Goal: Task Accomplishment & Management: Complete application form

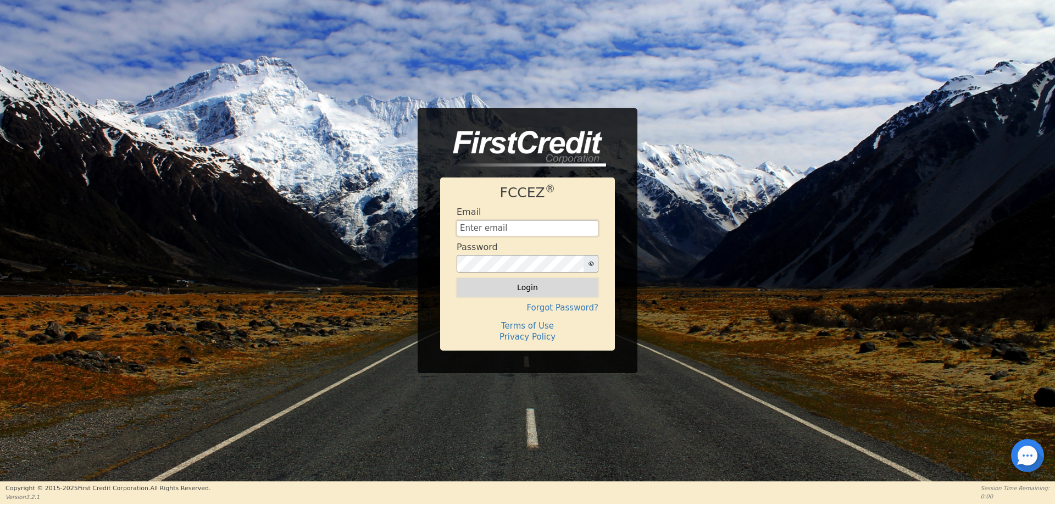
type input "go180finance@gmail.com"
click at [507, 280] on button "Login" at bounding box center [528, 287] width 142 height 19
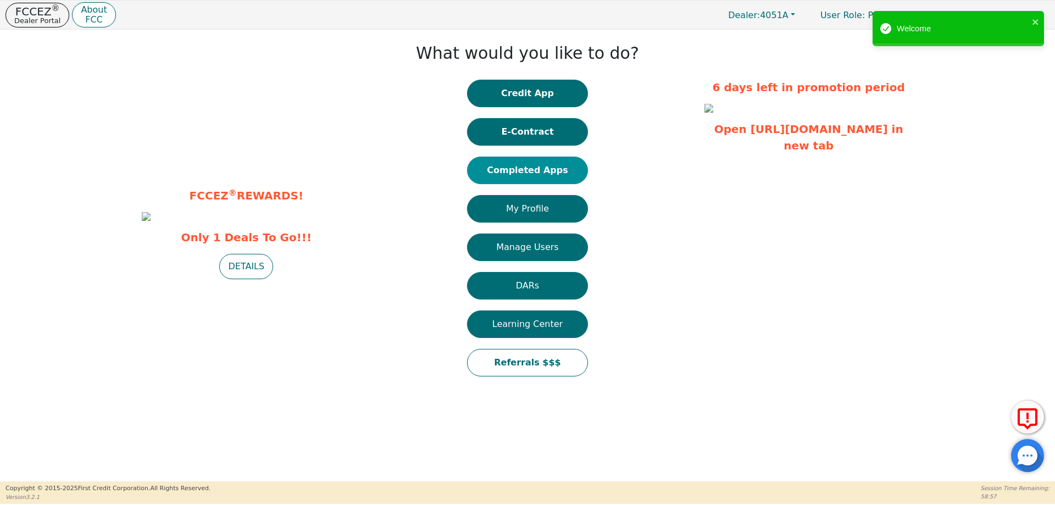
click at [531, 171] on button "Completed Apps" at bounding box center [527, 170] width 121 height 27
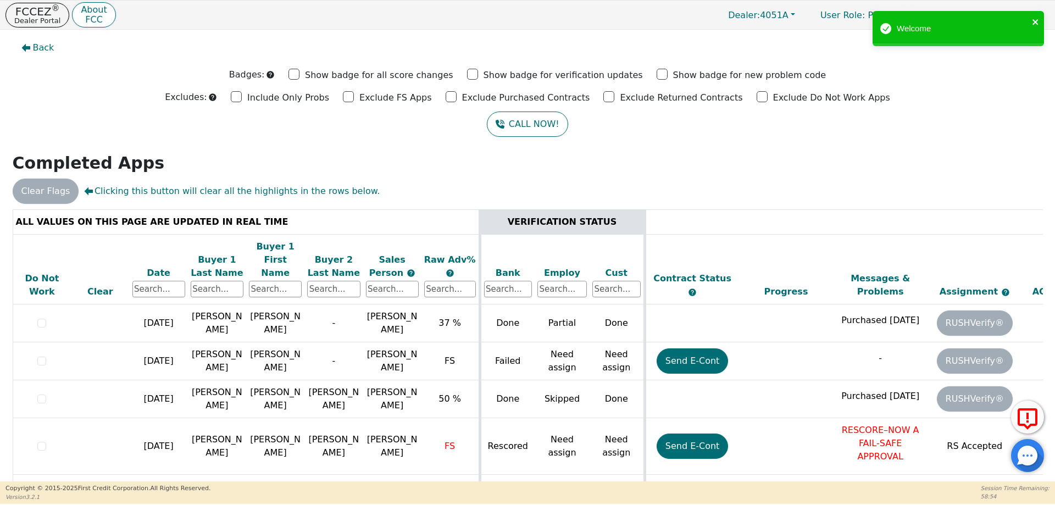
click at [1035, 19] on icon "close" at bounding box center [1036, 22] width 8 height 9
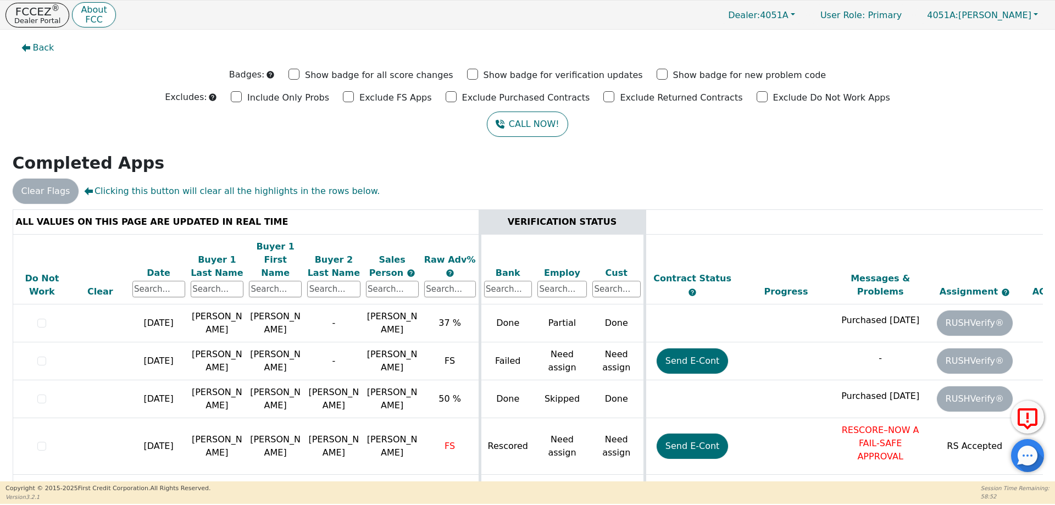
click at [152, 267] on div "Date" at bounding box center [158, 273] width 53 height 13
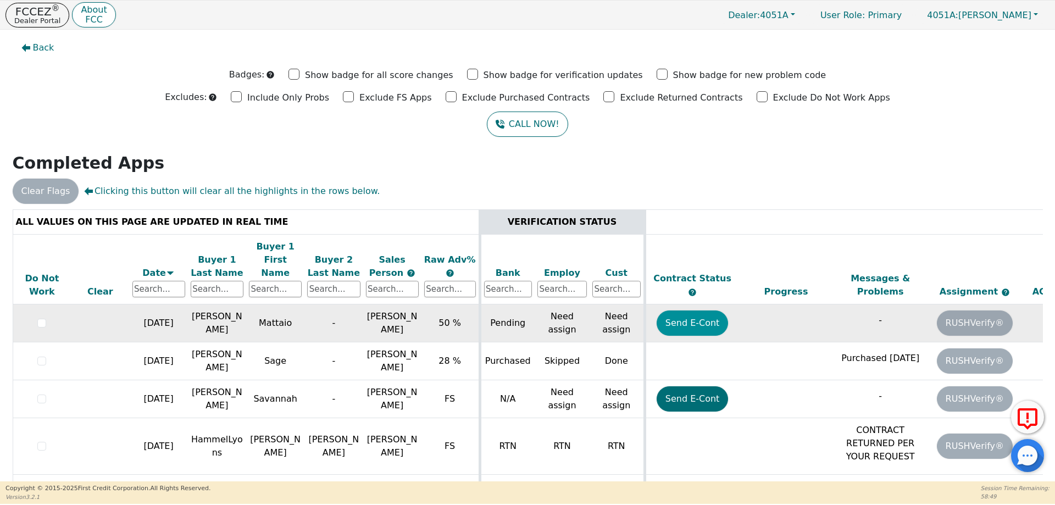
click at [691, 315] on button "Send E-Cont" at bounding box center [693, 323] width 72 height 25
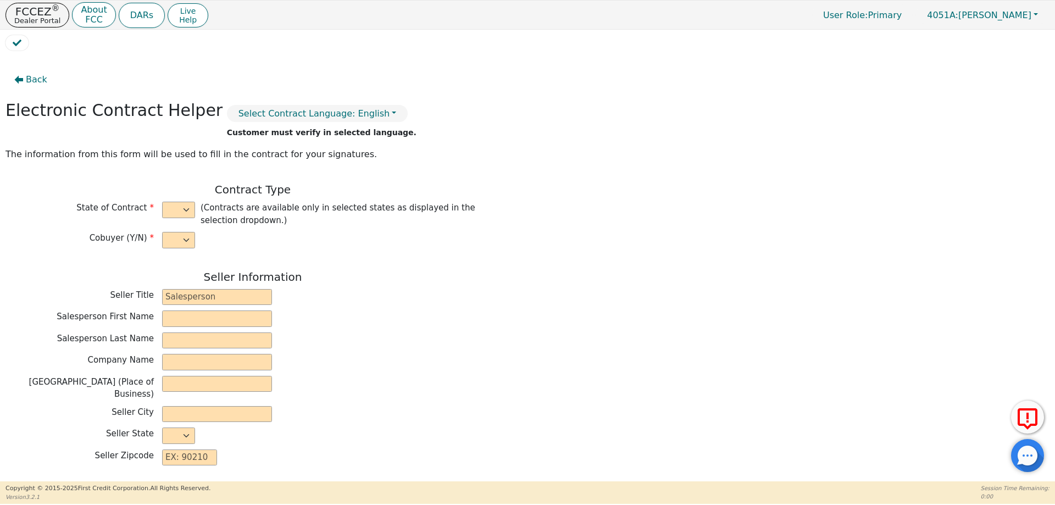
select select "n"
type input "Owner"
type input "[PERSON_NAME]"
type input "AIRFLOW ESSENTIALS"
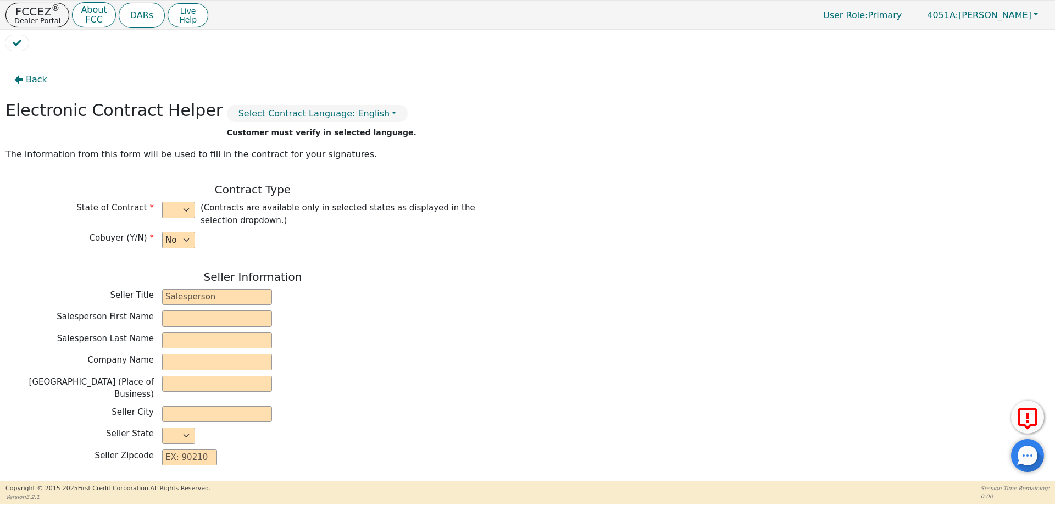
type input "4725 PARIS ST UNIT 300"
type input "DENVER"
select select "CO"
type input "80239"
type input "Mattaio"
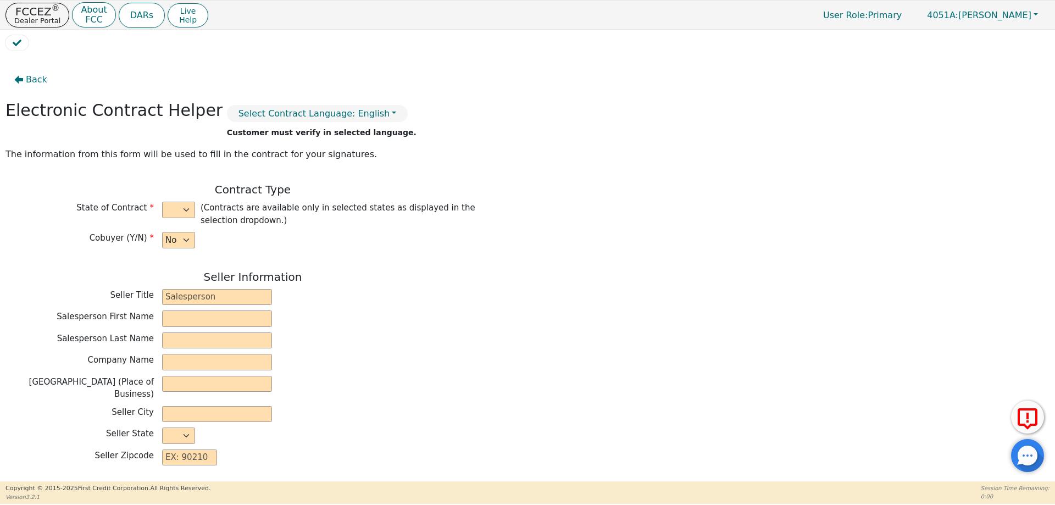
type input "Romero"
type input "mattaio72@gmail.com"
type input "2203 County Farm Road"
type input "Pueblo"
select select "CO"
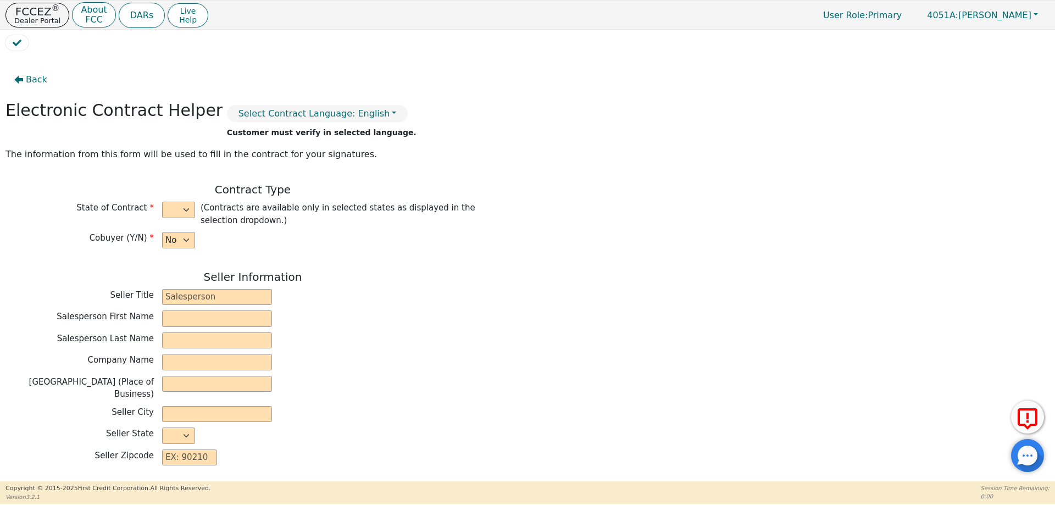
type input "81006"
type input "[DATE]"
type input "22.99"
type input "2025-09-21"
type input "48"
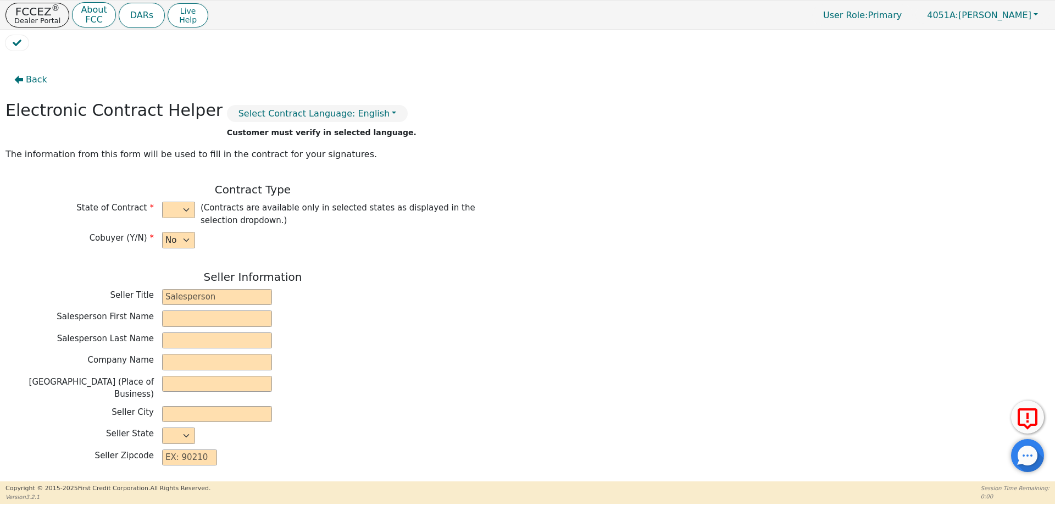
type input "0"
type input "3773.00"
type input "147.15"
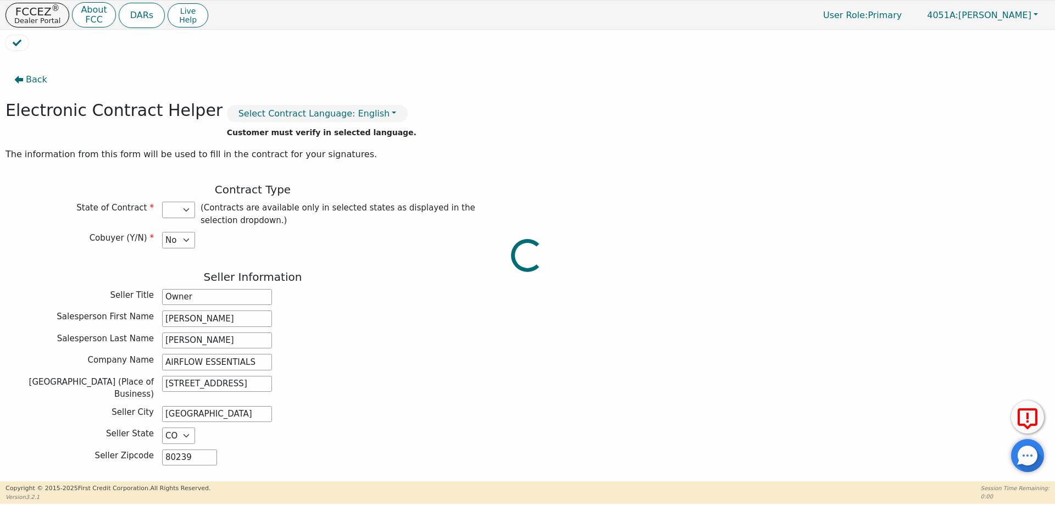
type input "3625.85"
select select "CO"
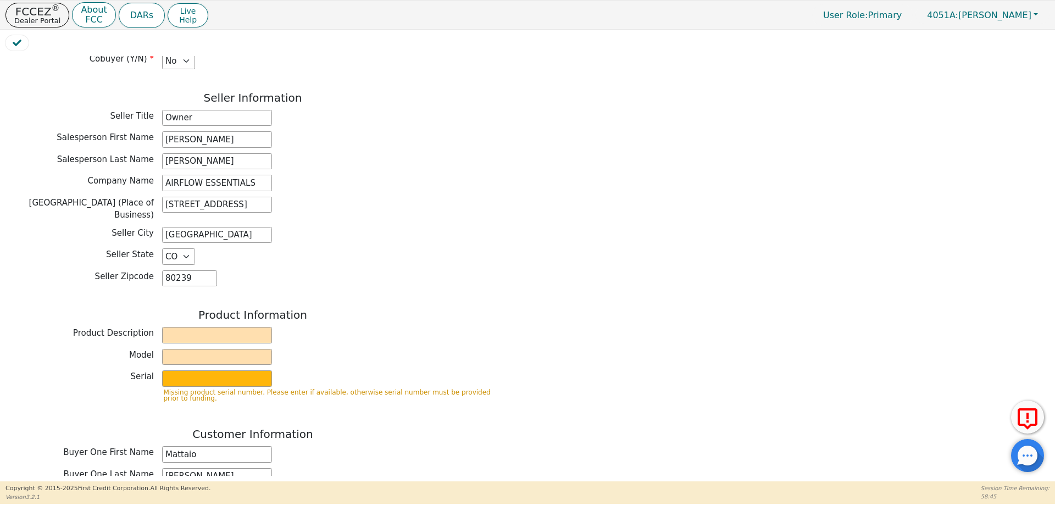
scroll to position [220, 0]
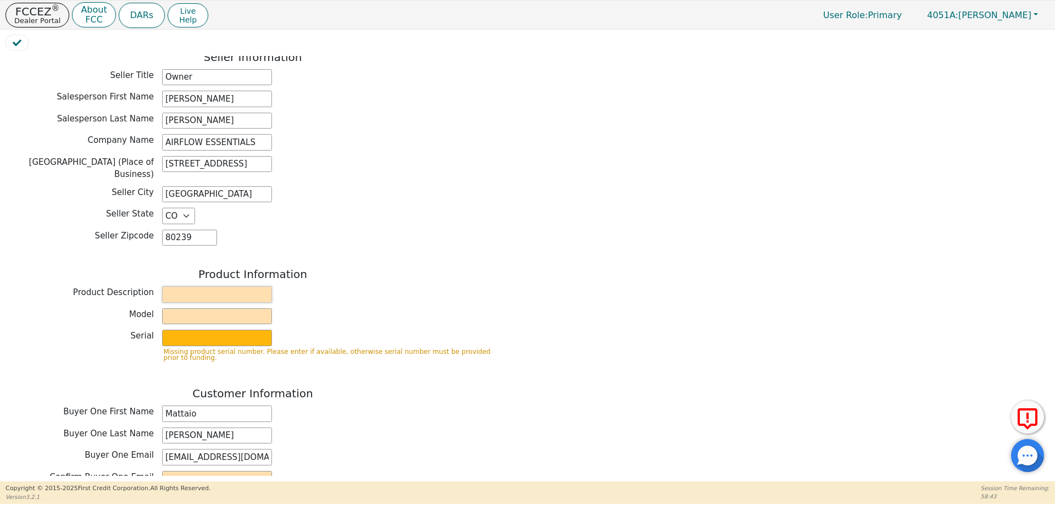
click at [212, 287] on input "text" at bounding box center [217, 294] width 110 height 16
type input "Rainbow"
click at [223, 311] on input "text" at bounding box center [217, 316] width 110 height 16
type input "SRX"
click at [217, 331] on input "text" at bounding box center [217, 338] width 110 height 16
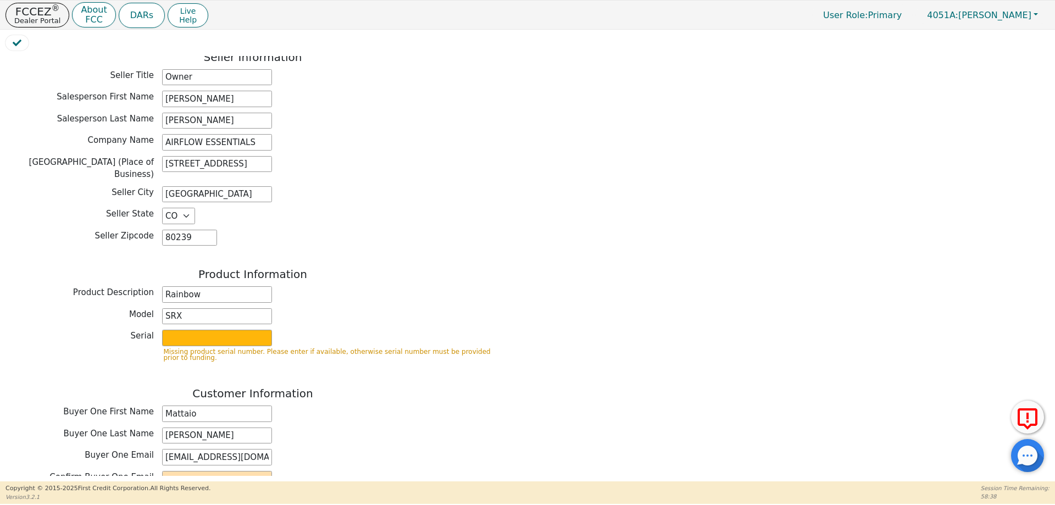
click at [311, 296] on div "Product Description Rainbow" at bounding box center [252, 295] width 495 height 19
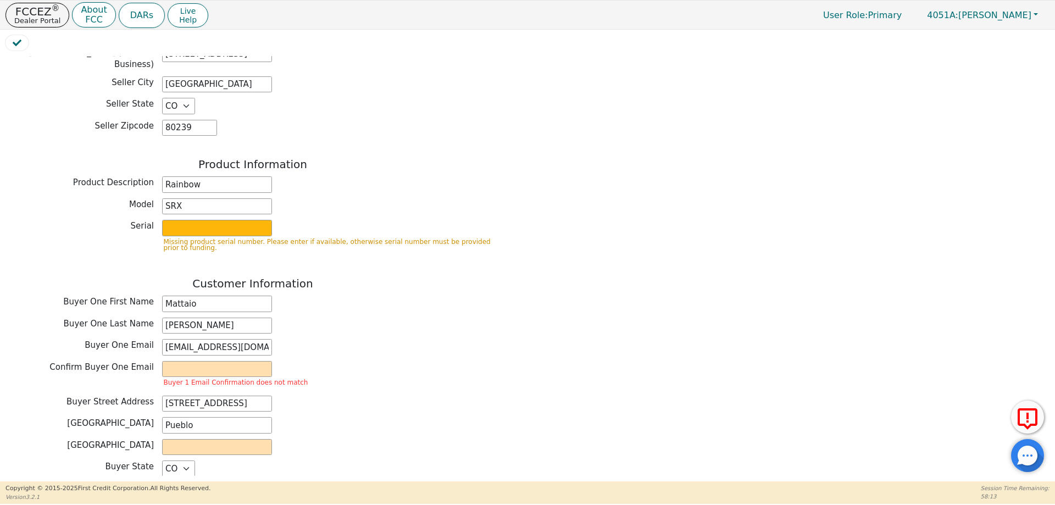
scroll to position [385, 0]
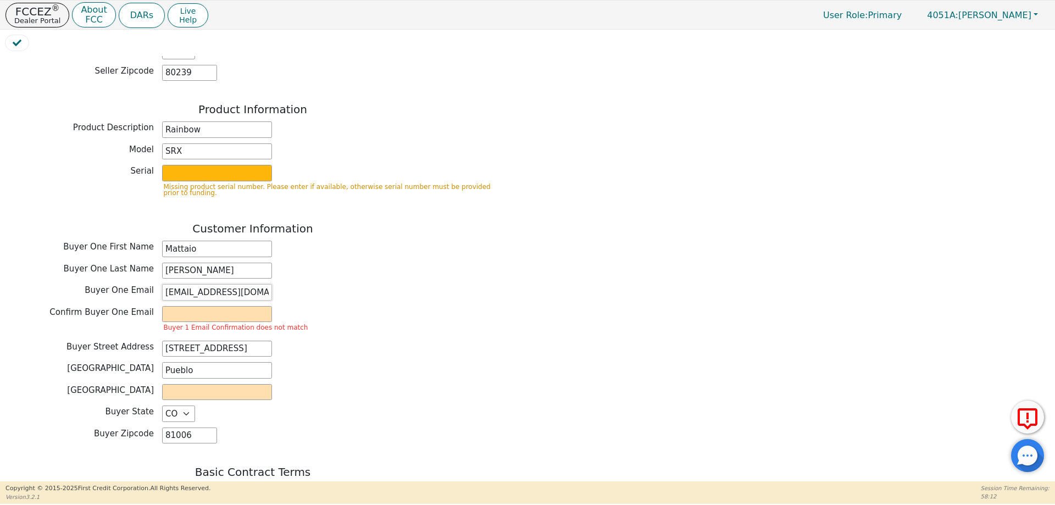
click at [219, 284] on input "mattaio72@gmail.com" at bounding box center [217, 292] width 110 height 16
click at [243, 312] on input "email" at bounding box center [217, 314] width 110 height 16
paste input "mattaio72@gmail.com"
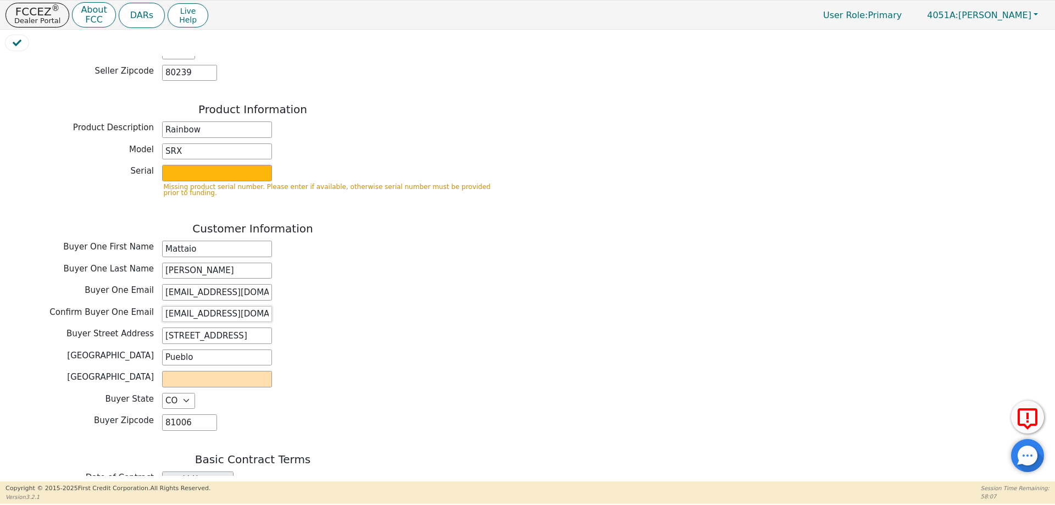
type input "mattaio72@gmail.com"
click at [203, 374] on input "text" at bounding box center [217, 379] width 110 height 16
type input "Pueblo"
click at [369, 393] on div "Buyer State AK AL AR AZ CA CO CT DC DE FL GA HI IA ID IL IN KS KY LA MA MD ME M…" at bounding box center [252, 401] width 495 height 16
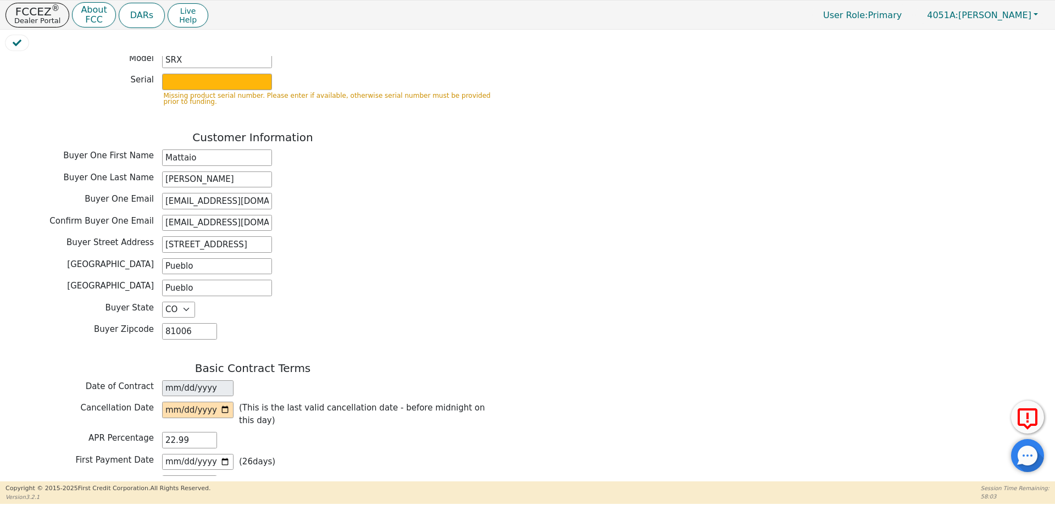
scroll to position [495, 0]
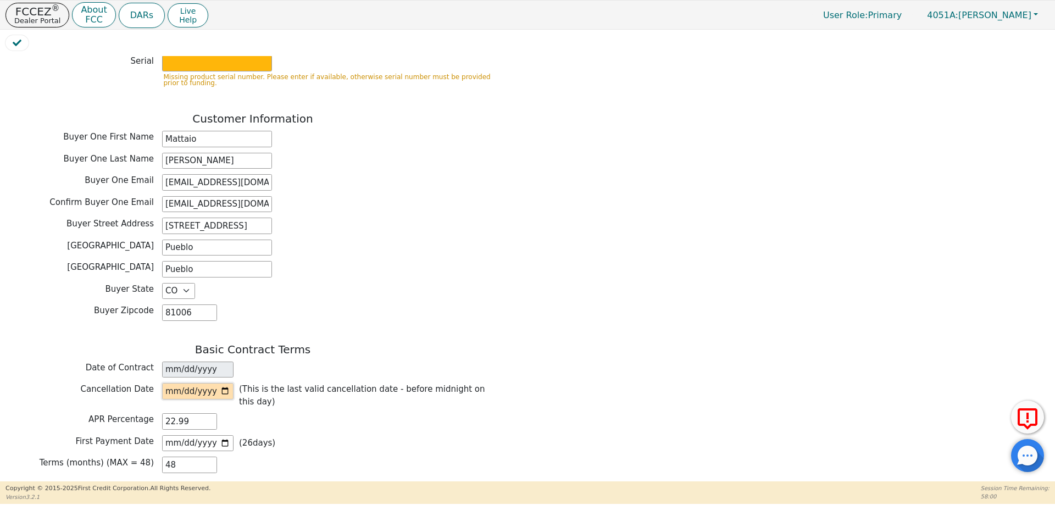
click at [224, 383] on input "date" at bounding box center [197, 391] width 71 height 16
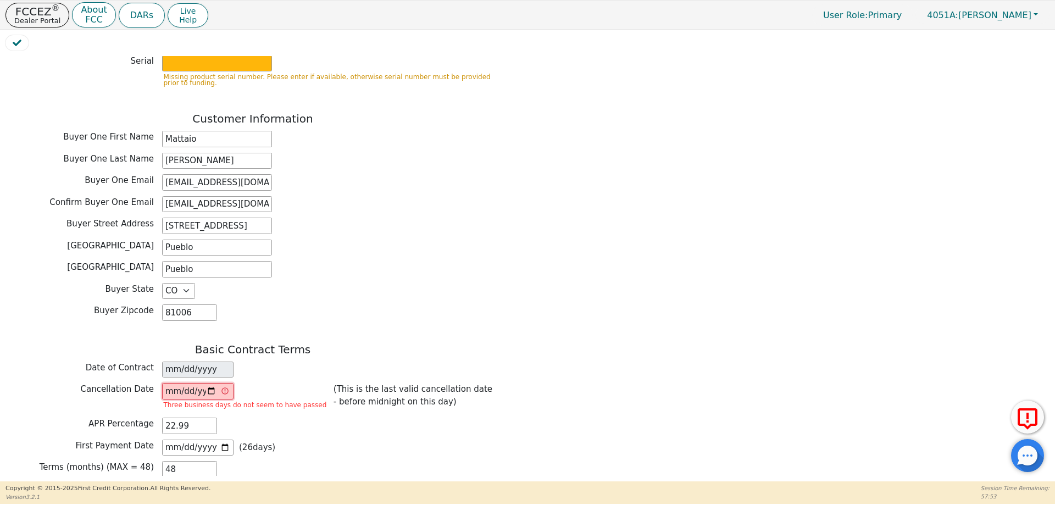
type input "2025-08-29"
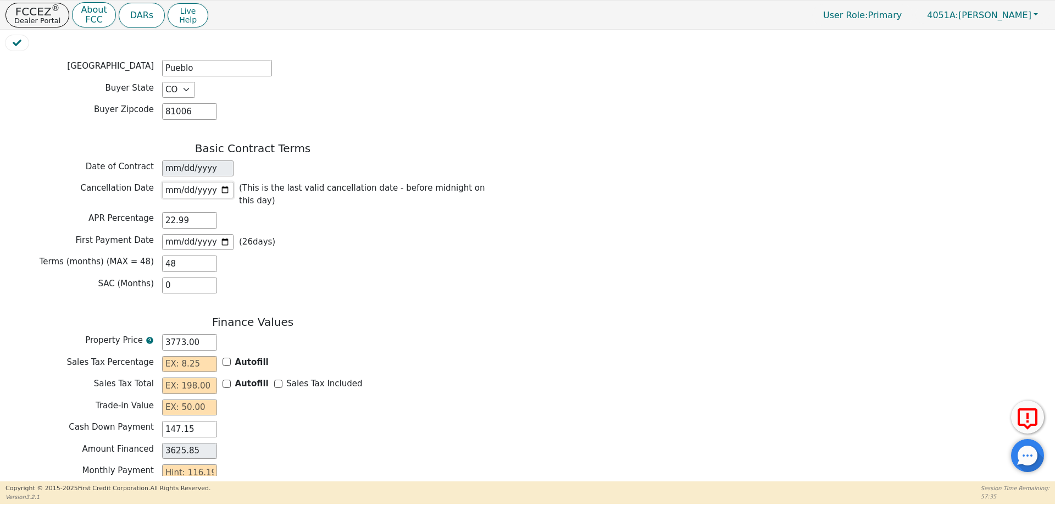
scroll to position [714, 0]
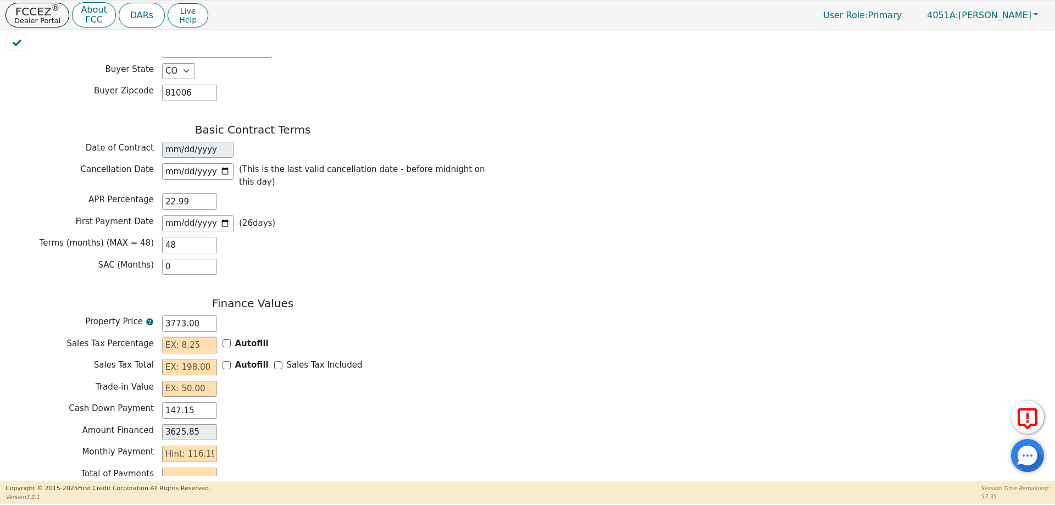
click at [200, 337] on input "text" at bounding box center [189, 345] width 55 height 16
type input "5.90"
click at [228, 361] on input "Autofill" at bounding box center [227, 365] width 8 height 8
checkbox input "true"
type input "222.61"
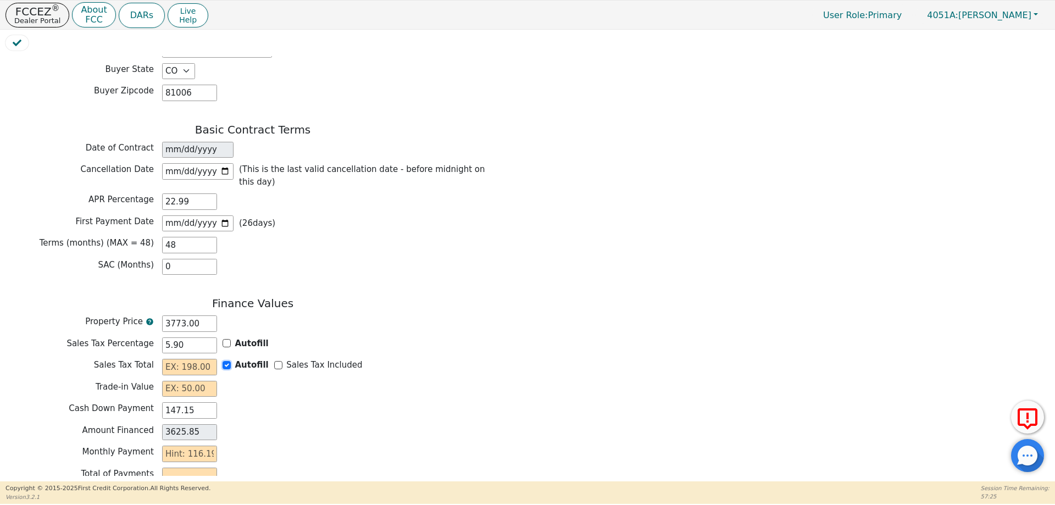
type input "3848.46"
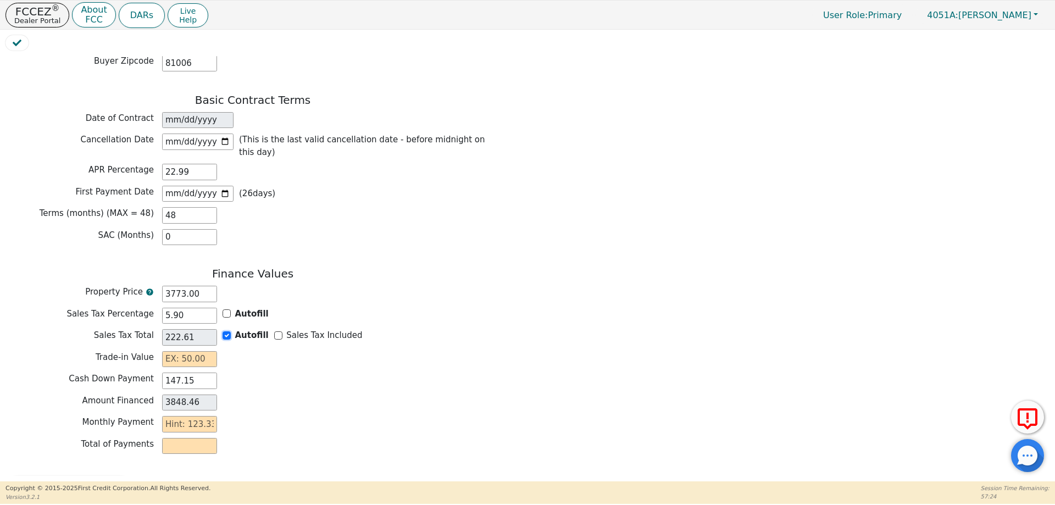
scroll to position [761, 0]
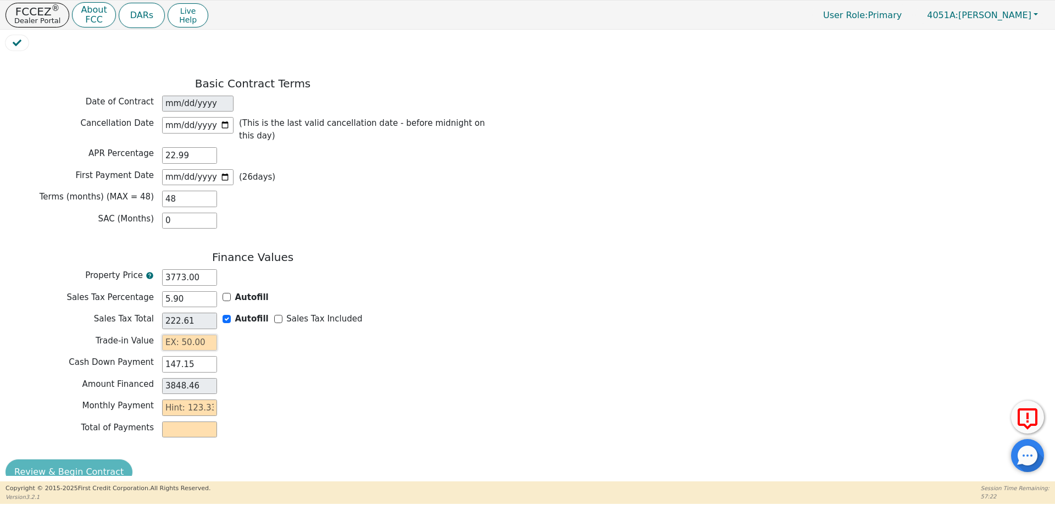
click at [203, 335] on input "text" at bounding box center [189, 343] width 55 height 16
type input "0.00"
drag, startPoint x: 185, startPoint y: 282, endPoint x: 166, endPoint y: 279, distance: 19.6
click at [166, 291] on input "5.90" at bounding box center [189, 299] width 55 height 16
type input "3"
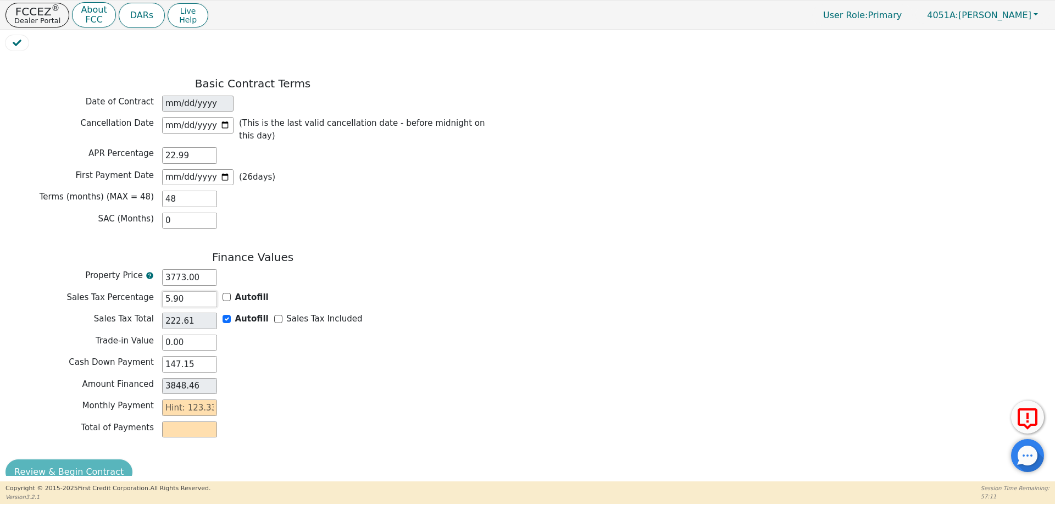
type input "113.19"
type input "3739.04"
type input "3.9"
type input "147.15"
type input "3773.00"
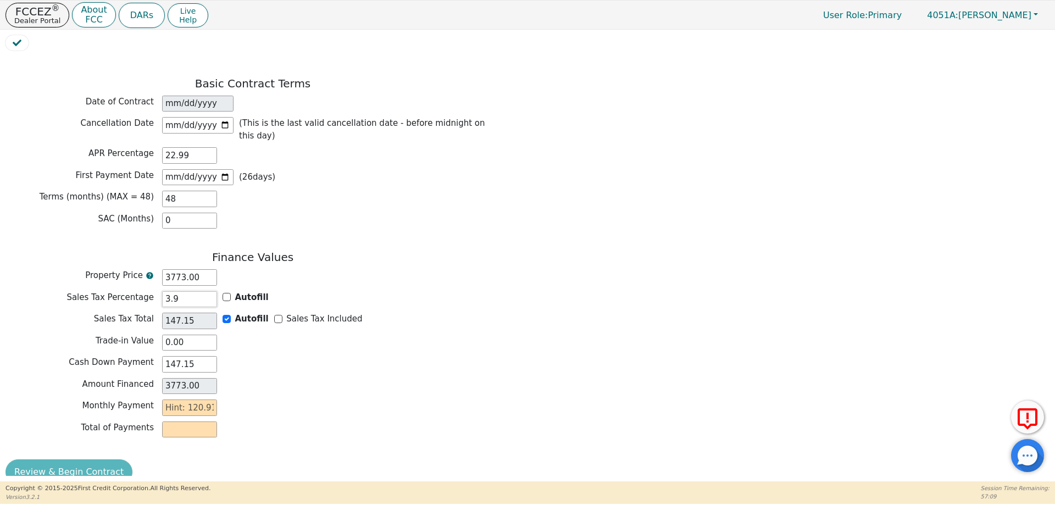
type input "3.90"
click at [252, 356] on div "Cash Down Payment 147.15" at bounding box center [252, 364] width 495 height 16
click at [179, 400] on input "text" at bounding box center [189, 408] width 55 height 16
type input "120.91"
type input "5803.68"
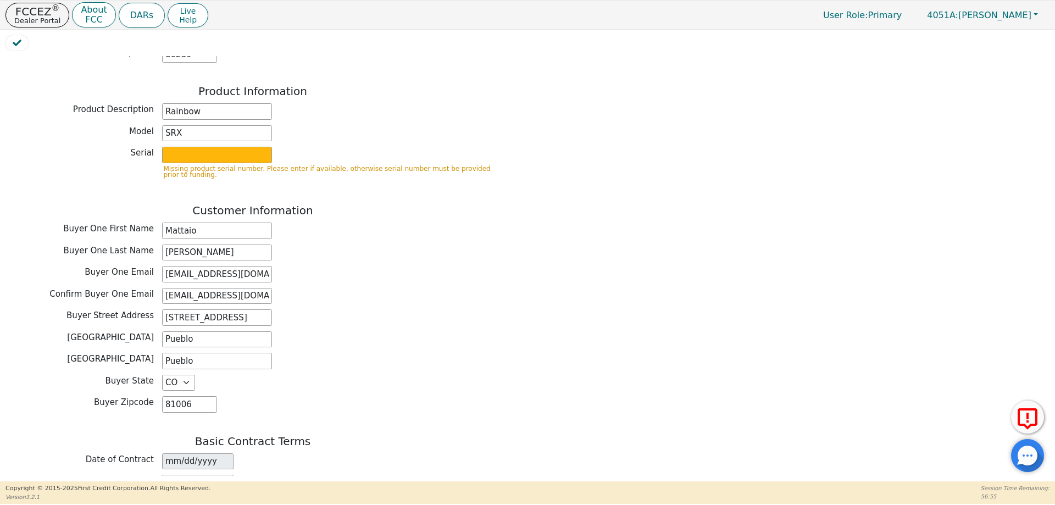
scroll to position [376, 0]
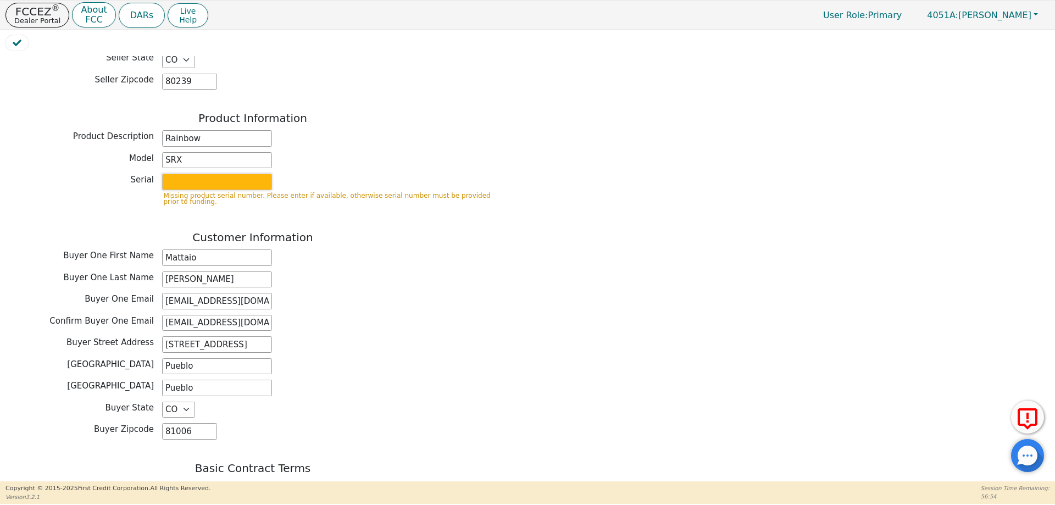
click at [195, 174] on input "text" at bounding box center [217, 182] width 110 height 16
click at [193, 174] on input "text" at bounding box center [217, 182] width 110 height 16
click at [346, 152] on div "Model SRX" at bounding box center [252, 160] width 495 height 16
click at [236, 174] on input "text" at bounding box center [217, 182] width 110 height 16
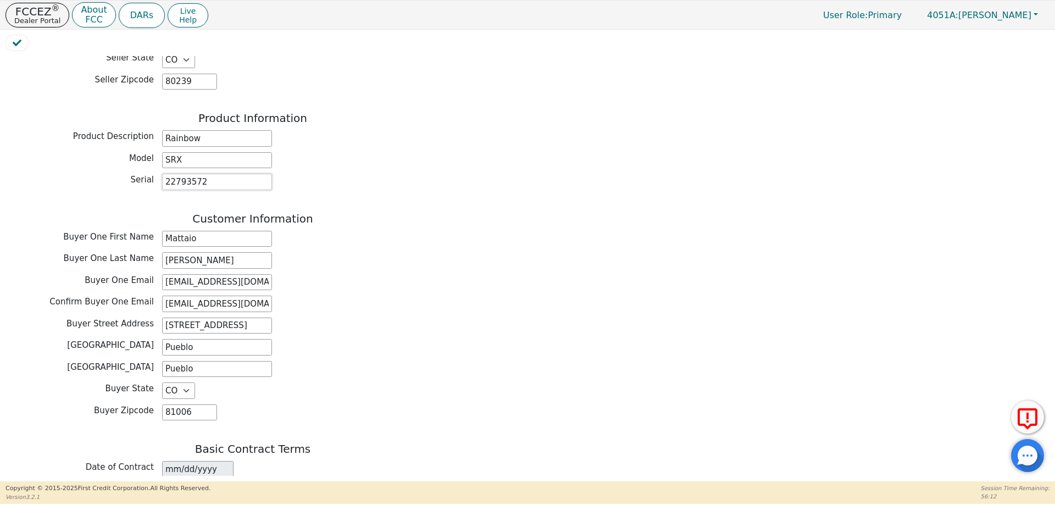
type input "22793572"
click at [423, 252] on div "Buyer One Last Name Romero" at bounding box center [252, 260] width 495 height 16
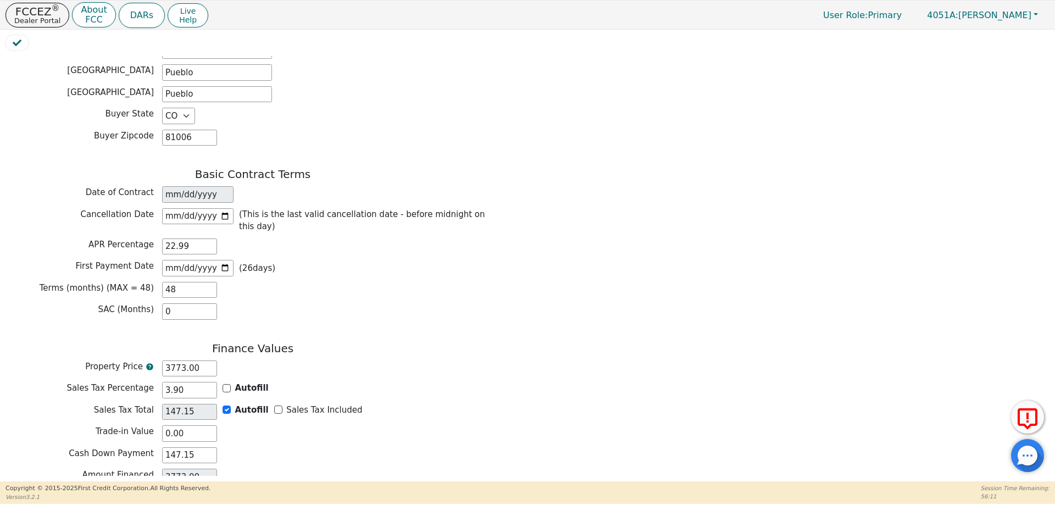
scroll to position [742, 0]
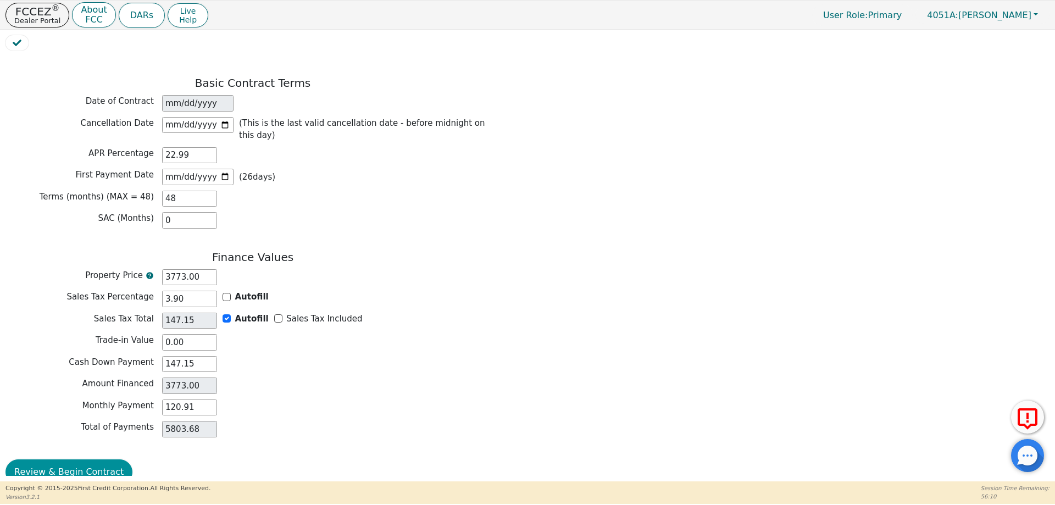
click at [76, 459] on button "Review & Begin Contract" at bounding box center [68, 471] width 127 height 25
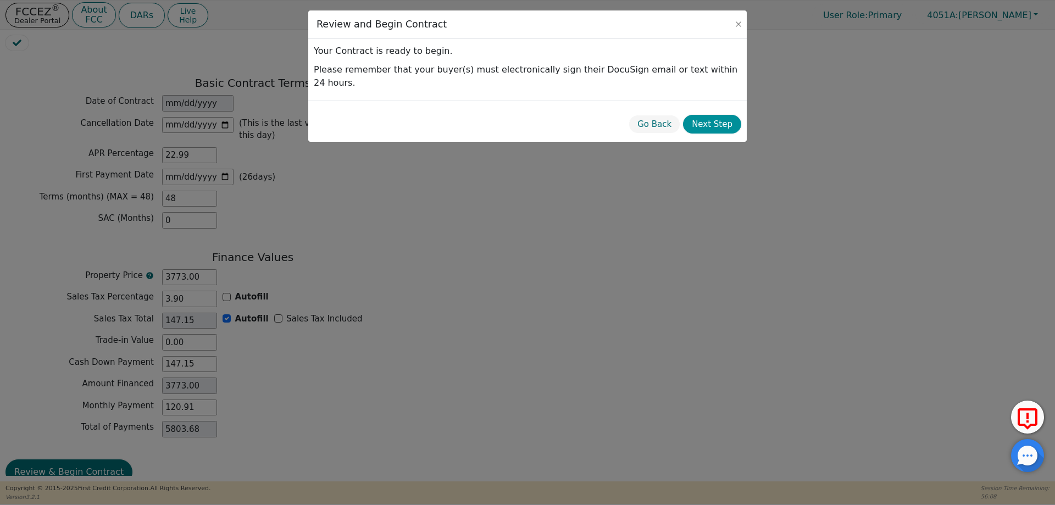
click at [718, 118] on button "Next Step" at bounding box center [712, 124] width 58 height 19
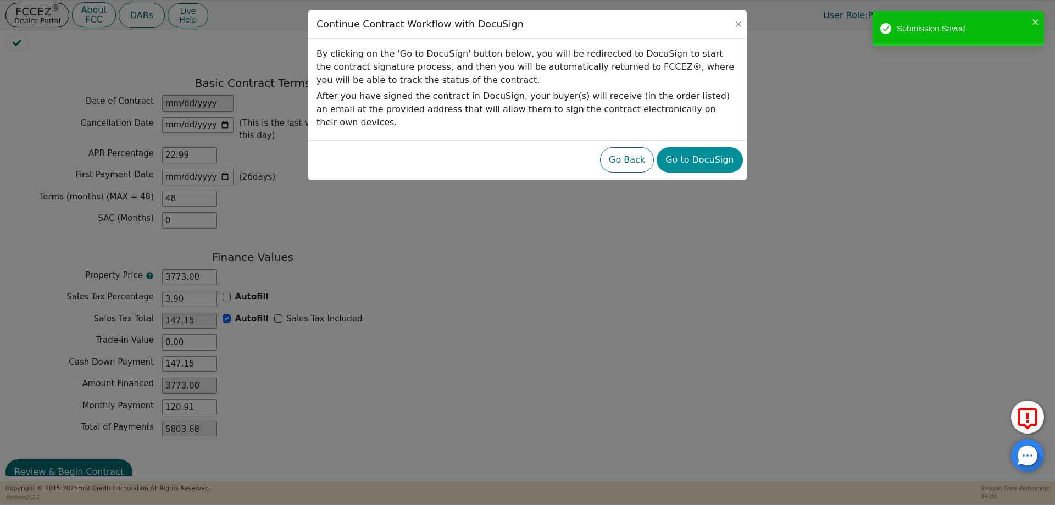
click at [727, 151] on button "Go to DocuSign" at bounding box center [700, 159] width 86 height 25
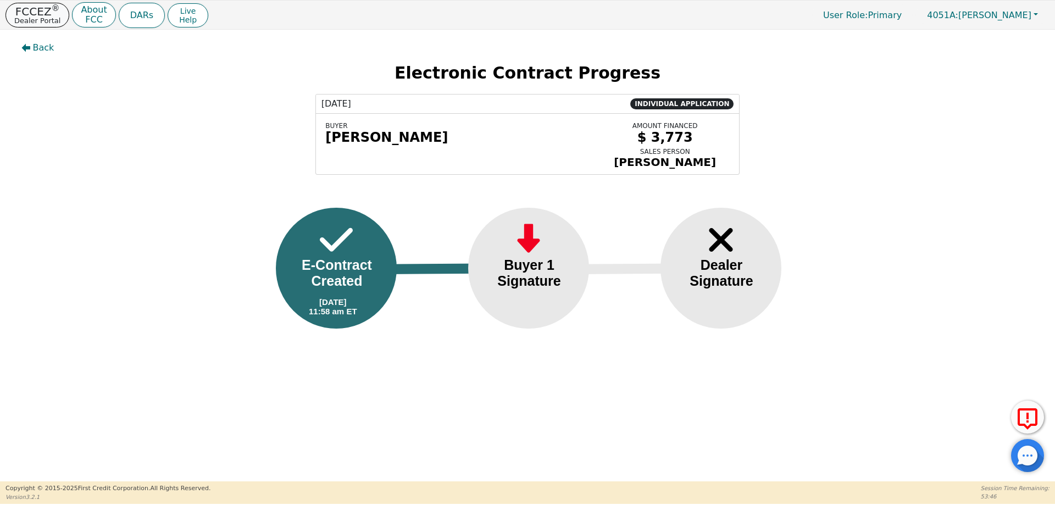
click at [43, 13] on p "FCCEZ ®" at bounding box center [37, 11] width 46 height 11
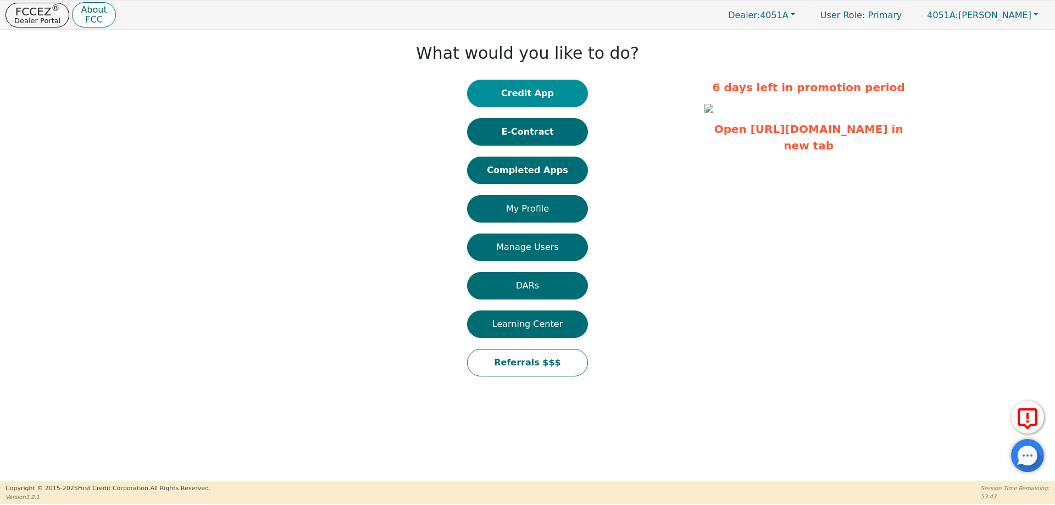
click at [531, 91] on button "Credit App" at bounding box center [527, 93] width 121 height 27
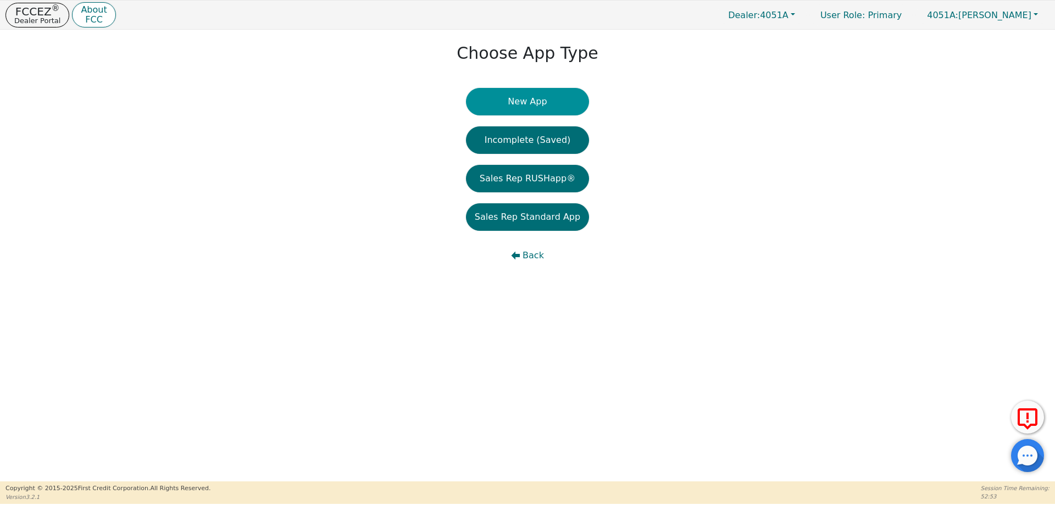
click at [490, 103] on button "New App" at bounding box center [527, 101] width 123 height 27
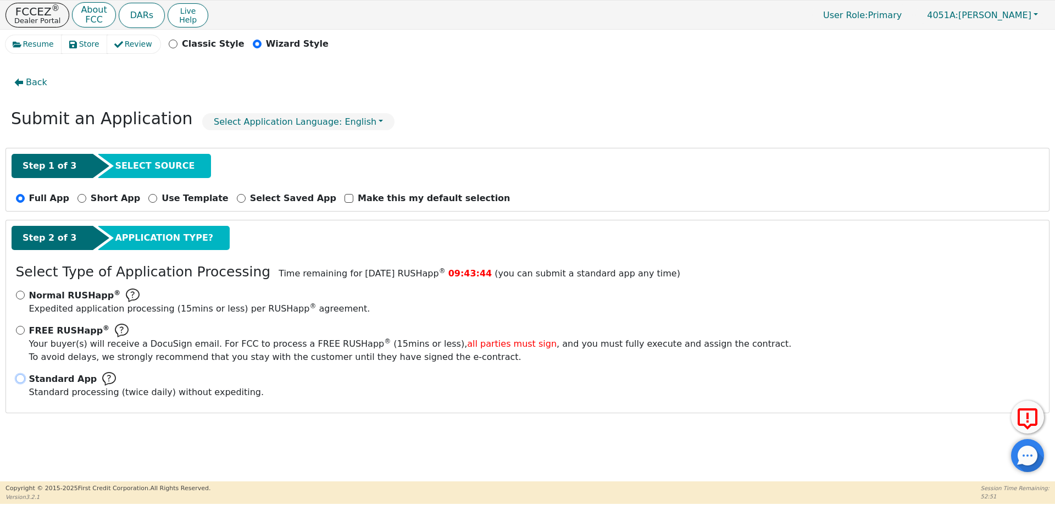
click at [17, 378] on input "Standard App Standard processing (twice daily) without expediting." at bounding box center [20, 378] width 9 height 9
radio input "true"
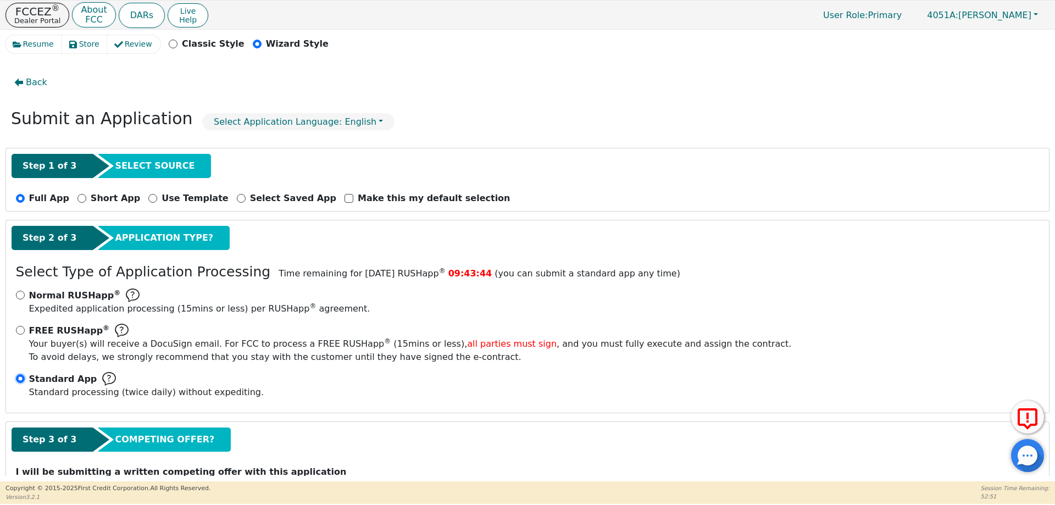
scroll to position [45, 0]
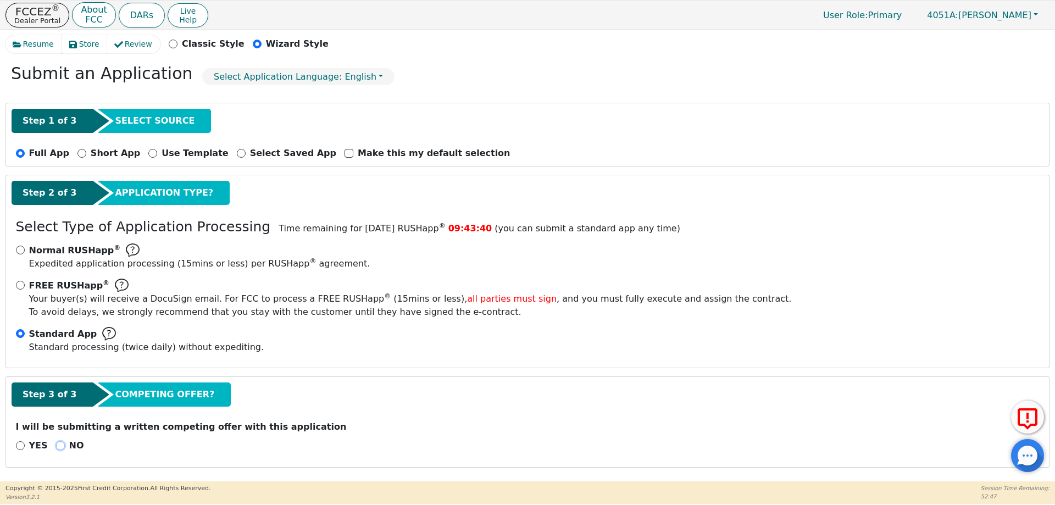
click at [56, 447] on input "NO" at bounding box center [60, 445] width 9 height 9
radio input "true"
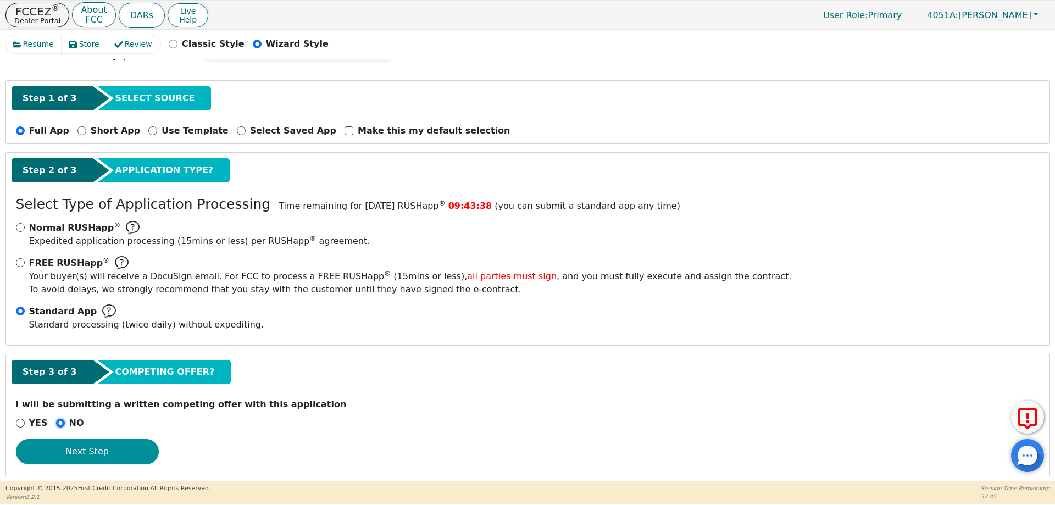
scroll to position [79, 0]
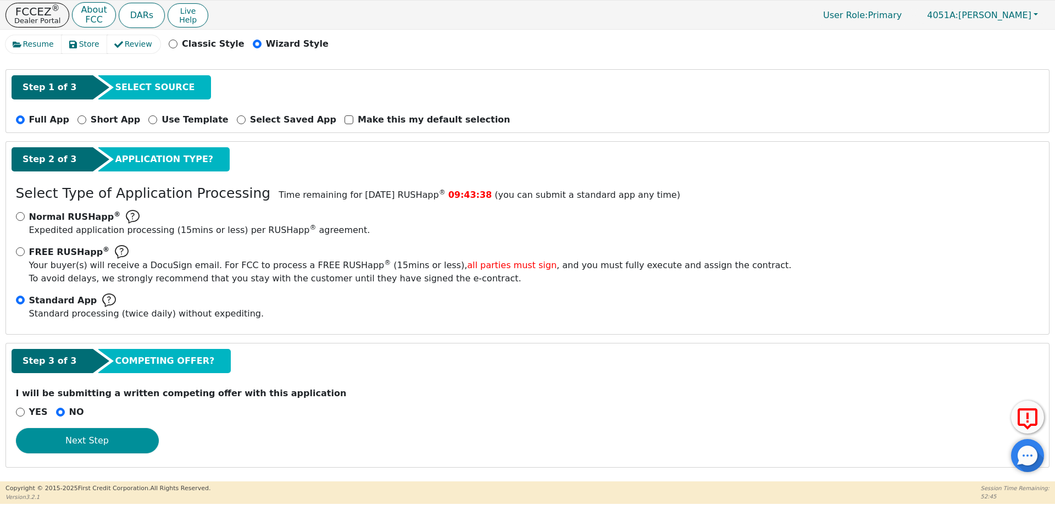
click at [115, 439] on button "Next Step" at bounding box center [87, 440] width 143 height 25
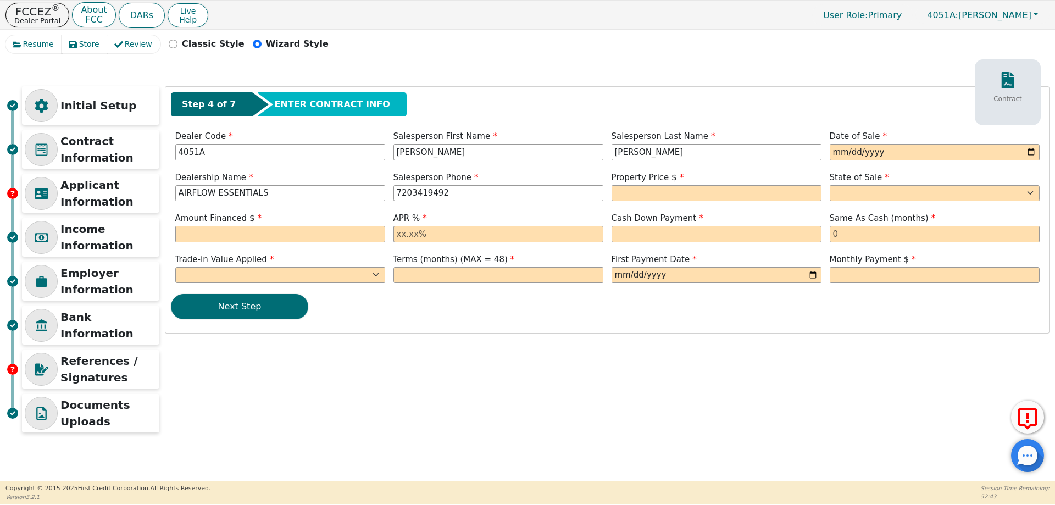
scroll to position [0, 0]
click at [1033, 149] on input "date" at bounding box center [935, 152] width 210 height 16
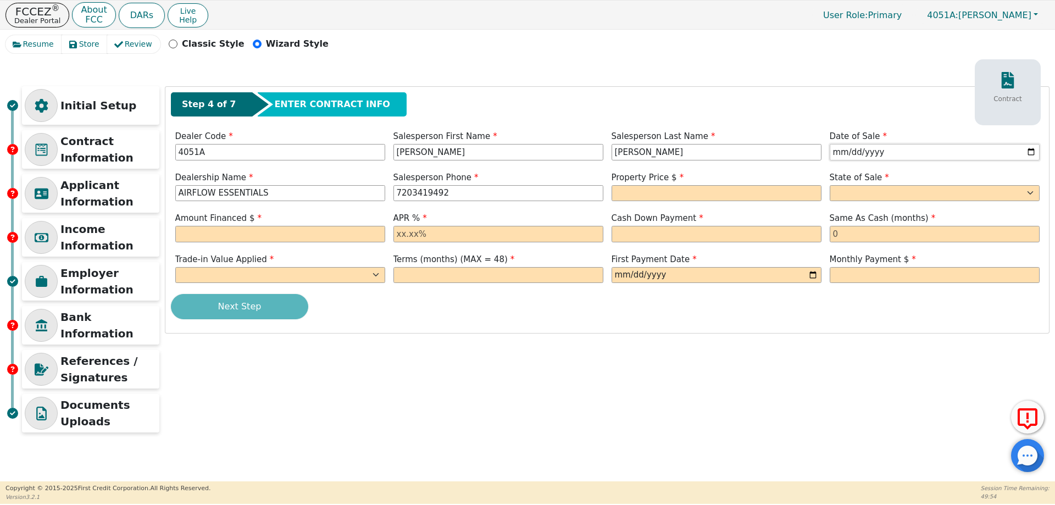
click at [1033, 153] on input "[DATE]" at bounding box center [935, 152] width 210 height 16
type input "[DATE]"
click at [656, 201] on input "text" at bounding box center [717, 193] width 210 height 16
type input "3773.00"
click at [867, 191] on select "AK AL AR AZ CA CO CT DC DE FL GA HI IA ID IL IN KS KY LA MA MD ME MI MN MO MS M…" at bounding box center [935, 193] width 210 height 16
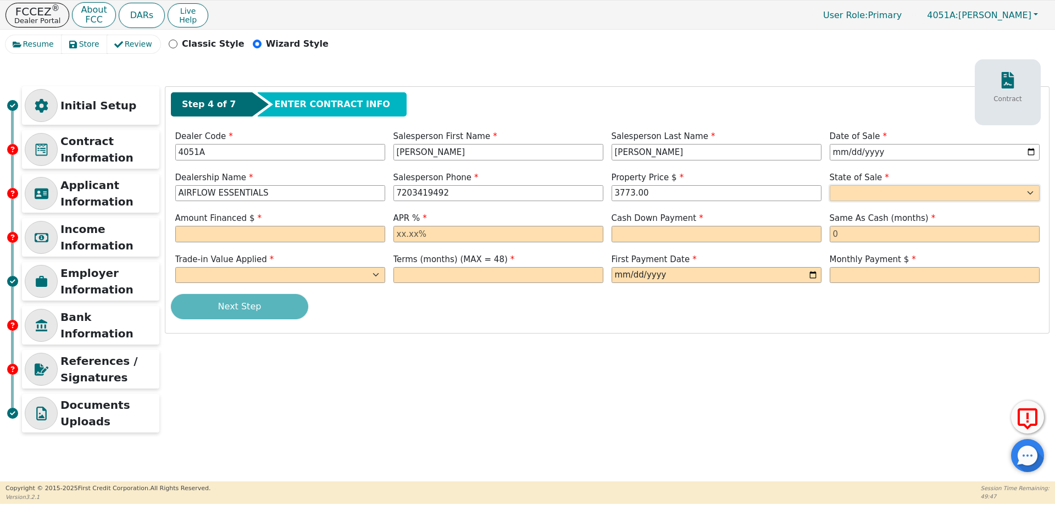
select select "CO"
click at [830, 185] on select "AK AL AR AZ CA CO CT DC DE FL GA HI IA ID IL IN KS KY LA MA MD ME MI MN MO MS M…" at bounding box center [935, 193] width 210 height 16
click at [274, 237] on input "text" at bounding box center [280, 234] width 210 height 16
click at [440, 447] on div "Initial Setup Contract Information Applicant Information Income Information Emp…" at bounding box center [527, 267] width 1044 height 417
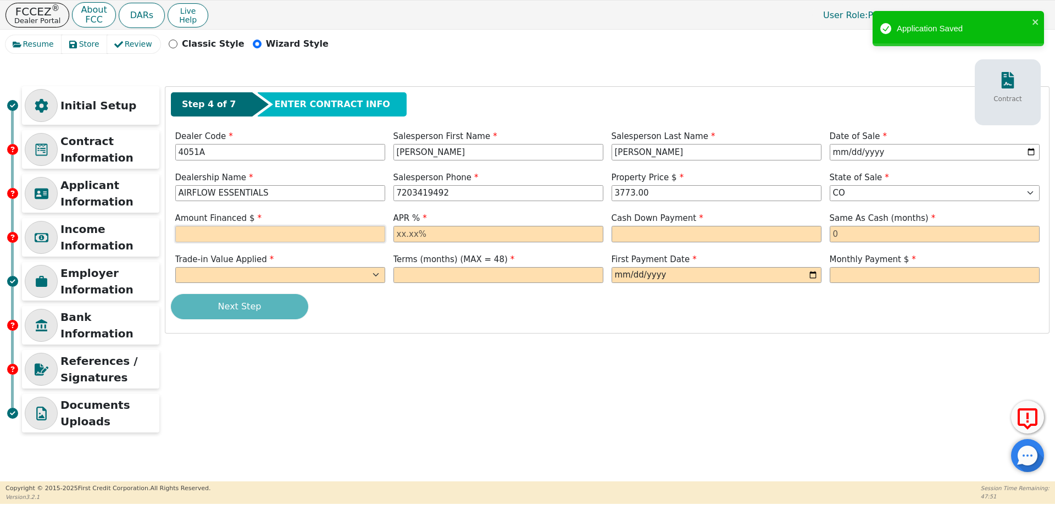
click at [255, 231] on input "text" at bounding box center [280, 234] width 210 height 16
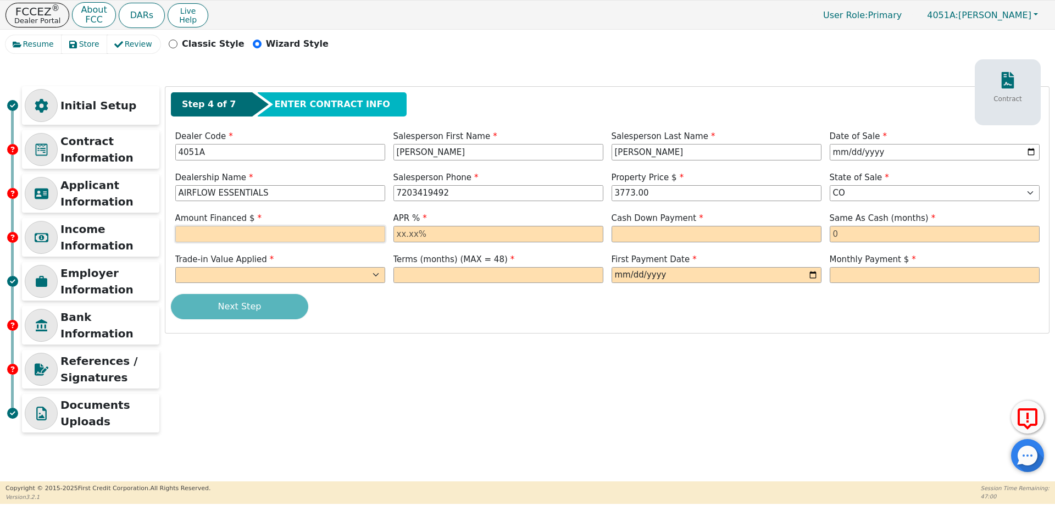
click at [291, 229] on input "text" at bounding box center [280, 234] width 210 height 16
type input "3958.80"
click at [459, 236] on input "text" at bounding box center [498, 234] width 210 height 16
type input "22.99"
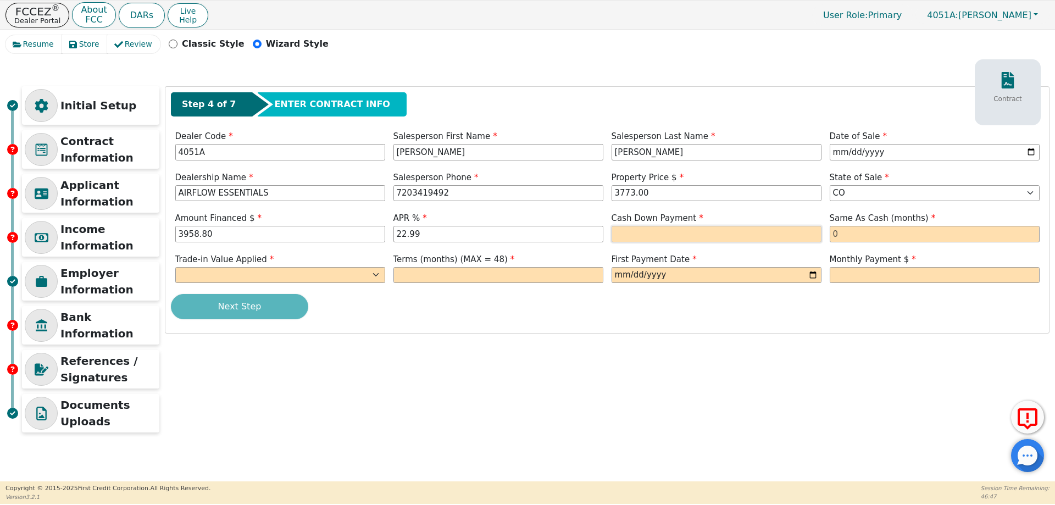
click at [684, 235] on input "text" at bounding box center [717, 234] width 210 height 16
type input "150.00"
click at [848, 231] on input "text" at bounding box center [935, 234] width 210 height 16
type input "0"
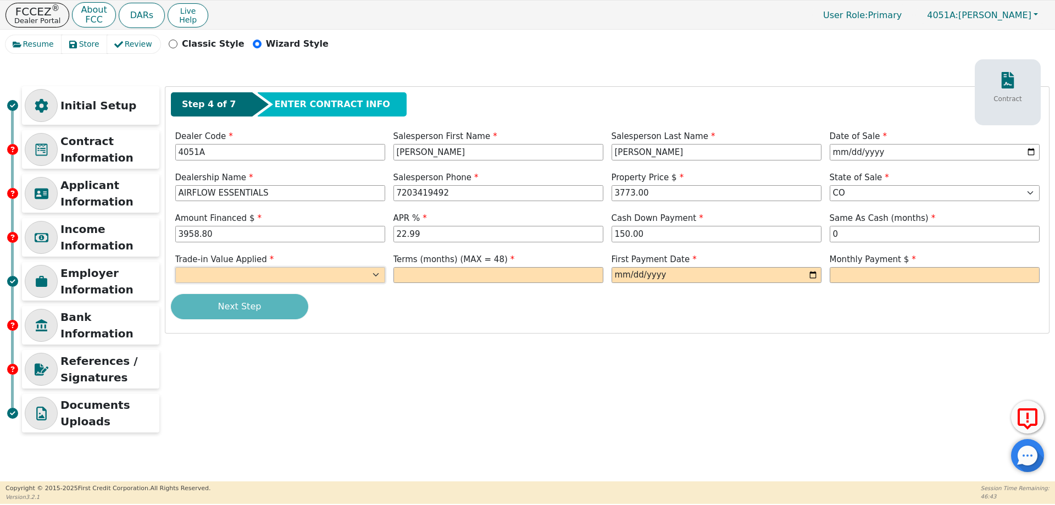
click at [329, 274] on select "Yes No" at bounding box center [280, 275] width 210 height 16
select select "y"
click at [175, 267] on select "Yes No" at bounding box center [280, 275] width 210 height 16
click at [436, 272] on input "text" at bounding box center [498, 275] width 210 height 16
type input "48"
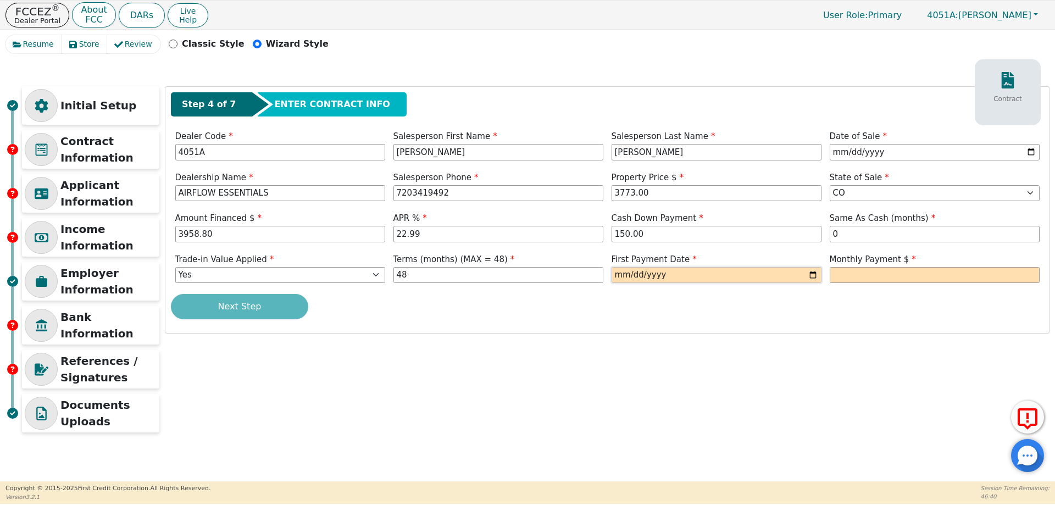
click at [812, 276] on input "date" at bounding box center [717, 275] width 210 height 16
type input "[DATE]"
click at [886, 274] on input "text" at bounding box center [935, 275] width 210 height 16
click at [874, 276] on input "text" at bounding box center [935, 275] width 210 height 16
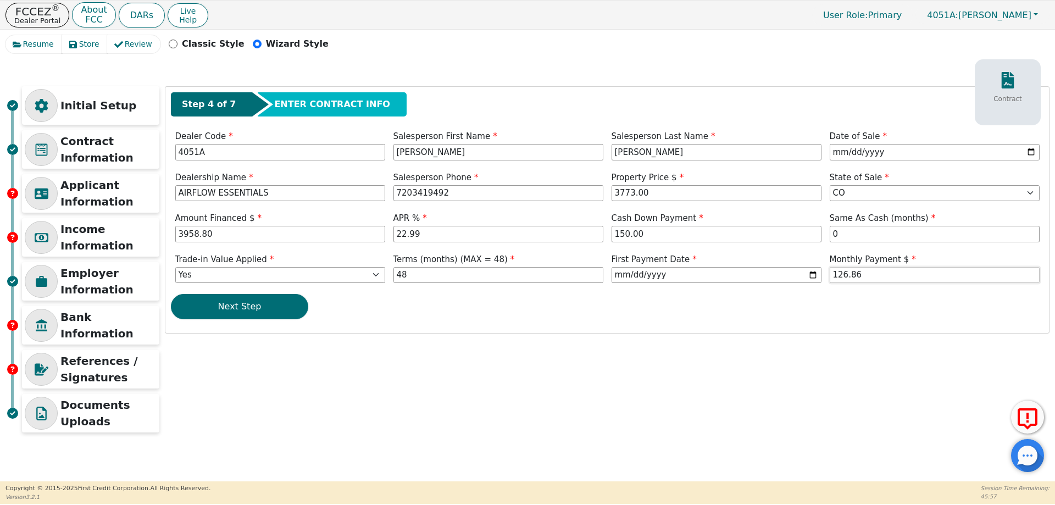
type input "126.86"
drag, startPoint x: 903, startPoint y: 326, endPoint x: 829, endPoint y: 302, distance: 78.0
click at [903, 325] on div "Step 4 of 7 ENTER CONTRACT INFO Contract Dealer Code 4051A Salesperson First Na…" at bounding box center [607, 210] width 884 height 246
click at [254, 307] on button "Next Step" at bounding box center [239, 306] width 137 height 25
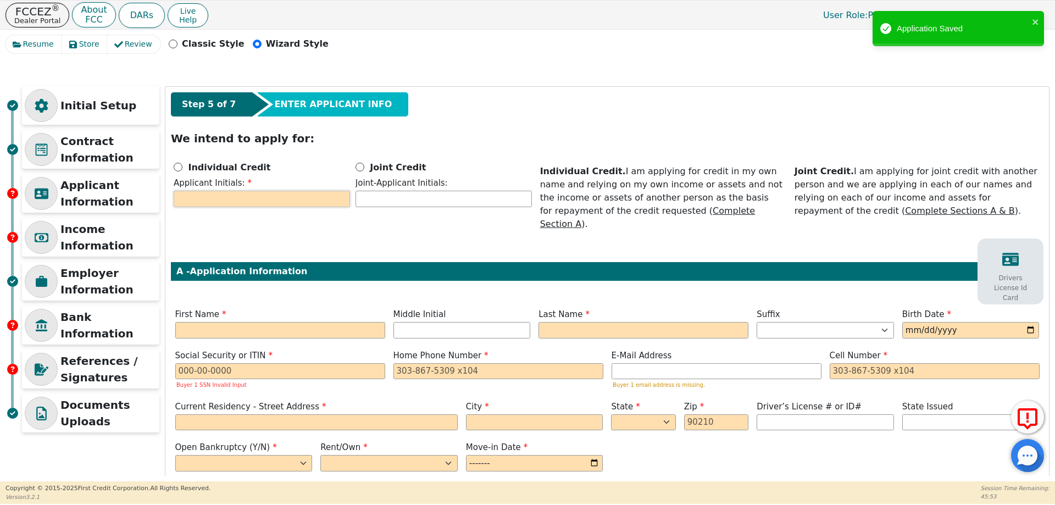
click at [226, 192] on input "text" at bounding box center [262, 199] width 176 height 16
click at [208, 322] on input "text" at bounding box center [280, 330] width 210 height 16
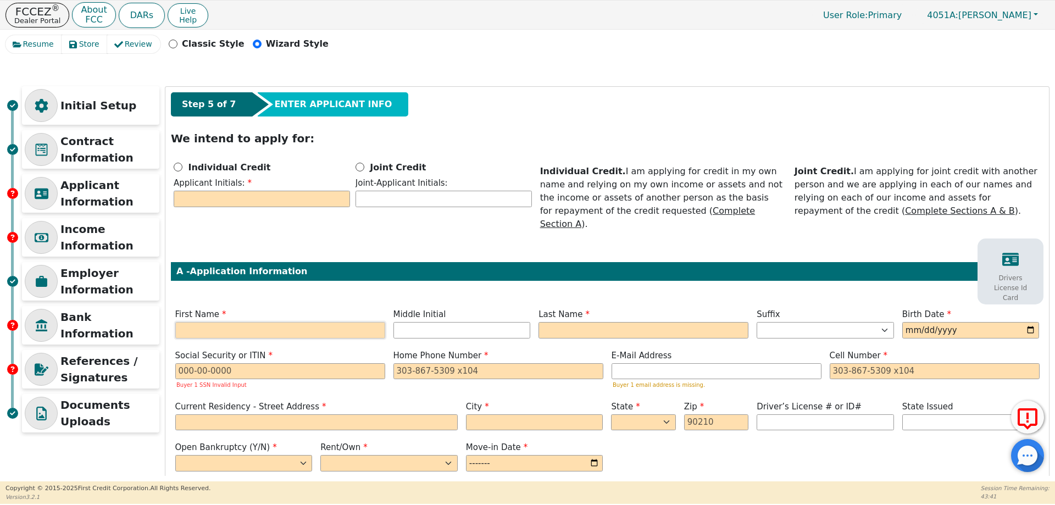
type input "F"
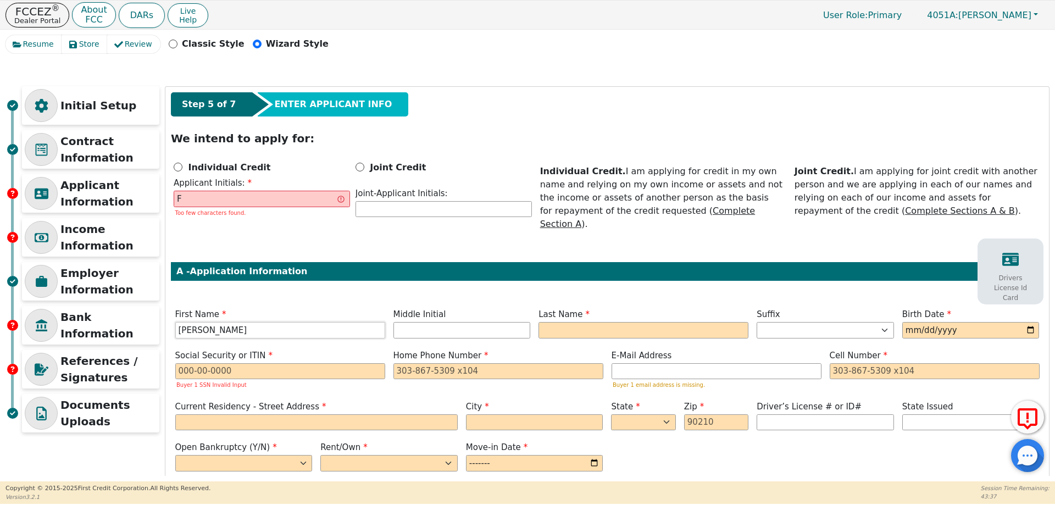
type input "[PERSON_NAME]"
type input "FL"
type input "L"
type input "FLM"
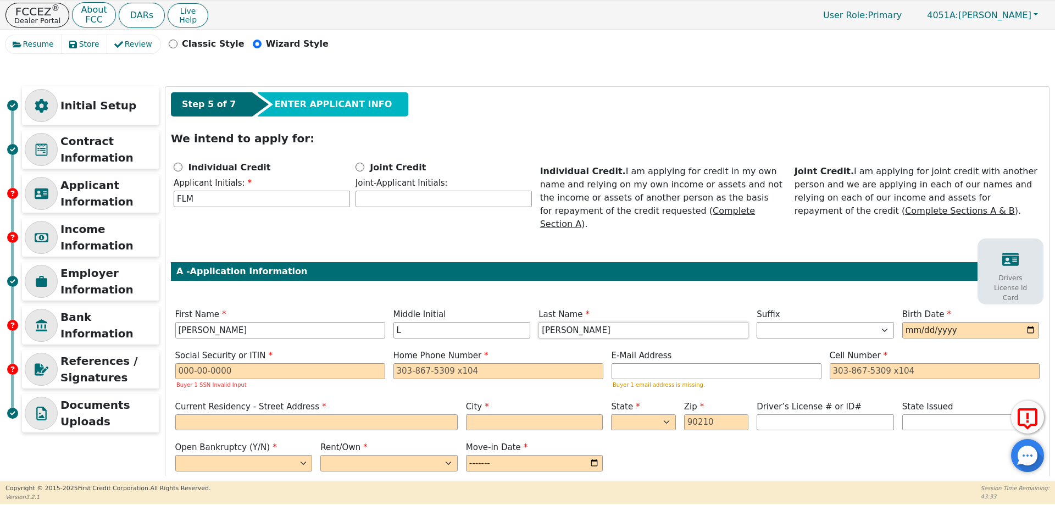
type input "[PERSON_NAME]"
type input "[DATE]"
click at [257, 363] on input "text" at bounding box center [280, 371] width 210 height 16
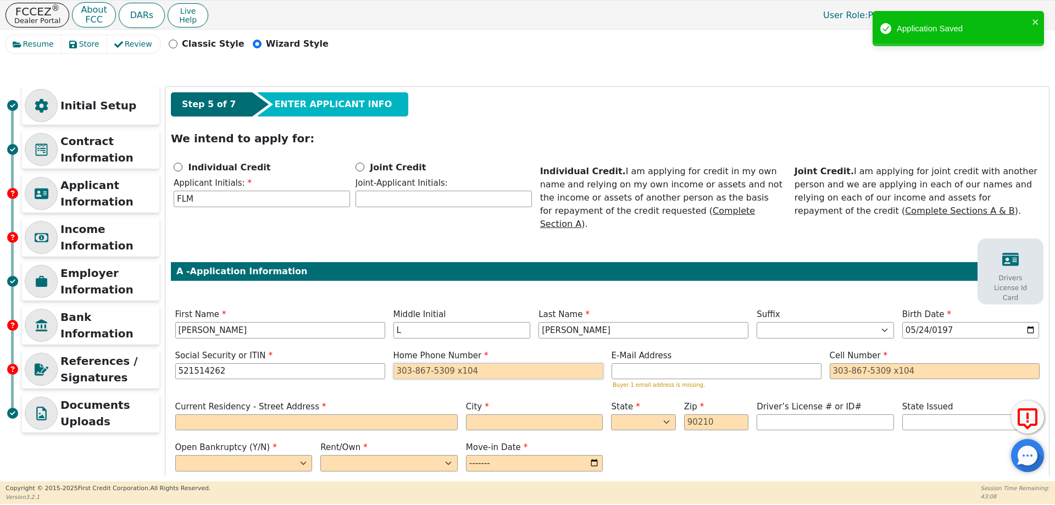
type input "***-**-4262"
click at [405, 363] on input "tel" at bounding box center [498, 371] width 210 height 16
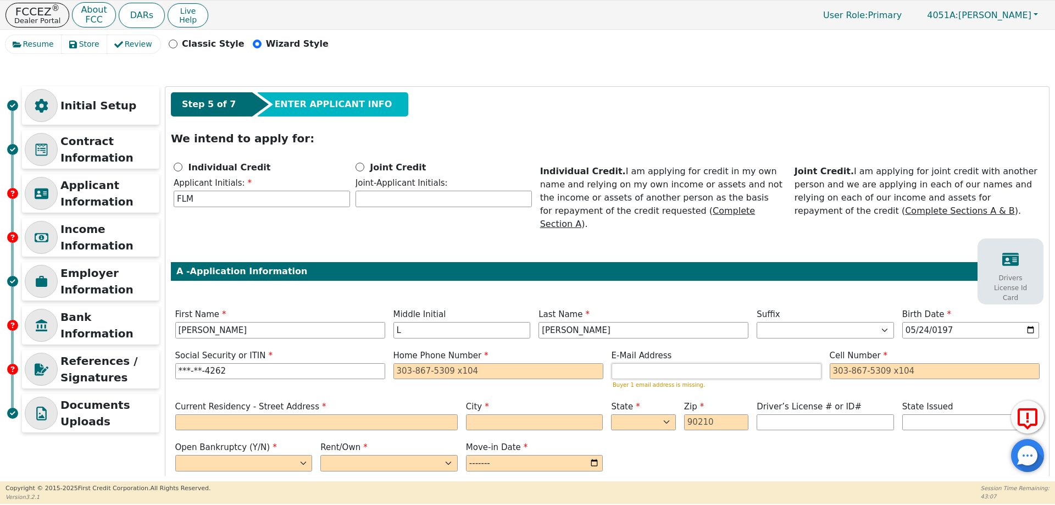
click at [638, 363] on input "email" at bounding box center [717, 371] width 210 height 16
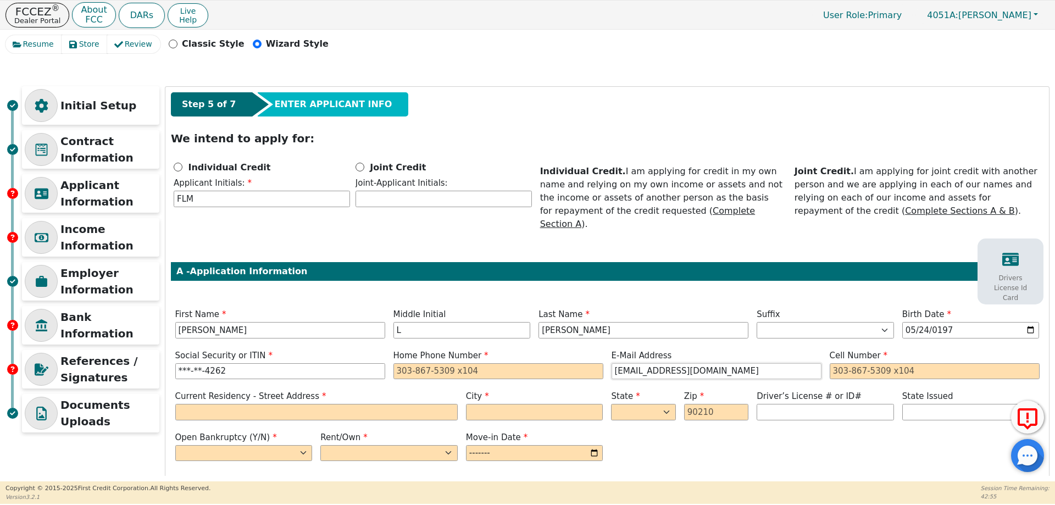
type input "[EMAIL_ADDRESS][DOMAIN_NAME]"
click at [916, 363] on input "tel" at bounding box center [935, 371] width 210 height 16
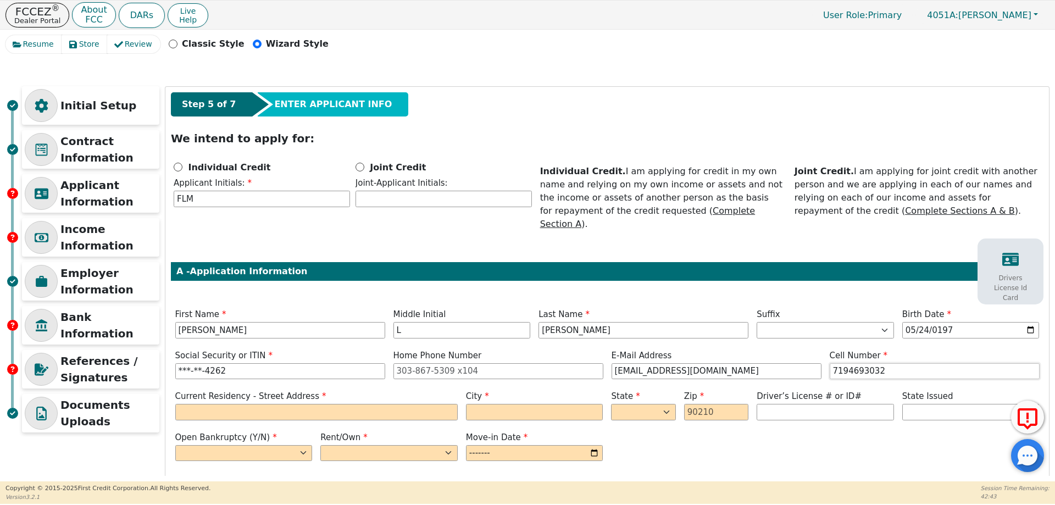
scroll to position [39, 0]
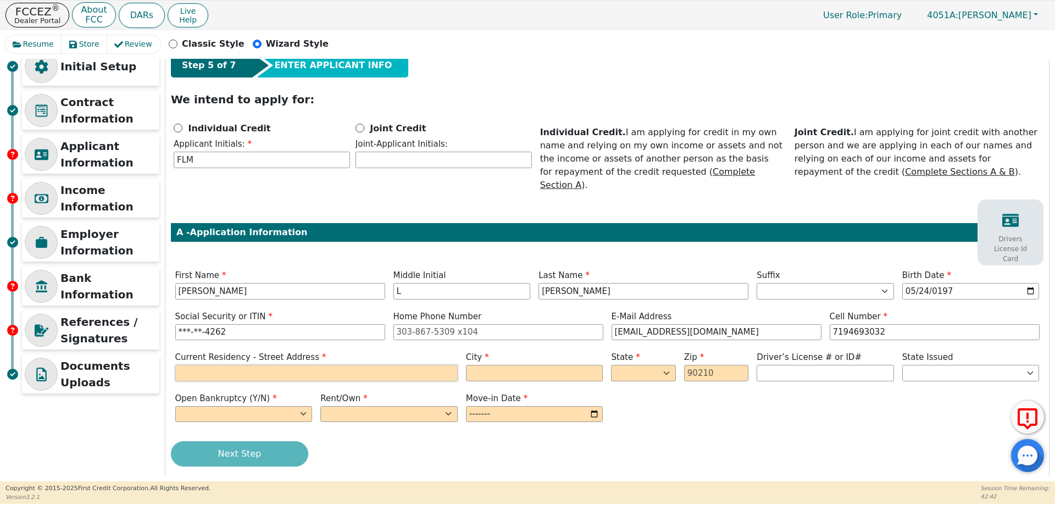
type input "[PHONE_NUMBER]"
click at [290, 365] on input "text" at bounding box center [316, 373] width 282 height 16
type input "[STREET_ADDRESS]"
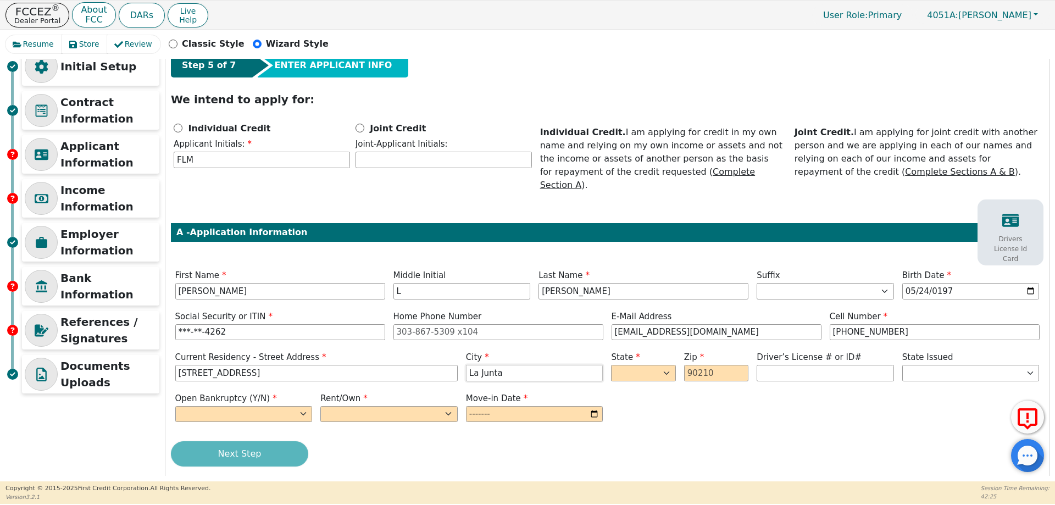
type input "La Junta"
select select "CO"
type input "81050"
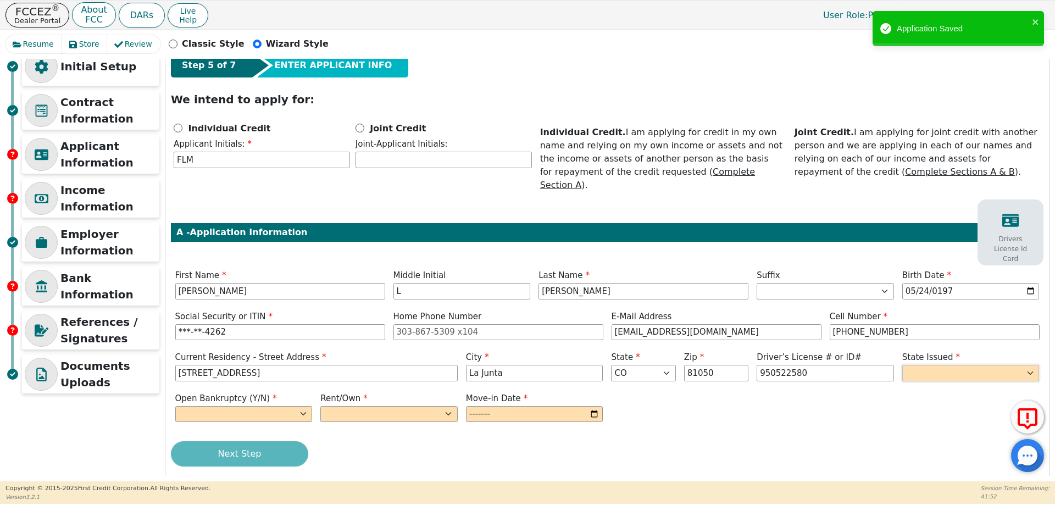
type input "*********"
click at [942, 365] on select "AK AL AR AZ CA CO CT DC DE FL GA HI IA ID IL IN KS KY LA MA MD ME MI MN MO MS M…" at bounding box center [970, 373] width 137 height 16
select select "CO"
click at [902, 365] on select "AK AL AR AZ CA CO CT DC DE FL GA HI IA ID IL IN KS KY LA MA MD ME MI MN MO MS M…" at bounding box center [970, 373] width 137 height 16
click at [236, 406] on select "Yes No" at bounding box center [243, 414] width 137 height 16
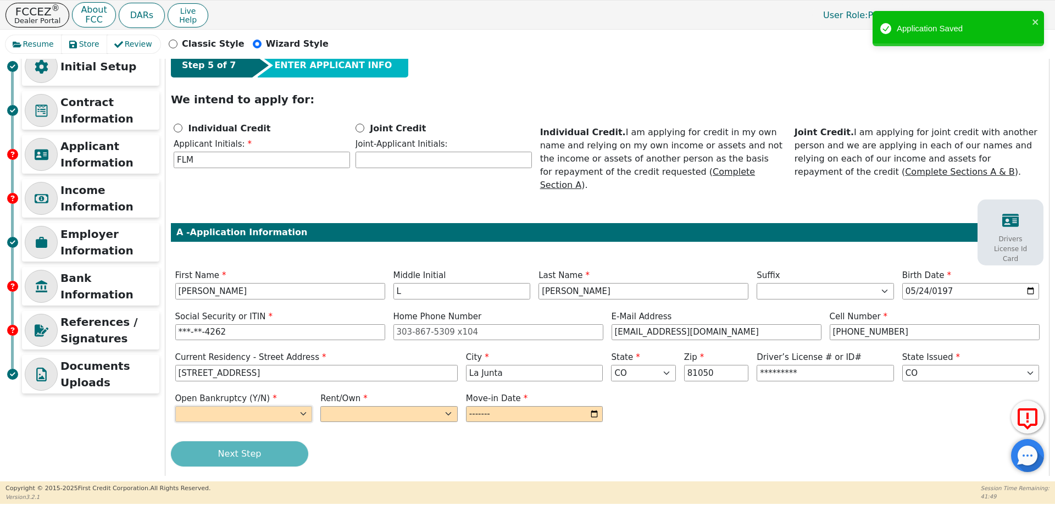
select select "n"
click at [175, 406] on select "Yes No" at bounding box center [243, 414] width 137 height 16
click at [354, 406] on select "Rent Own" at bounding box center [388, 414] width 137 height 16
select select "Rent"
click at [320, 406] on select "Rent Own" at bounding box center [388, 414] width 137 height 16
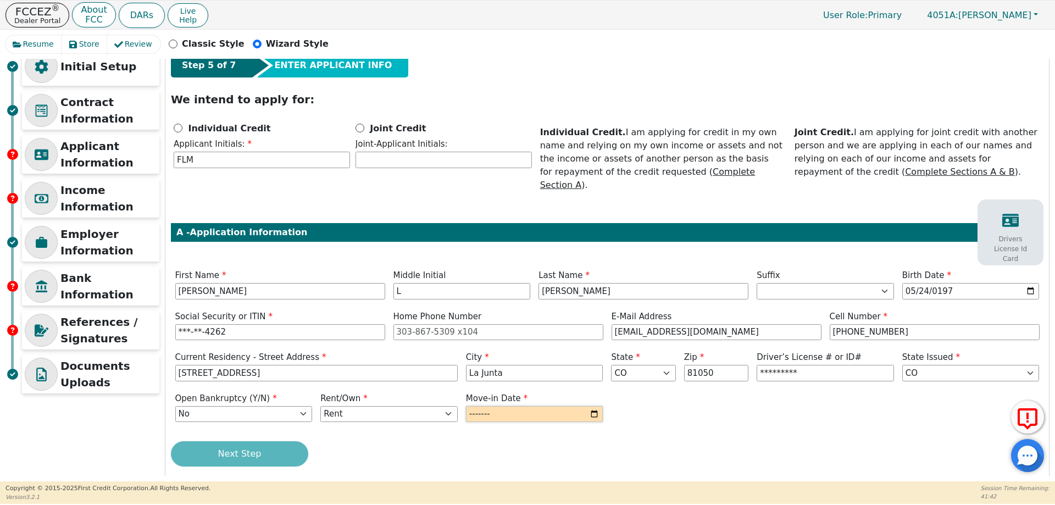
click at [590, 406] on input "month" at bounding box center [534, 414] width 137 height 16
type input "2024-08"
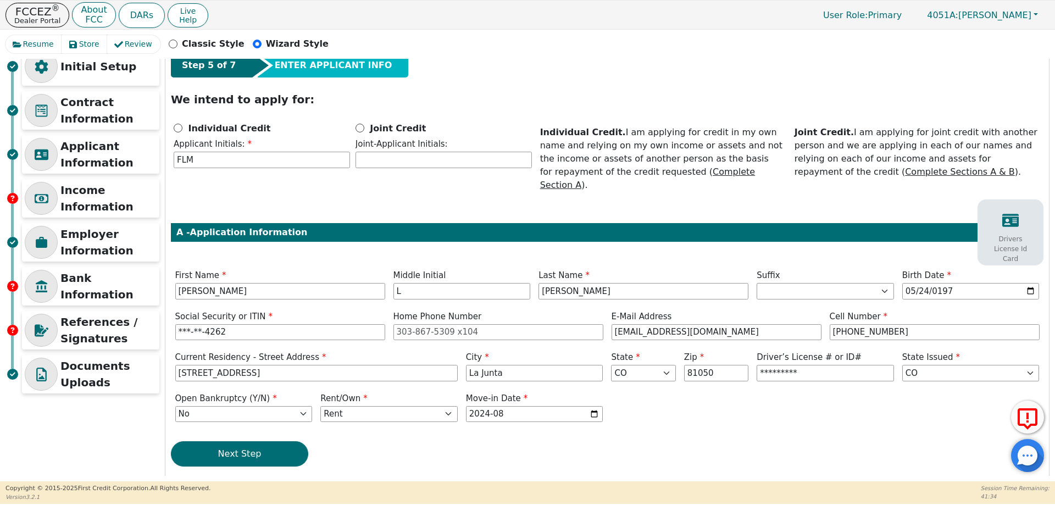
click at [1002, 234] on p "Drivers License Id Card" at bounding box center [1010, 249] width 49 height 30
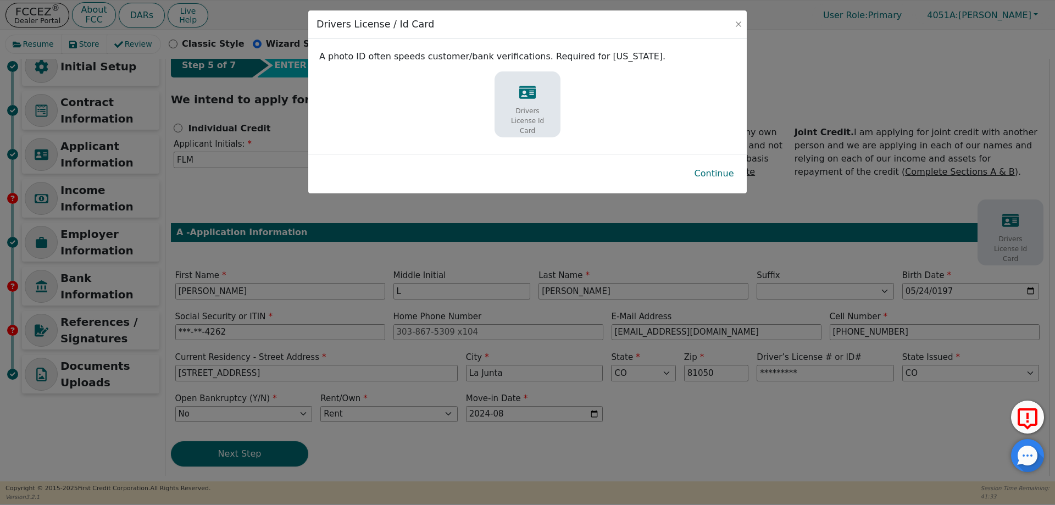
click at [529, 96] on icon at bounding box center [527, 92] width 16 height 16
click at [719, 175] on button "Continue" at bounding box center [714, 173] width 57 height 25
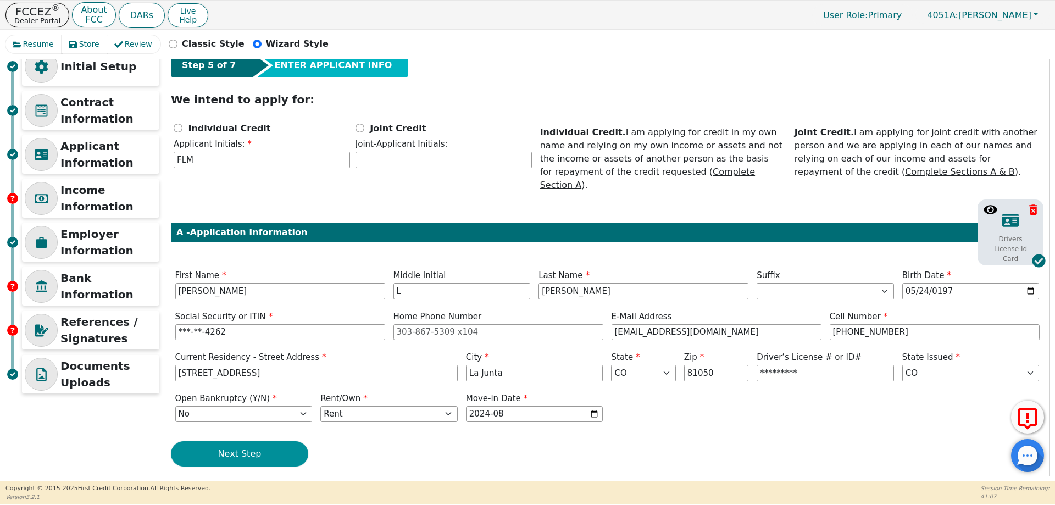
click at [263, 441] on button "Next Step" at bounding box center [239, 453] width 137 height 25
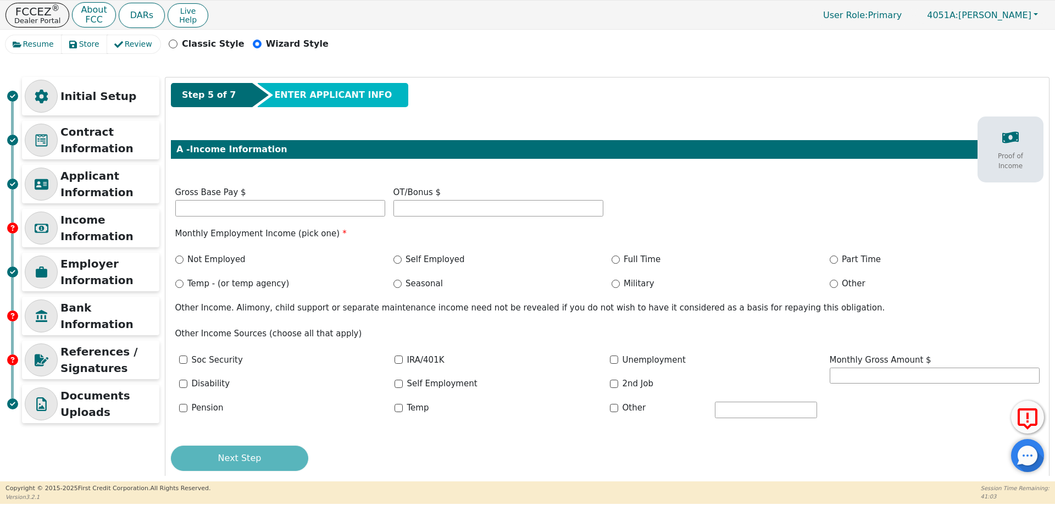
scroll to position [0, 0]
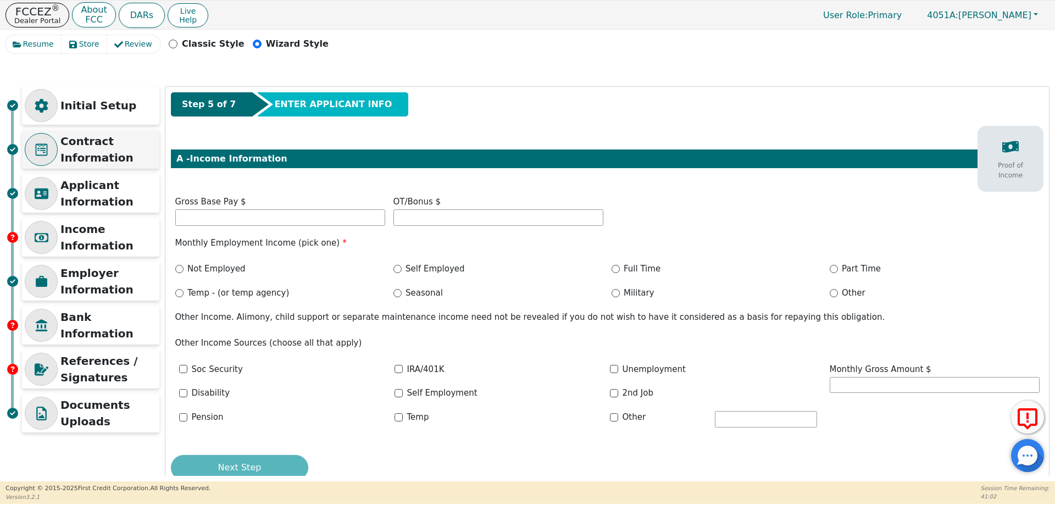
click at [97, 142] on p "Contract Information" at bounding box center [108, 149] width 96 height 33
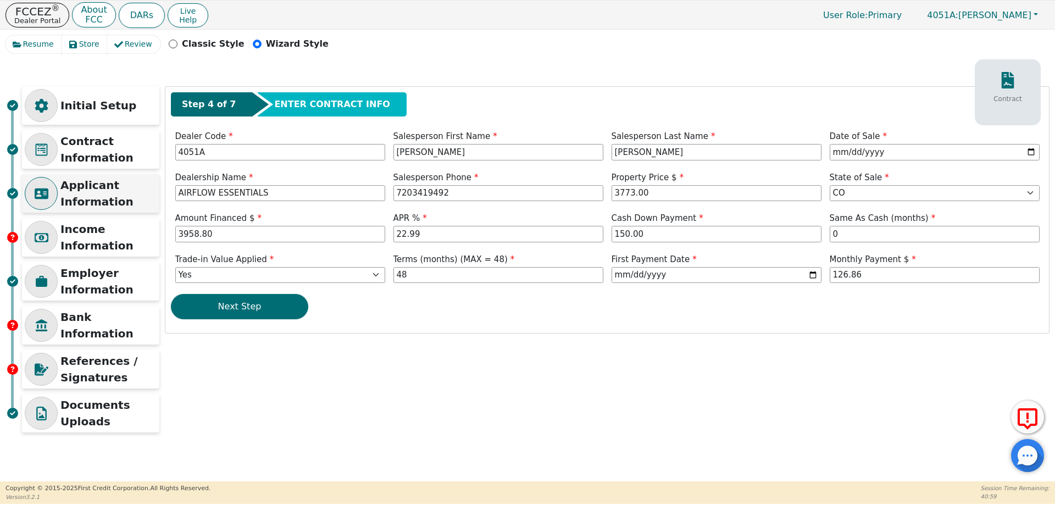
click at [80, 191] on p "Applicant Information" at bounding box center [108, 193] width 96 height 33
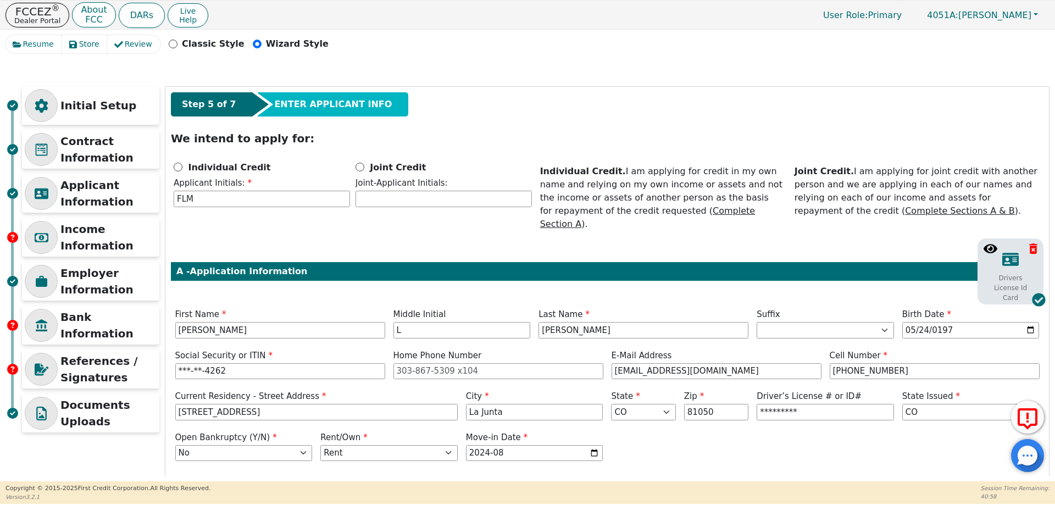
click at [377, 174] on span "Joint Credit" at bounding box center [398, 166] width 59 height 13
click at [364, 171] on input "Joint Credit" at bounding box center [360, 167] width 9 height 9
radio input "true"
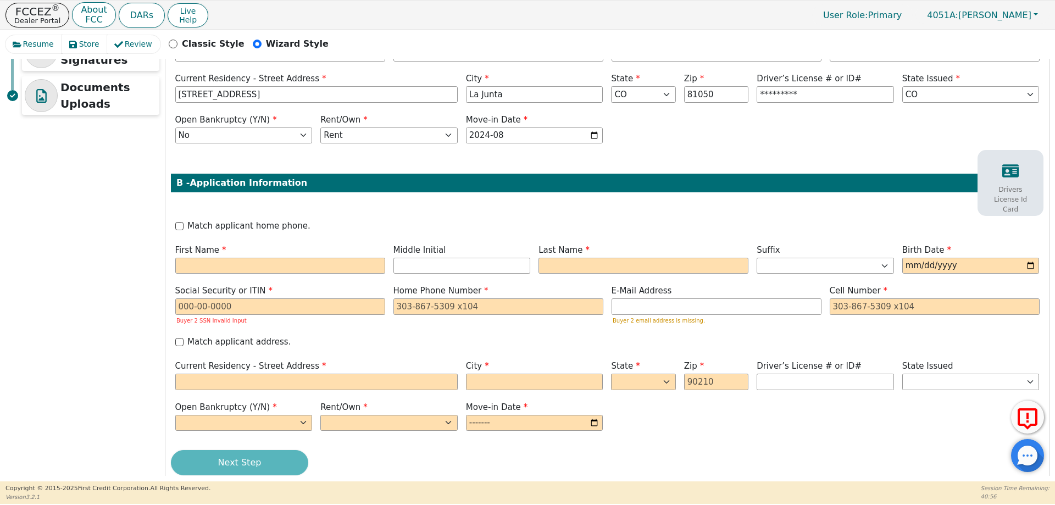
scroll to position [326, 0]
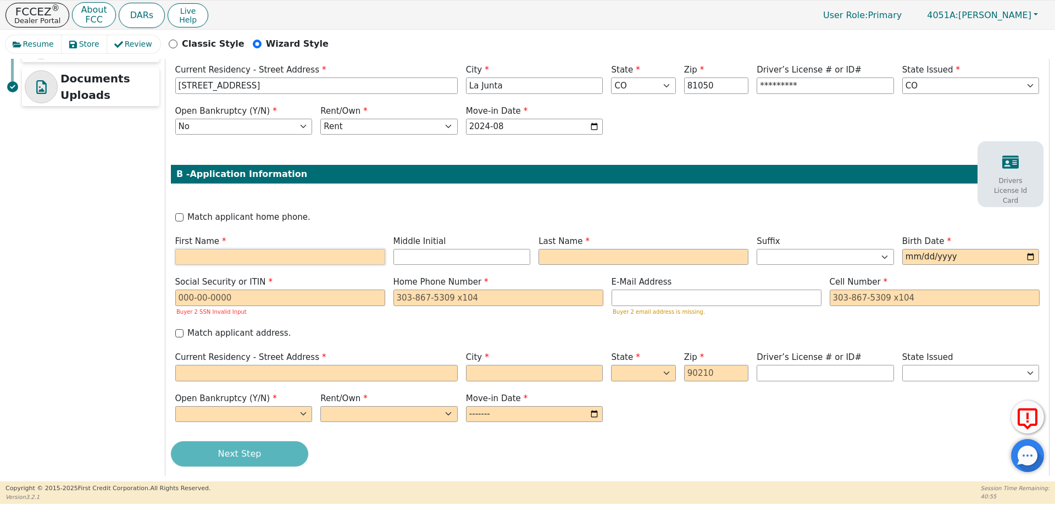
click at [245, 249] on input "text" at bounding box center [280, 257] width 210 height 16
click at [320, 249] on input "text" at bounding box center [280, 257] width 210 height 16
type input "R"
type input "Ray"
type input "RA"
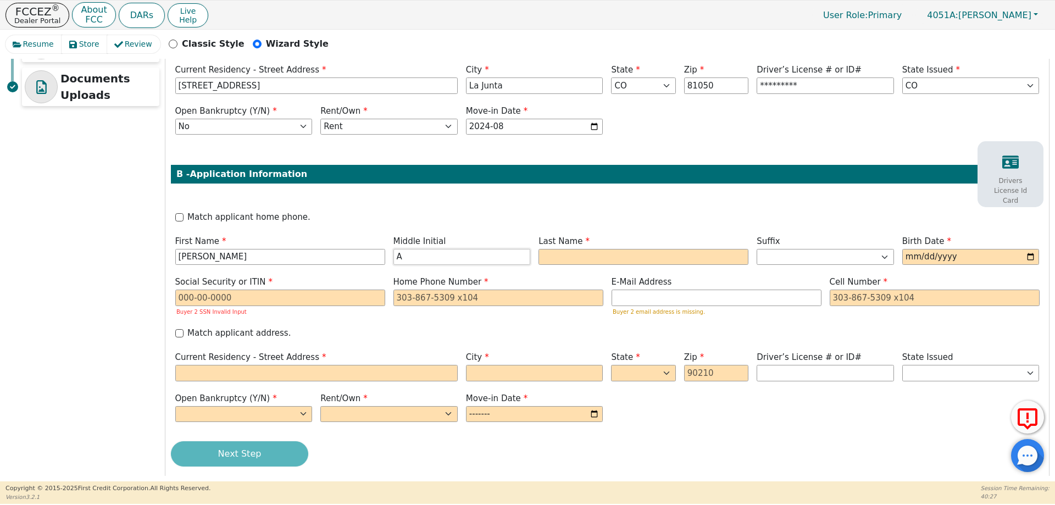
type input "A"
type input "RAM"
type input "Muniz"
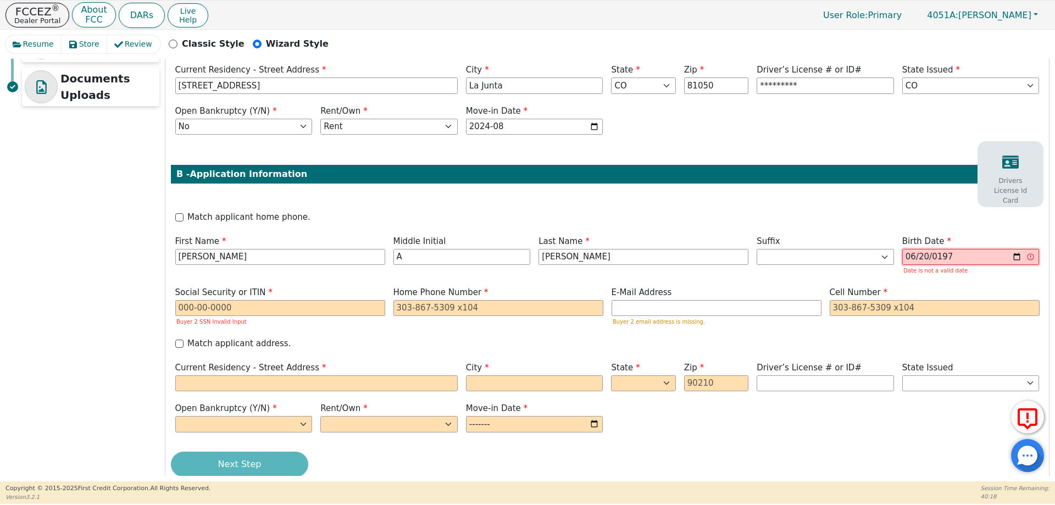
type input "1973-06-20"
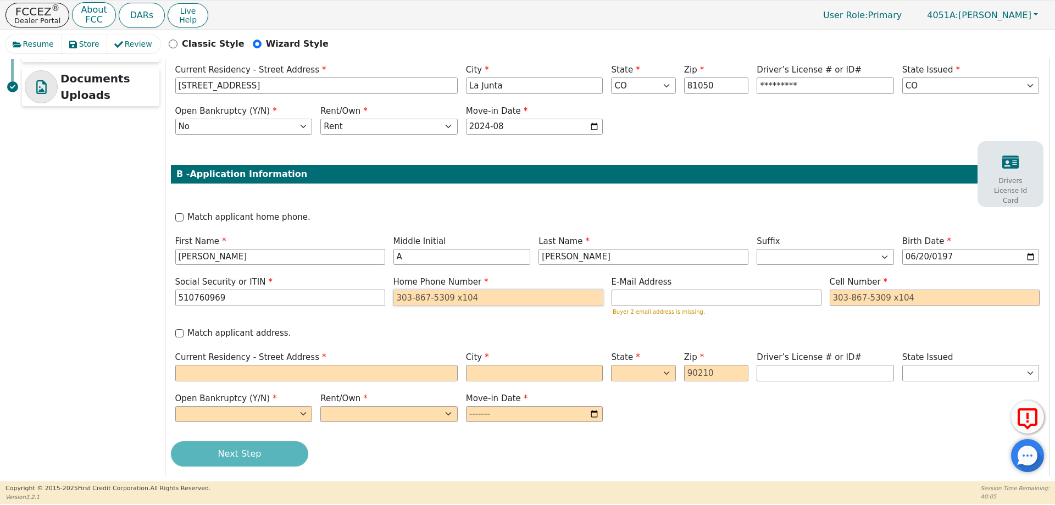
type input "***-**-0969"
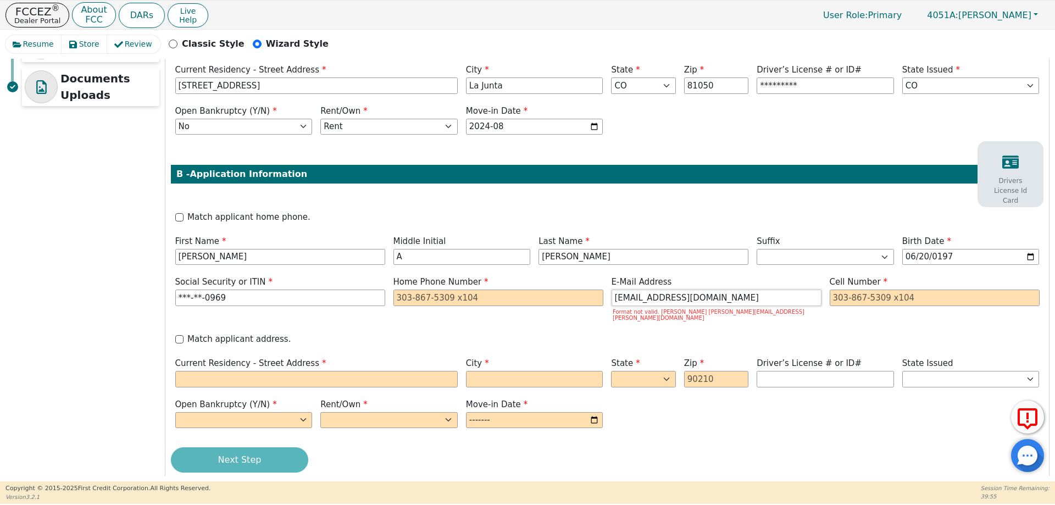
type input "munizrayray@gmail.com"
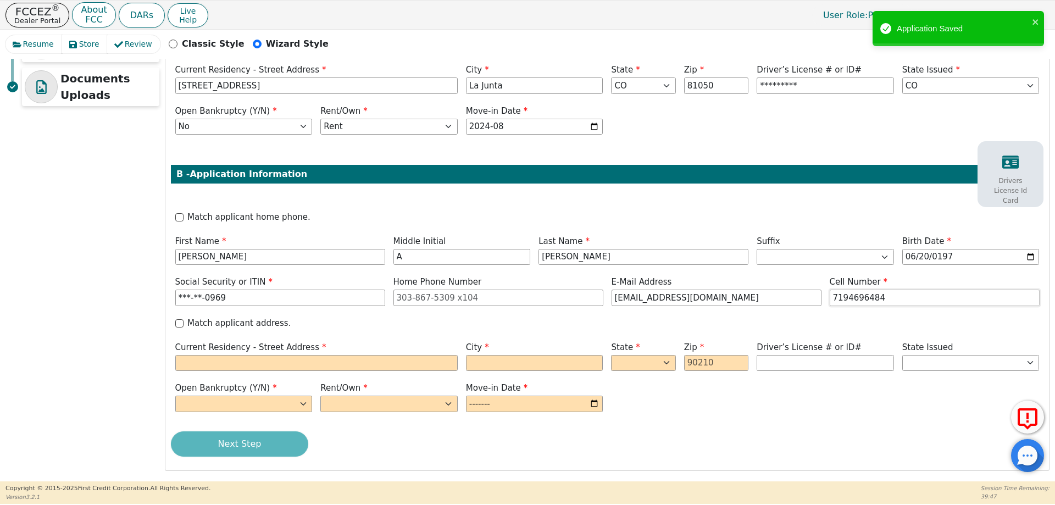
scroll to position [317, 0]
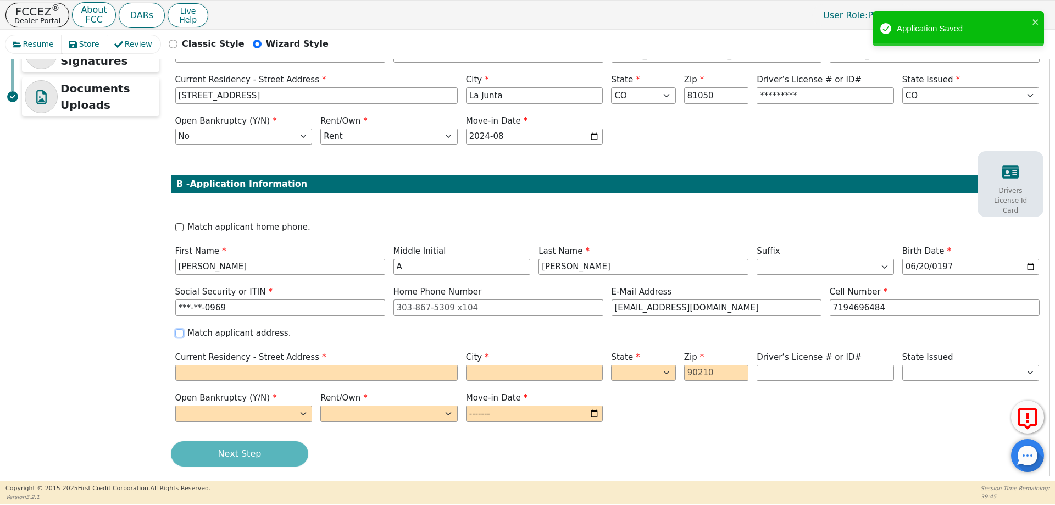
type input "719-469-6484"
click at [181, 329] on input "Match applicant address." at bounding box center [179, 333] width 8 height 8
checkbox input "true"
type input "1106 Rice Ave"
type input "La Junta"
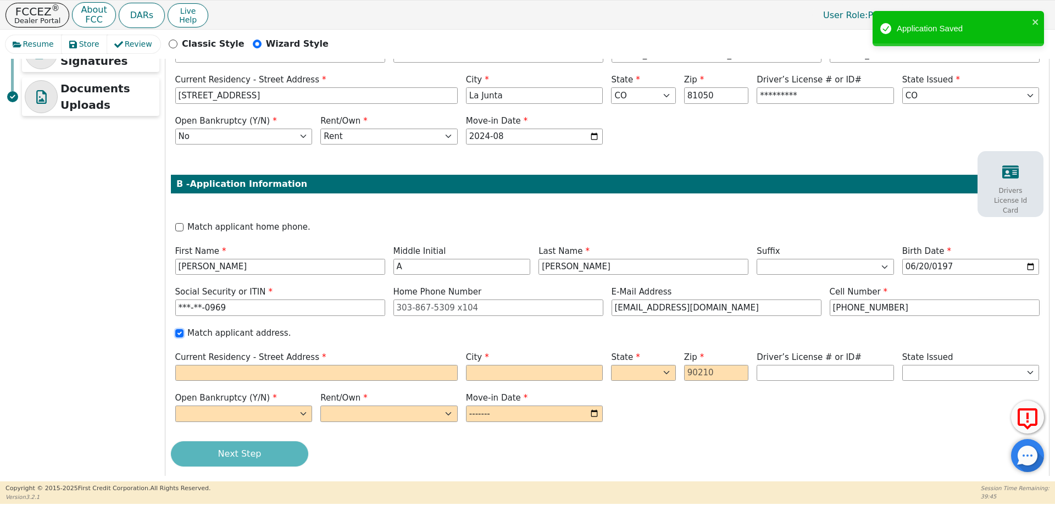
select select "CO"
type input "81050"
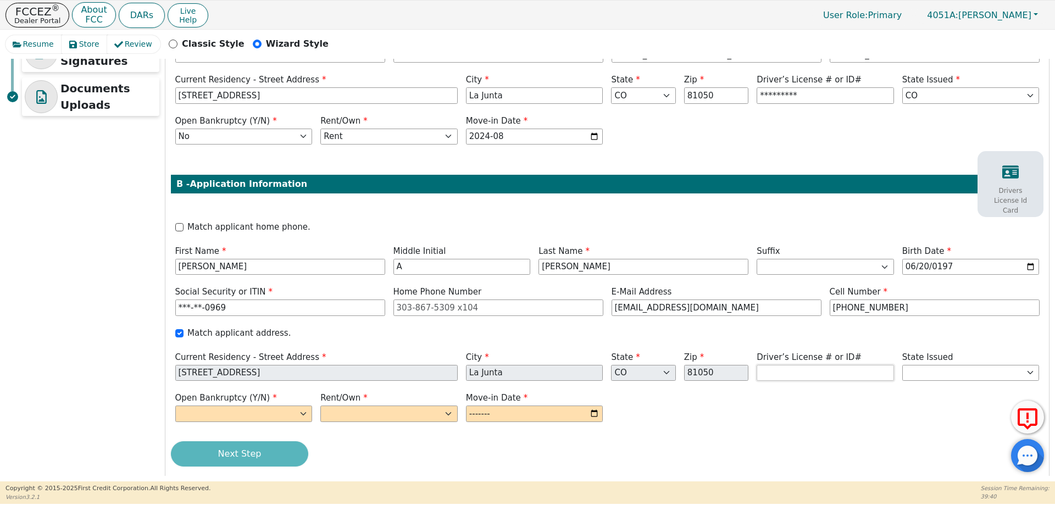
click at [830, 365] on input "text" at bounding box center [825, 373] width 137 height 16
click at [792, 365] on input "text" at bounding box center [825, 373] width 137 height 16
click at [869, 365] on input "text" at bounding box center [825, 373] width 137 height 16
type input "*********"
click at [1008, 351] on div "State Issued AK AL AR AZ CA CO CT DC DE FL GA HI IA ID IL IN KS KY LA MA MD ME …" at bounding box center [970, 366] width 137 height 30
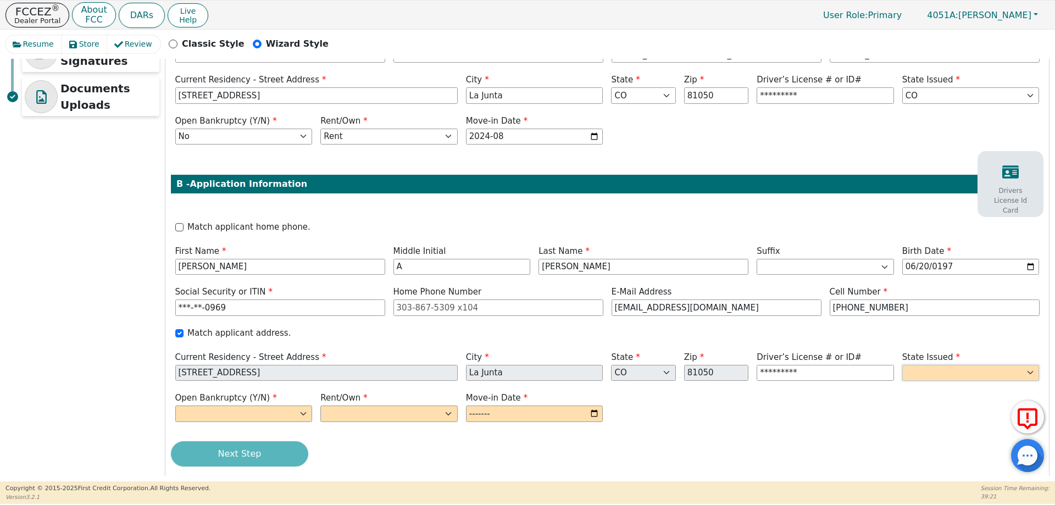
click at [1026, 365] on select "AK AL AR AZ CA CO CT DC DE FL GA HI IA ID IL IN KS KY LA MA MD ME MI MN MO MS M…" at bounding box center [970, 373] width 137 height 16
select select "CO"
click at [902, 365] on select "AK AL AR AZ CA CO CT DC DE FL GA HI IA ID IL IN KS KY LA MA MD ME MI MN MO MS M…" at bounding box center [970, 373] width 137 height 16
click at [291, 406] on select "Yes No" at bounding box center [243, 414] width 137 height 16
click at [274, 454] on div "Step 5 of 7 ENTER APPLICANT INFO We intend to apply for: Individual Credit Appl…" at bounding box center [607, 125] width 884 height 710
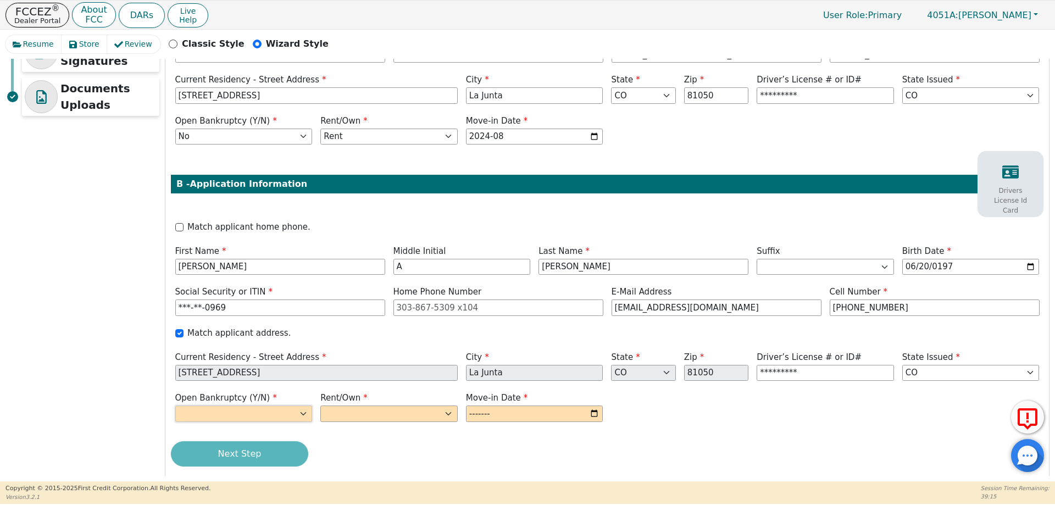
click at [240, 406] on select "Yes No" at bounding box center [243, 414] width 137 height 16
select select "n"
click at [175, 406] on select "Yes No" at bounding box center [243, 414] width 137 height 16
click at [422, 406] on select "Rent Own" at bounding box center [388, 414] width 137 height 16
select select "Rent"
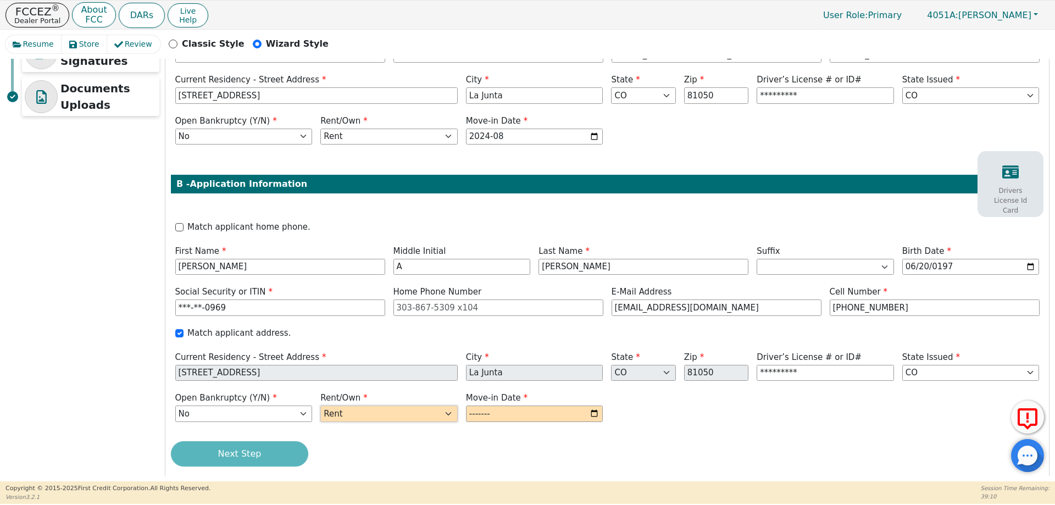
click at [320, 406] on select "Rent Own" at bounding box center [388, 414] width 137 height 16
click at [594, 406] on input "month" at bounding box center [534, 414] width 137 height 16
type input "2024-08"
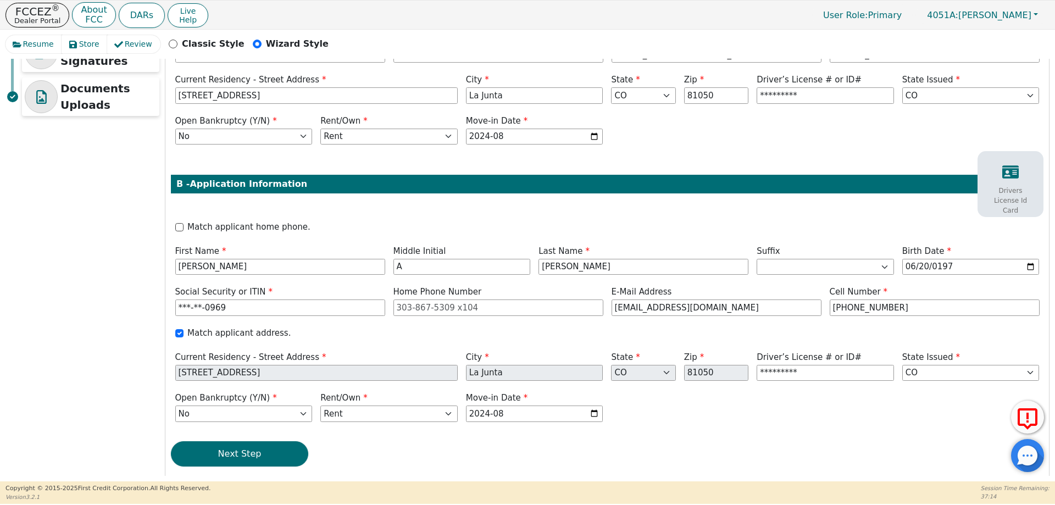
click at [1013, 168] on div "Drivers License Id Card" at bounding box center [1010, 189] width 60 height 63
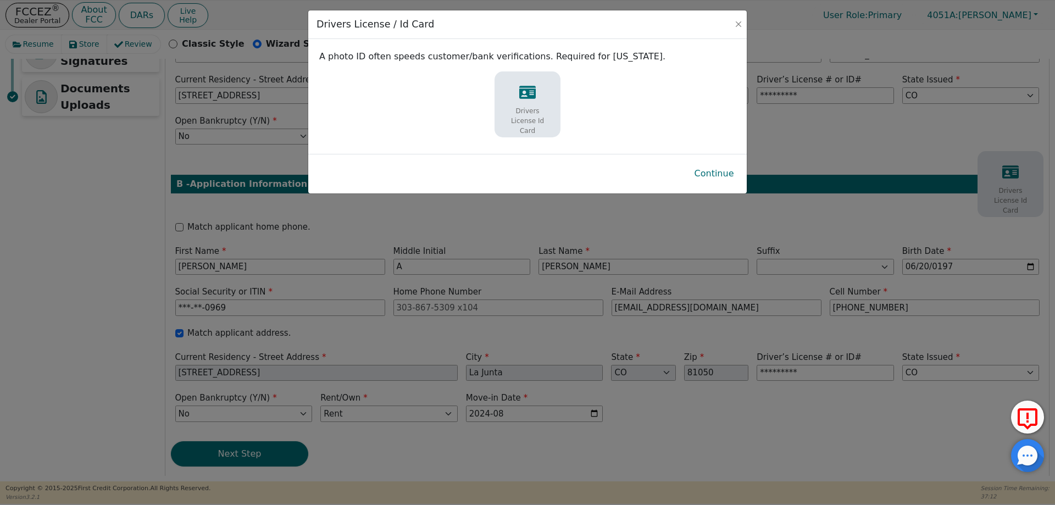
click at [517, 102] on div "Drivers License Id Card" at bounding box center [527, 110] width 60 height 63
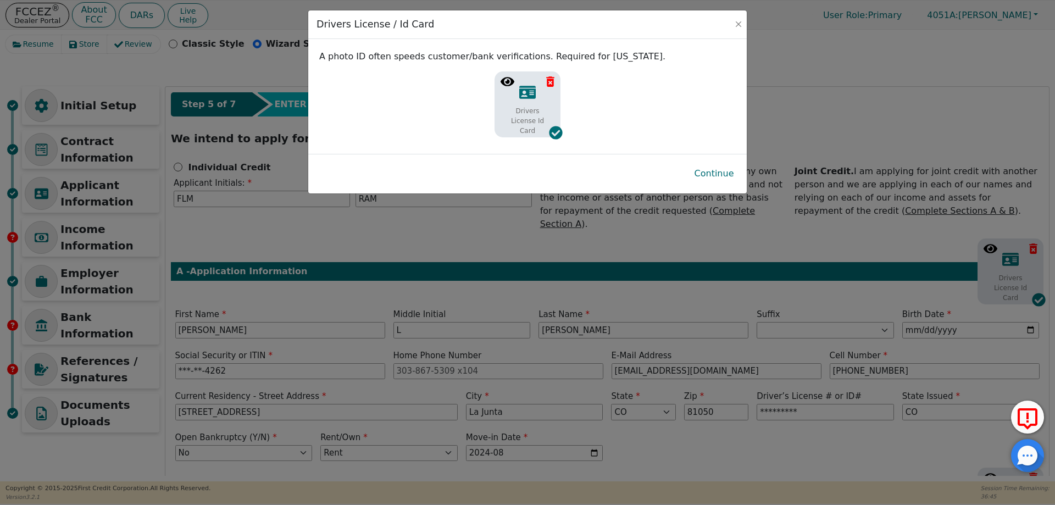
select select "CO"
select select "n"
select select "Rent"
select select "CO"
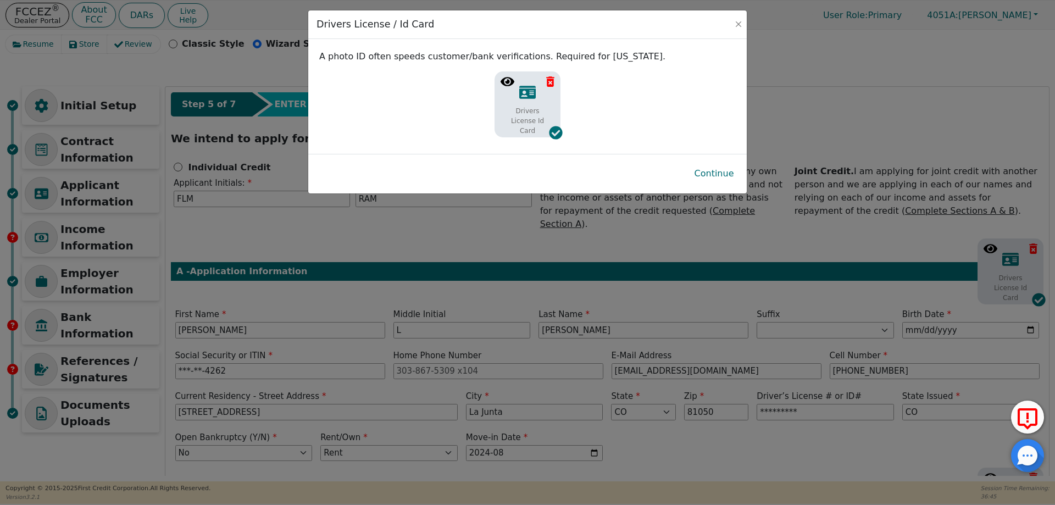
select select "CO"
select select "n"
select select "Rent"
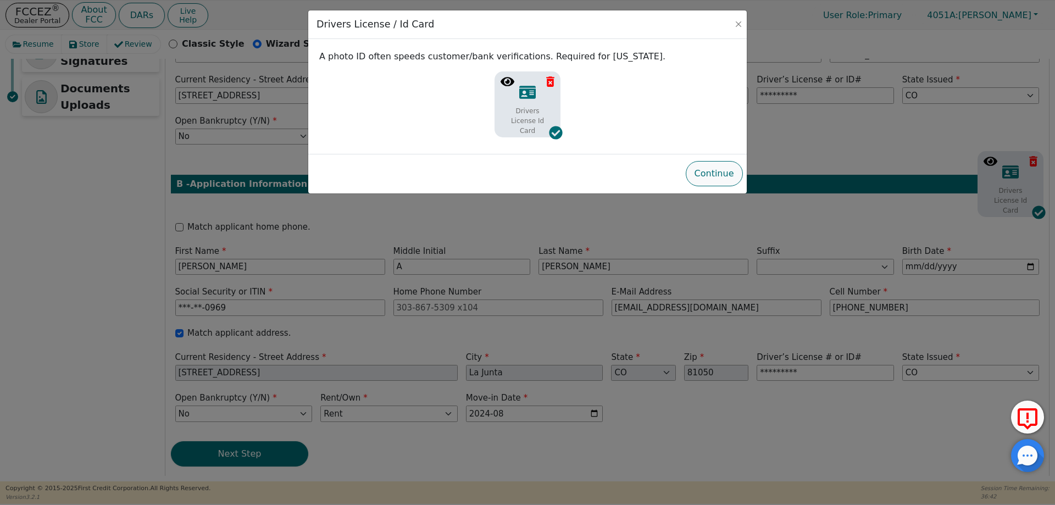
click at [723, 176] on button "Continue" at bounding box center [714, 173] width 57 height 25
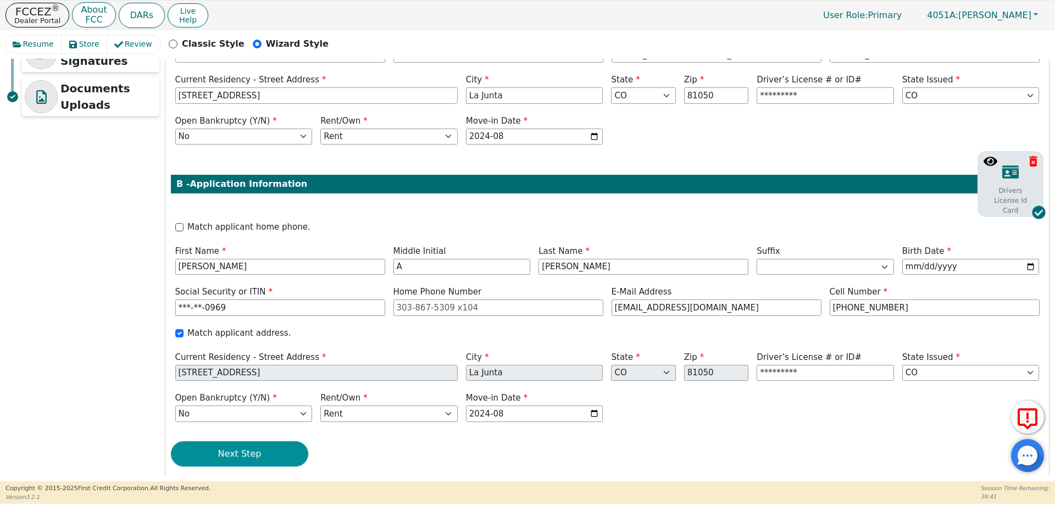
click at [235, 441] on button "Next Step" at bounding box center [239, 453] width 137 height 25
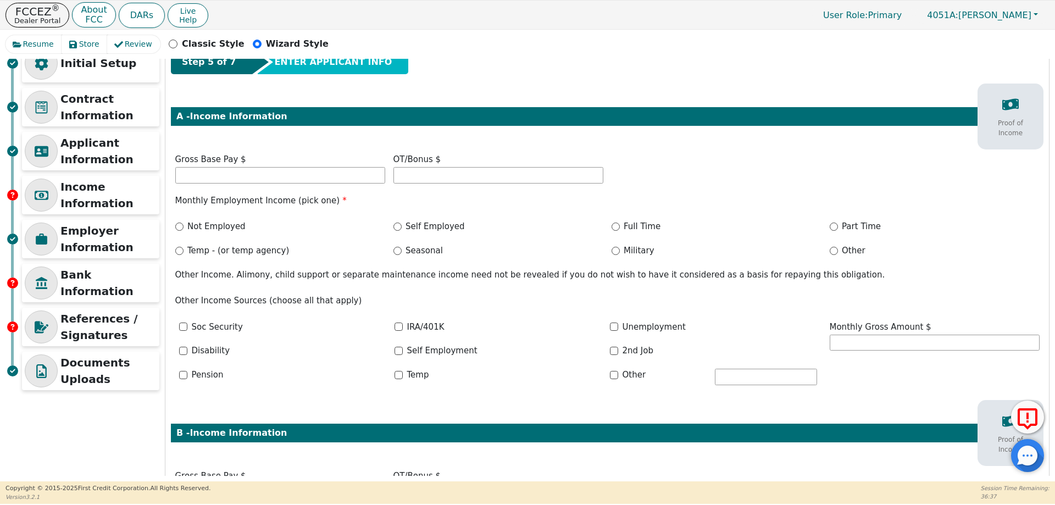
scroll to position [42, 0]
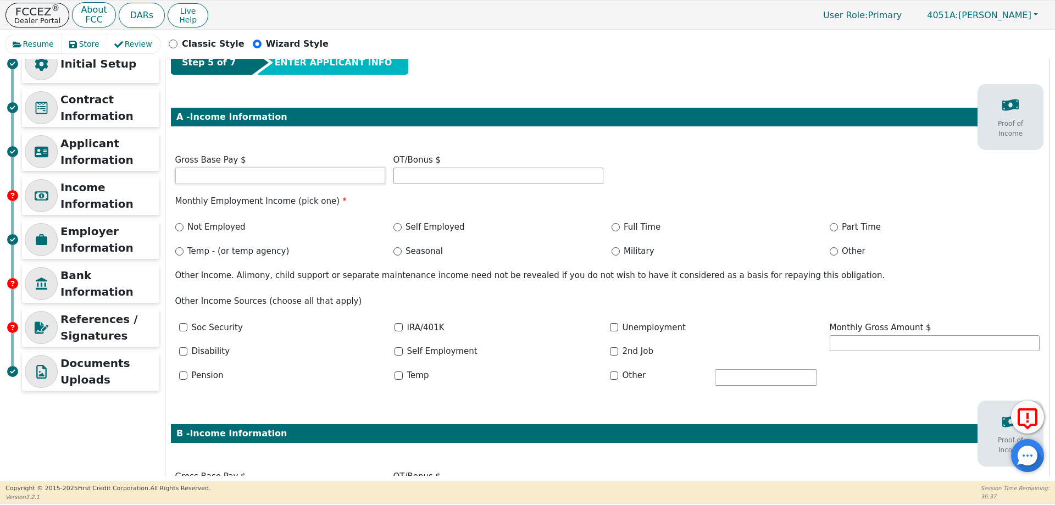
click at [278, 173] on input "text" at bounding box center [280, 176] width 210 height 16
type input "2400.00"
click at [632, 227] on label "Full Time" at bounding box center [642, 227] width 37 height 13
click at [620, 227] on input "Full Time" at bounding box center [616, 227] width 8 height 8
radio input "true"
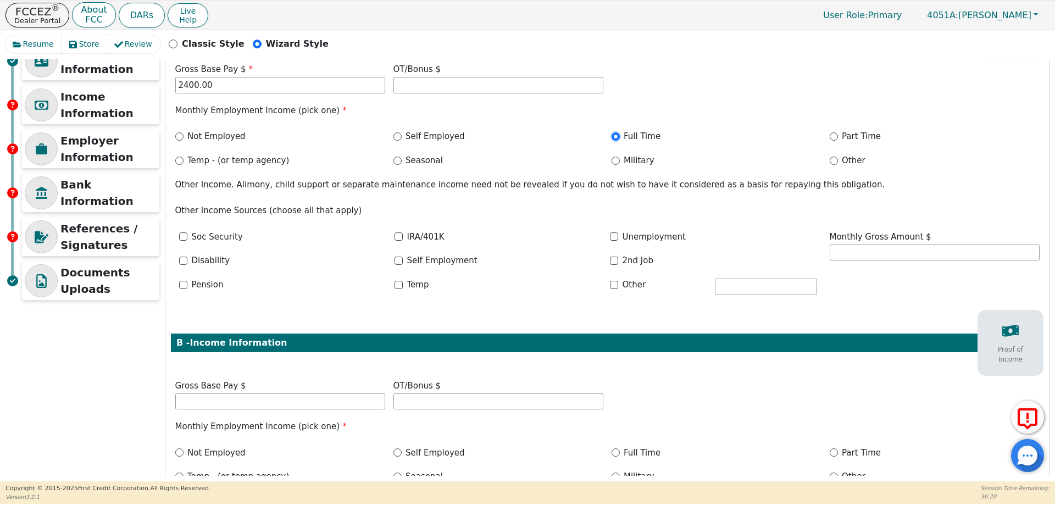
scroll to position [207, 0]
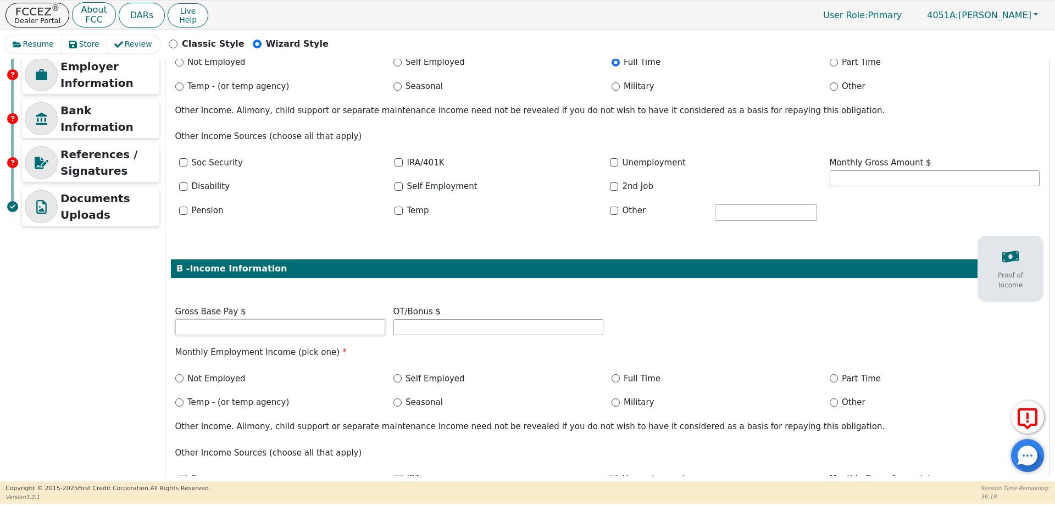
click at [303, 325] on input "text" at bounding box center [280, 327] width 210 height 16
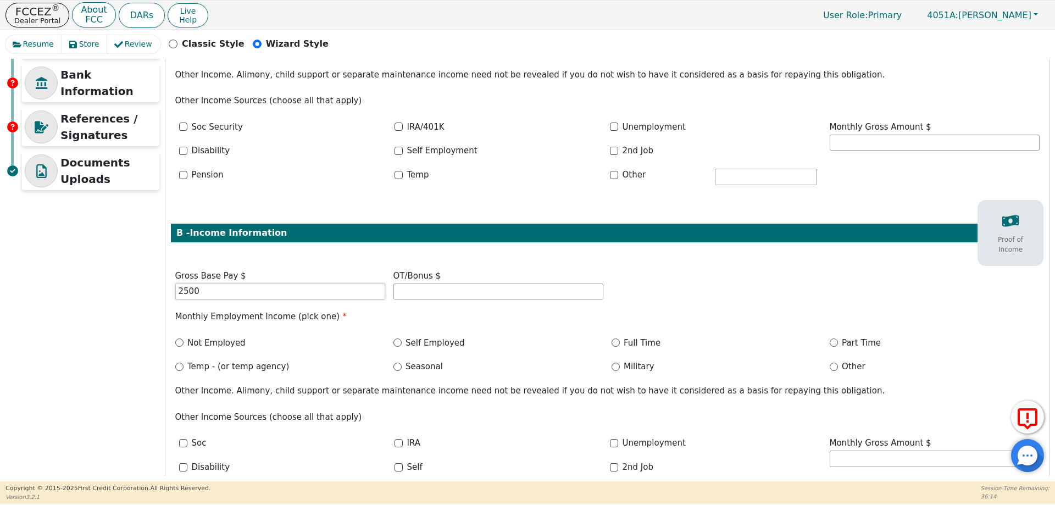
scroll to position [262, 0]
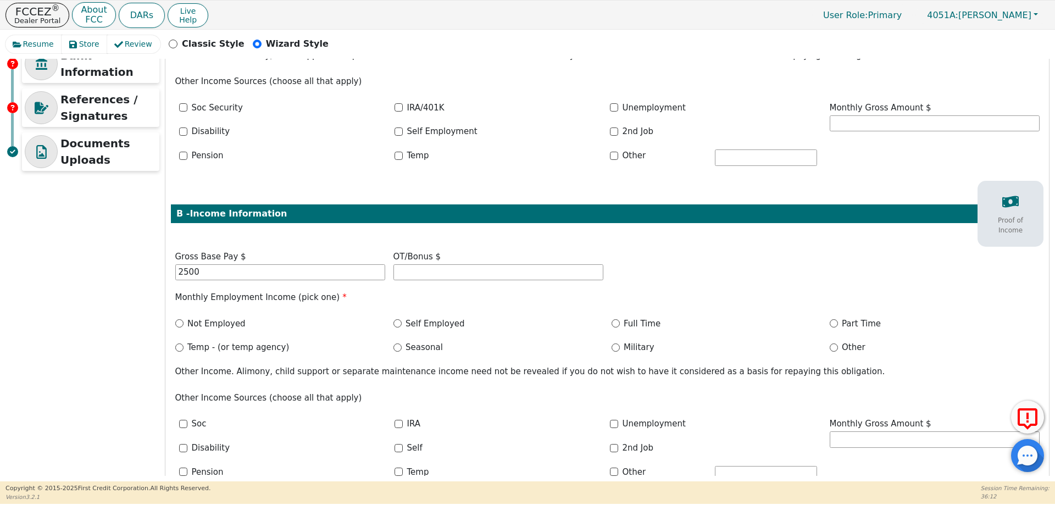
type input "2500.00"
click at [624, 321] on label "Full Time" at bounding box center [642, 324] width 37 height 13
click at [620, 321] on input "Full Time" at bounding box center [616, 323] width 8 height 8
radio input "true"
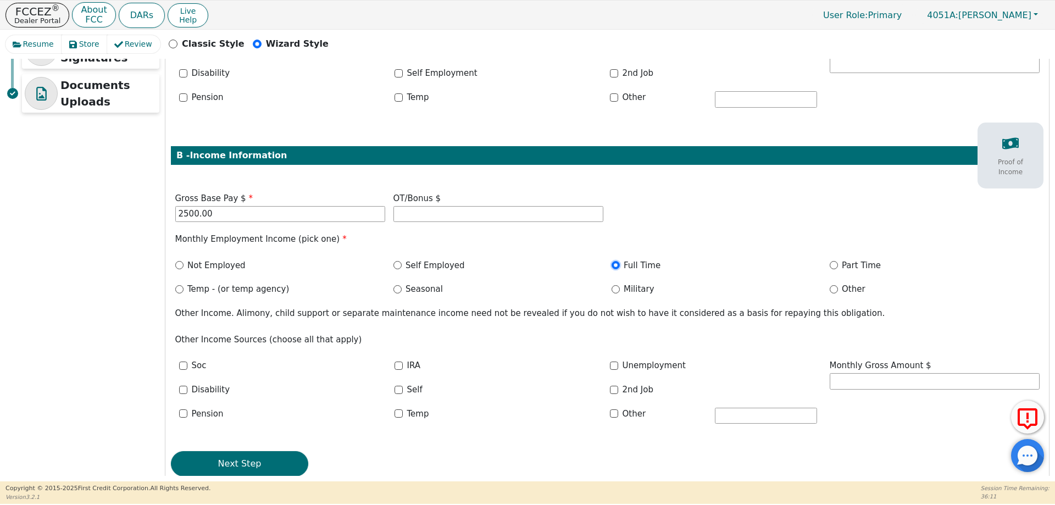
scroll to position [343, 0]
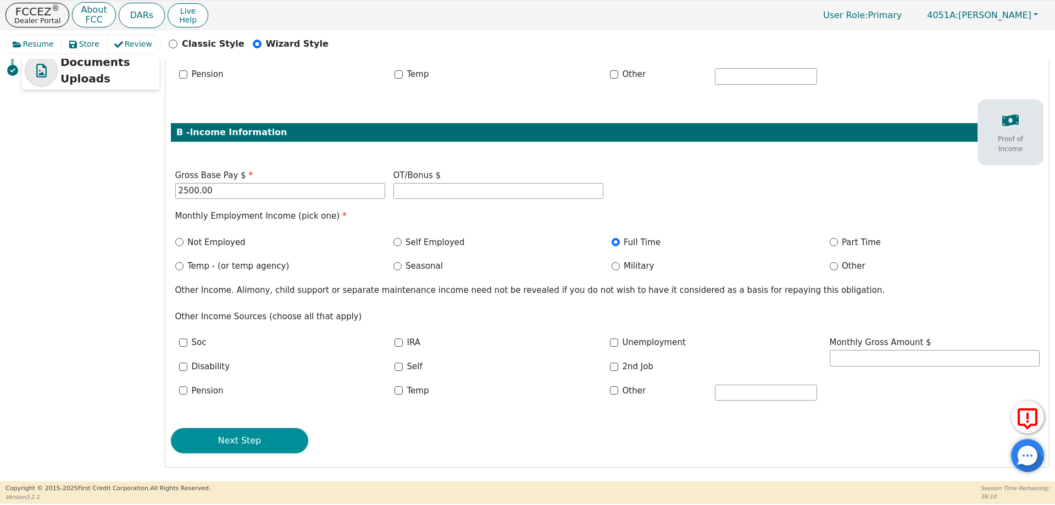
click at [265, 432] on button "Next Step" at bounding box center [239, 440] width 137 height 25
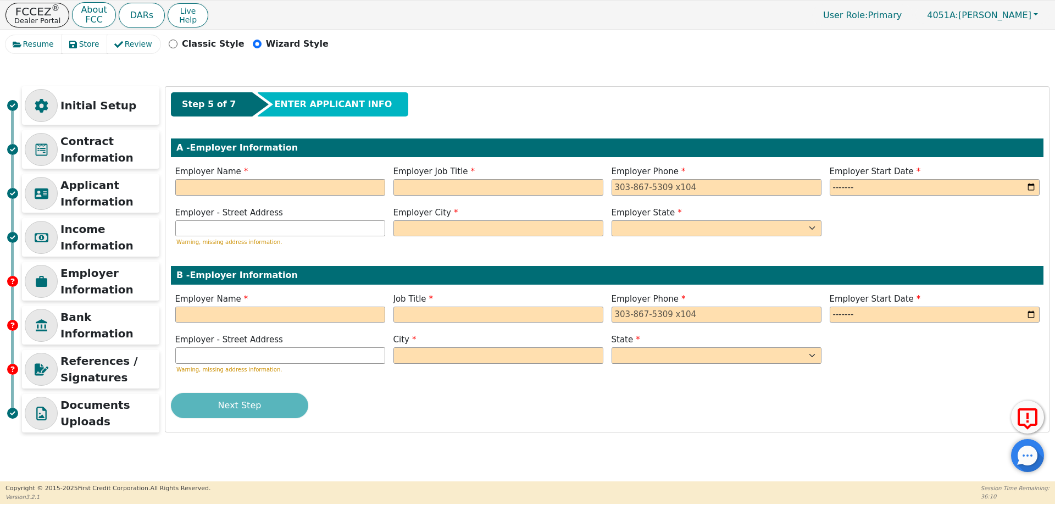
scroll to position [0, 0]
click at [226, 195] on input "text" at bounding box center [280, 187] width 210 height 16
type input "Pioneer Health"
type input "K"
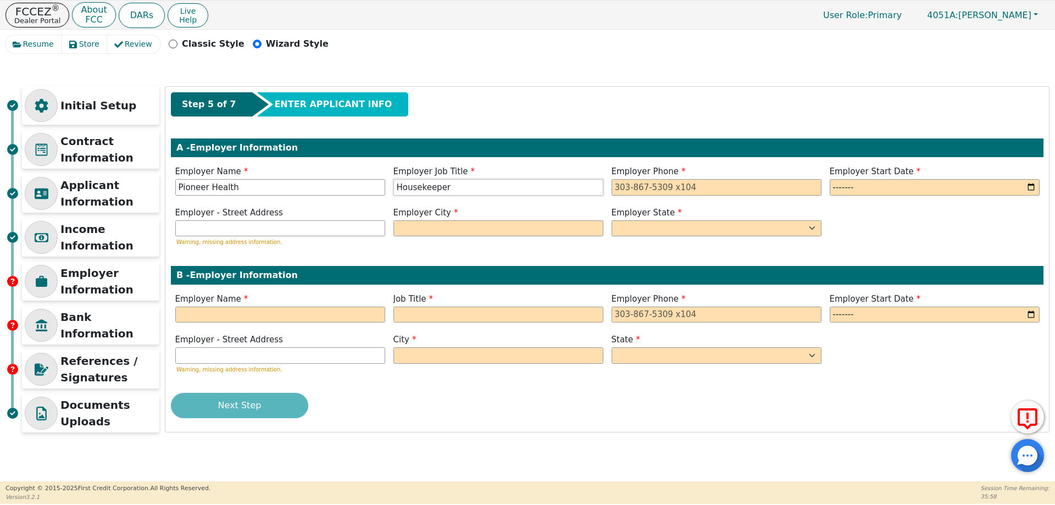
type input "Housekeeper"
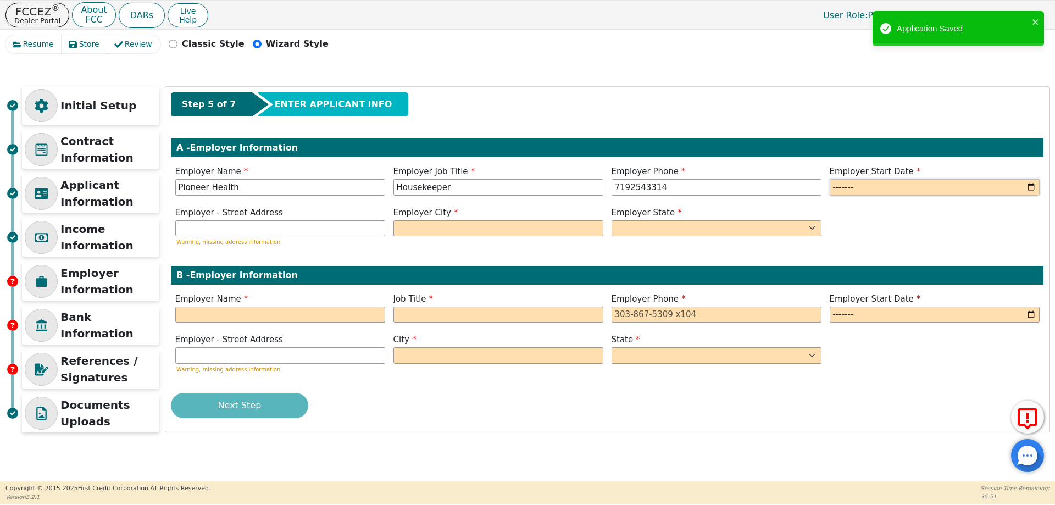
type input "719-254-3314"
click at [1036, 192] on input "month" at bounding box center [935, 187] width 210 height 16
click at [1030, 189] on input "month" at bounding box center [935, 187] width 210 height 16
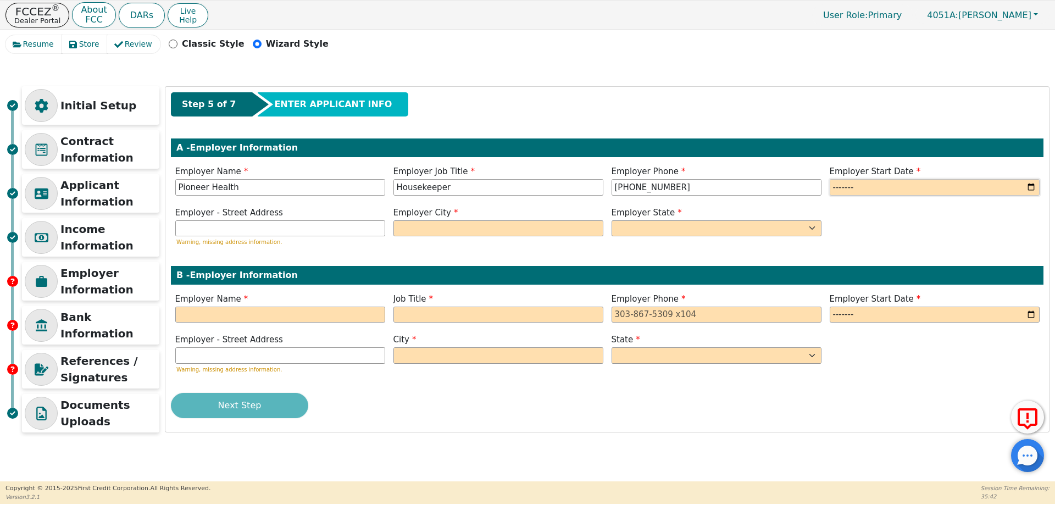
type input "2025-03"
click at [246, 229] on input "text" at bounding box center [280, 228] width 210 height 16
click at [452, 228] on input "text" at bounding box center [498, 228] width 210 height 16
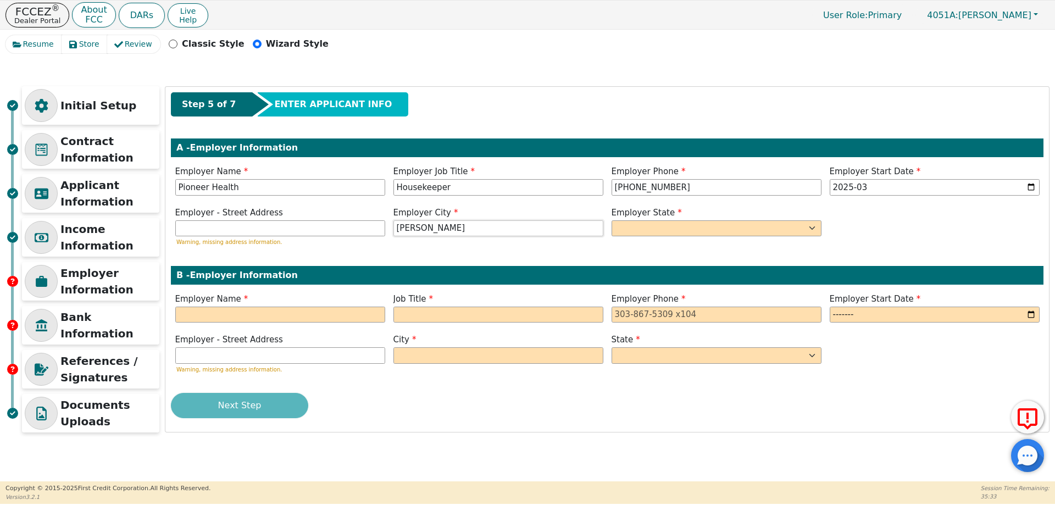
type input "Rocky Ford"
select select "CO"
click at [318, 319] on input "text" at bounding box center [280, 315] width 210 height 16
select select "CO"
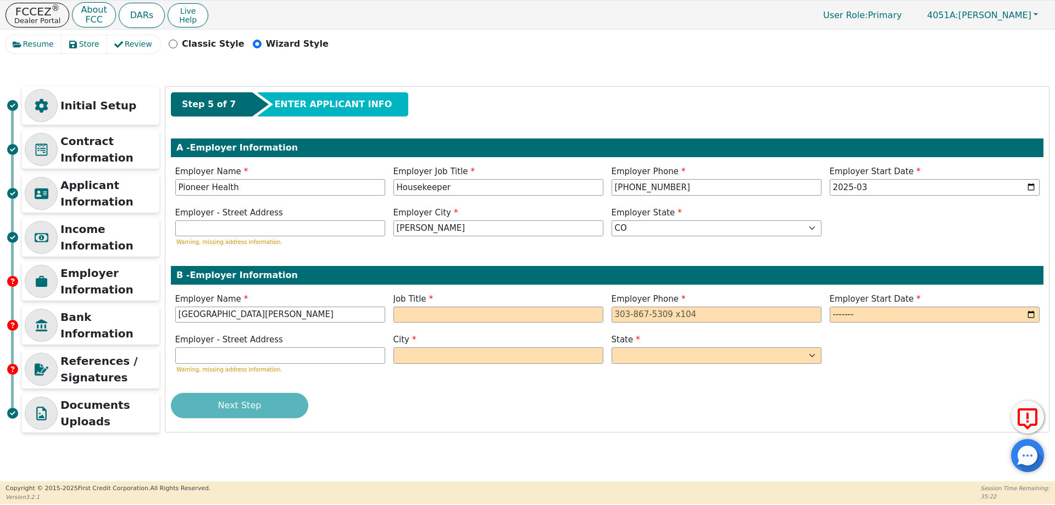
type input "[GEOGRAPHIC_DATA][PERSON_NAME]"
type input "Maintenance"
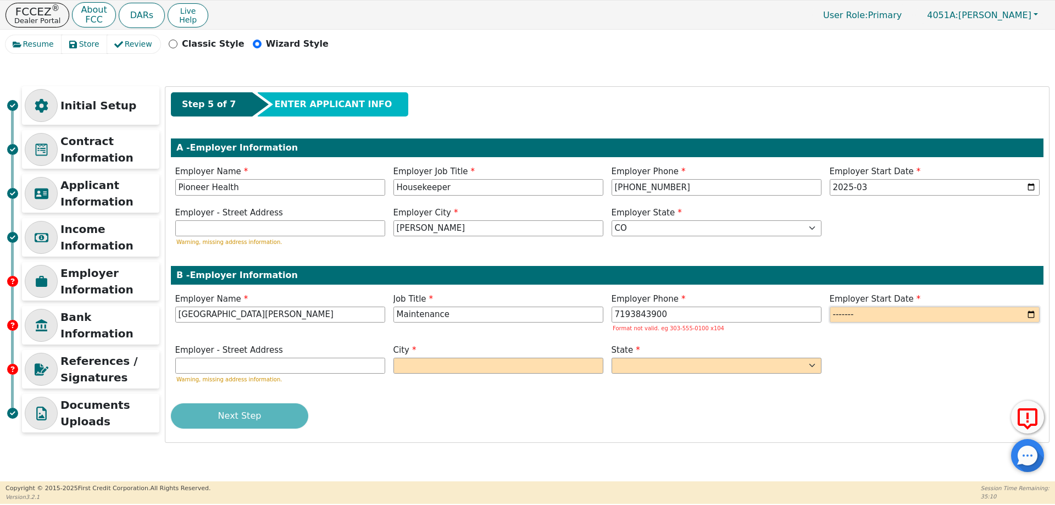
type input "[PHONE_NUMBER]"
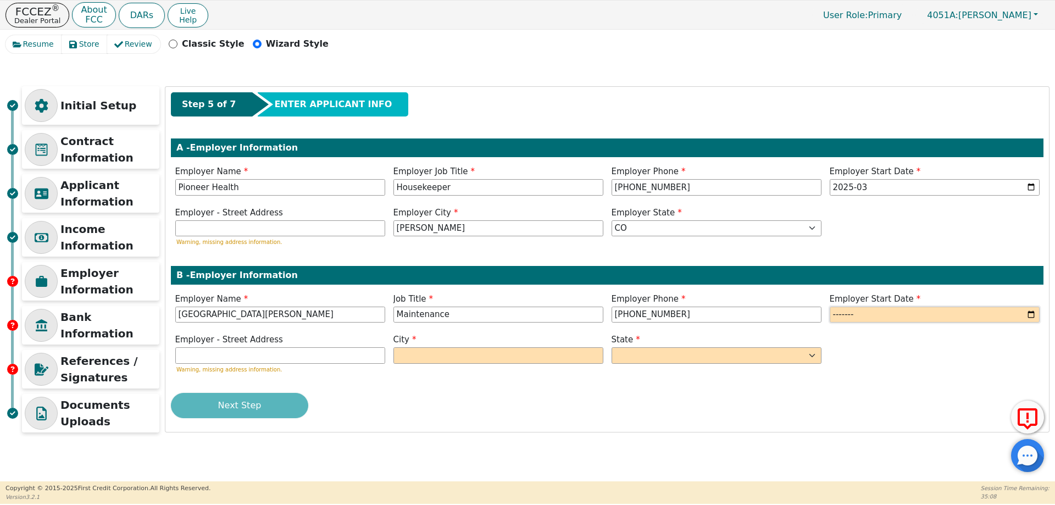
click at [1035, 317] on input "month" at bounding box center [935, 315] width 210 height 16
type input "2019-08"
click at [437, 353] on input "text" at bounding box center [498, 355] width 210 height 16
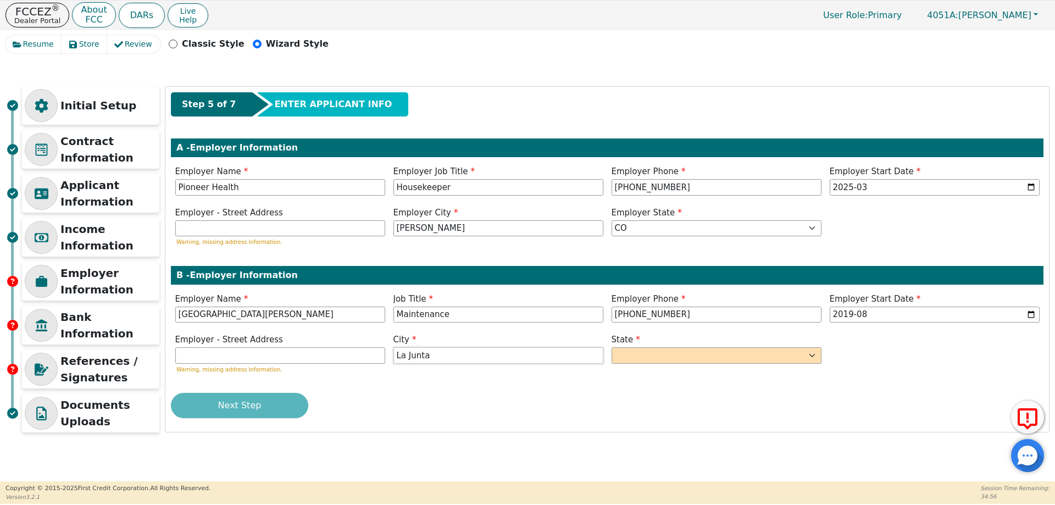
type input "La Junta"
click at [642, 357] on select "AK AL AR AZ CA CO CT DC DE FL [GEOGRAPHIC_DATA] HI IA ID [GEOGRAPHIC_DATA] IN K…" at bounding box center [717, 355] width 210 height 16
select select "CO"
click at [612, 347] on select "AK AL AR AZ CA CO CT DC DE FL [GEOGRAPHIC_DATA] HI IA ID [GEOGRAPHIC_DATA] IN K…" at bounding box center [717, 355] width 210 height 16
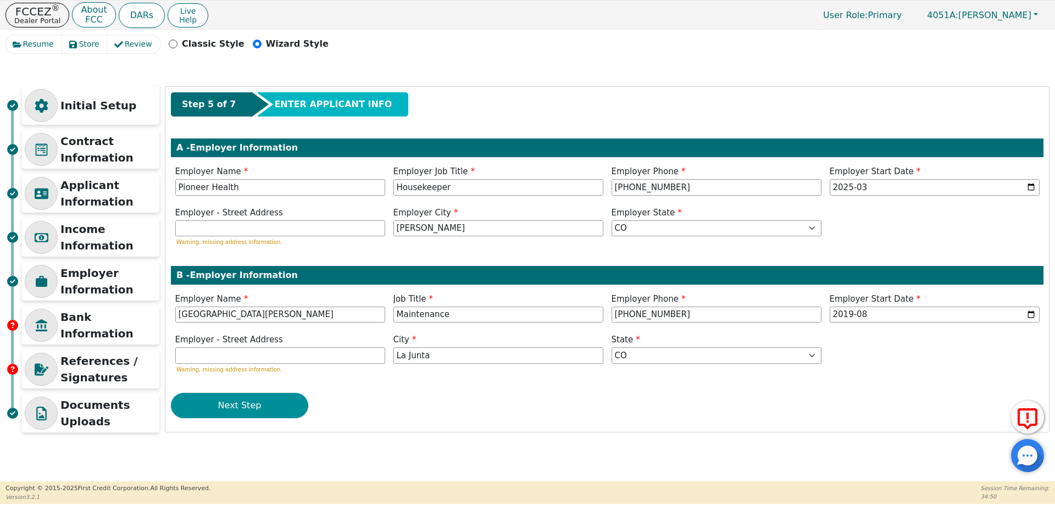
click at [226, 401] on button "Next Step" at bounding box center [239, 405] width 137 height 25
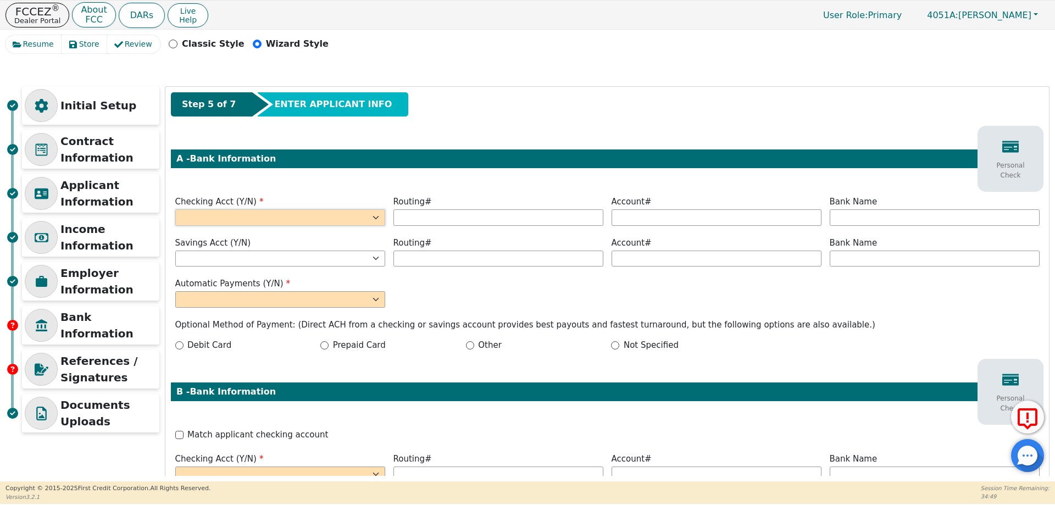
click at [270, 217] on select "Yes No" at bounding box center [280, 217] width 210 height 16
select select "y"
click at [175, 209] on select "Yes No" at bounding box center [280, 217] width 210 height 16
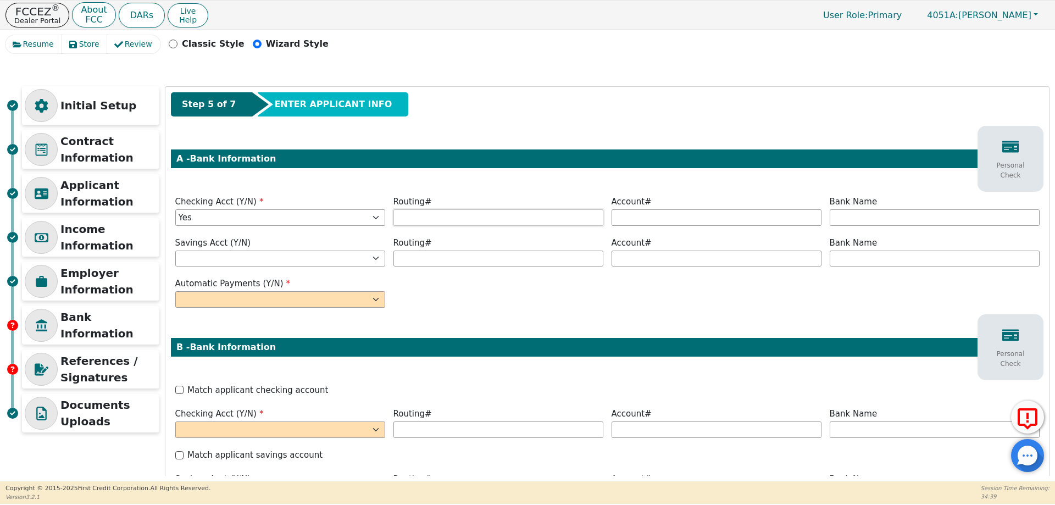
click at [482, 213] on input "text" at bounding box center [498, 217] width 210 height 16
type input "*********"
type input "******"
click at [897, 221] on input "text" at bounding box center [935, 217] width 210 height 16
type input "The Stan"
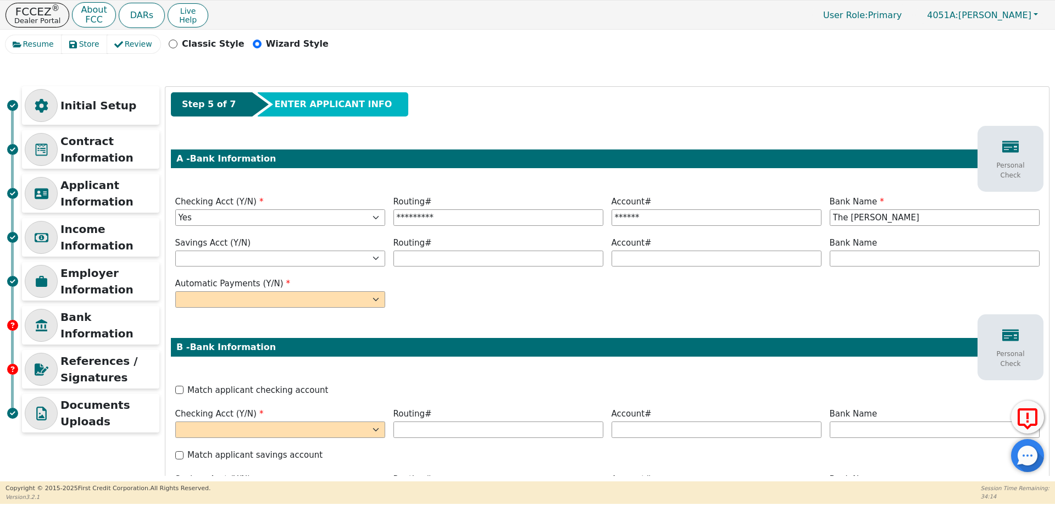
select select "y"
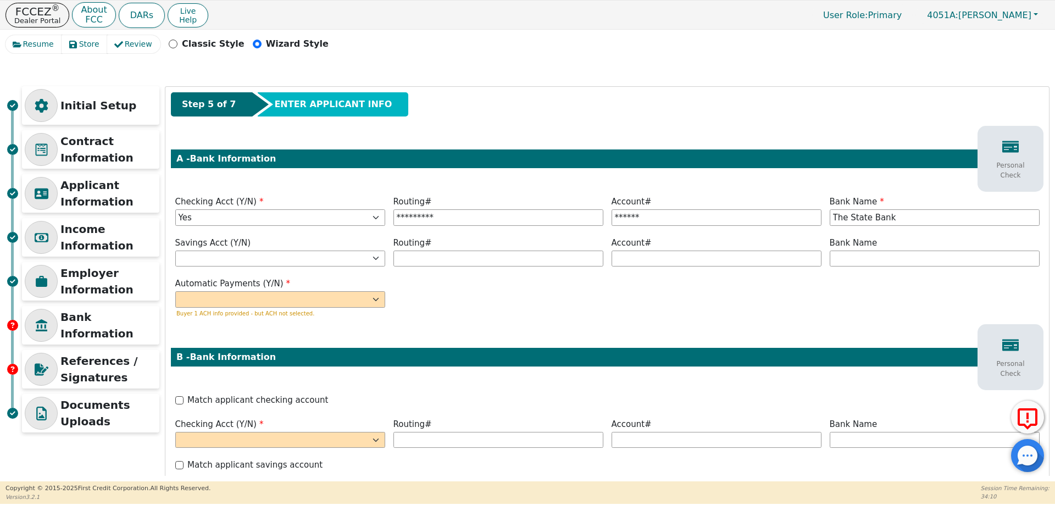
type input "The State Bank"
click at [324, 298] on select "Yes No" at bounding box center [280, 299] width 210 height 16
select select "y"
click at [175, 291] on select "Yes No" at bounding box center [280, 299] width 210 height 16
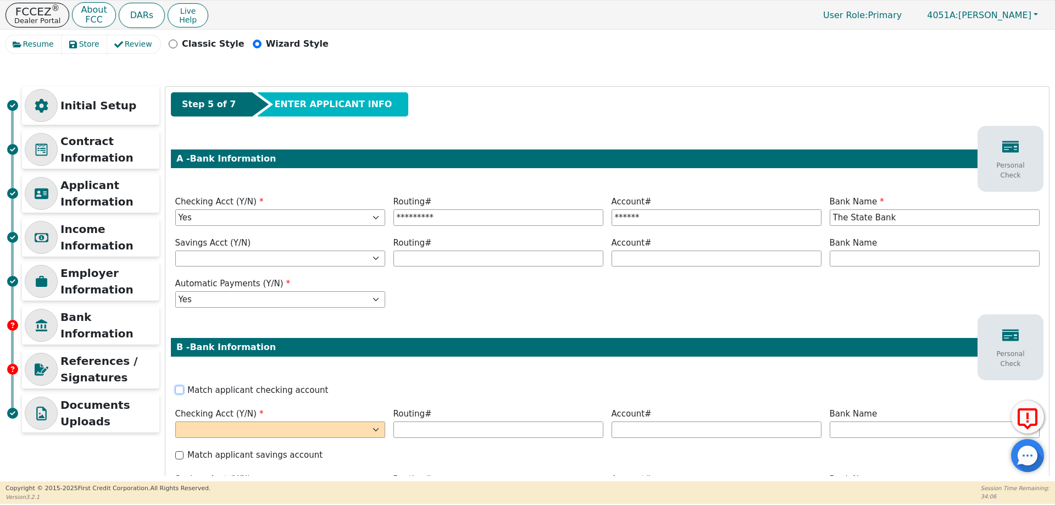
click at [182, 390] on input "Match applicant checking account" at bounding box center [179, 390] width 8 height 8
checkbox input "true"
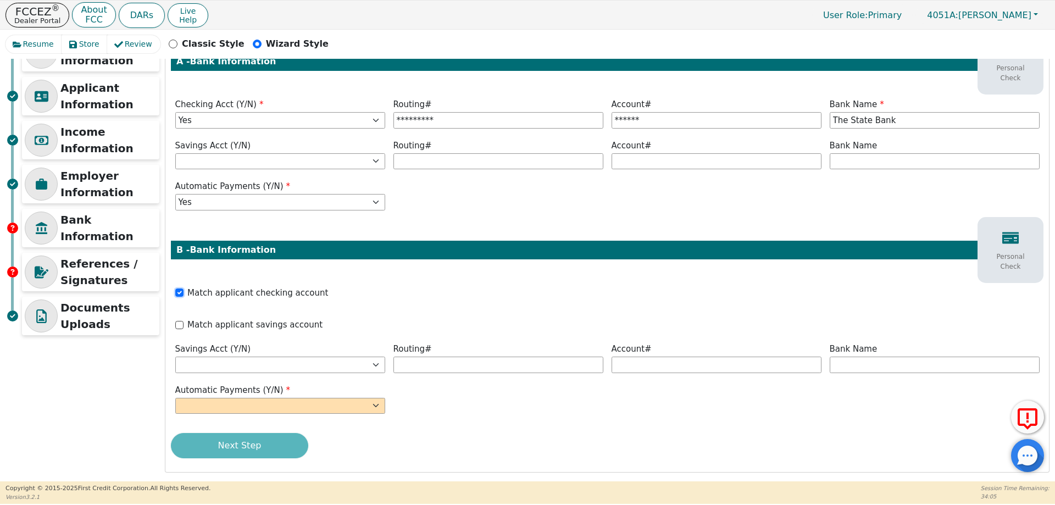
scroll to position [102, 0]
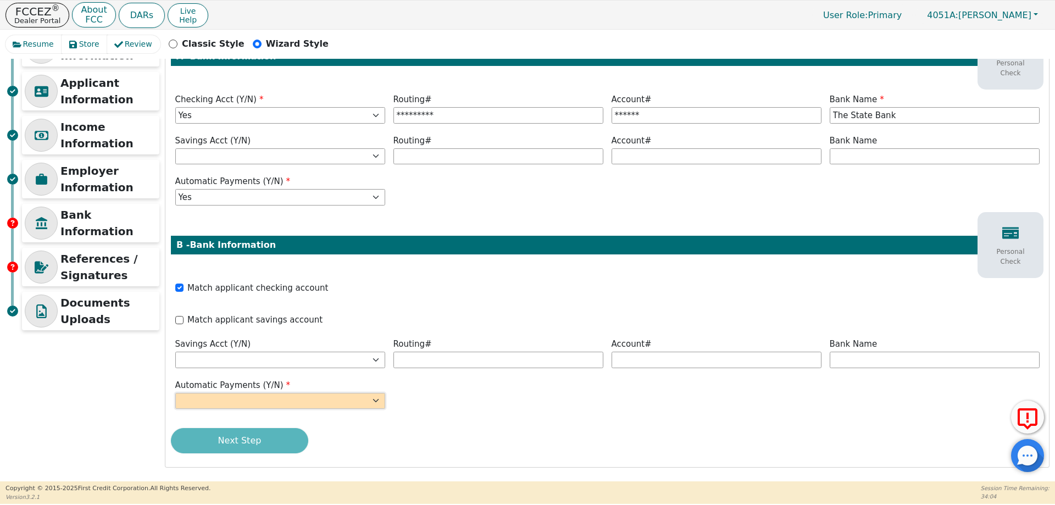
click at [263, 397] on select "Yes No" at bounding box center [280, 401] width 210 height 16
select select "y"
click at [175, 393] on select "Yes No" at bounding box center [280, 401] width 210 height 16
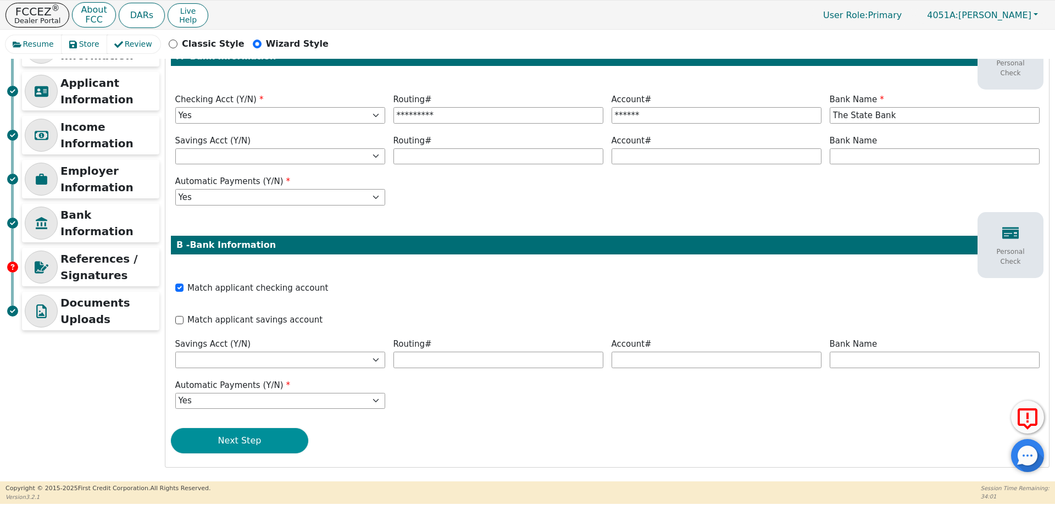
click at [245, 441] on button "Next Step" at bounding box center [239, 440] width 137 height 25
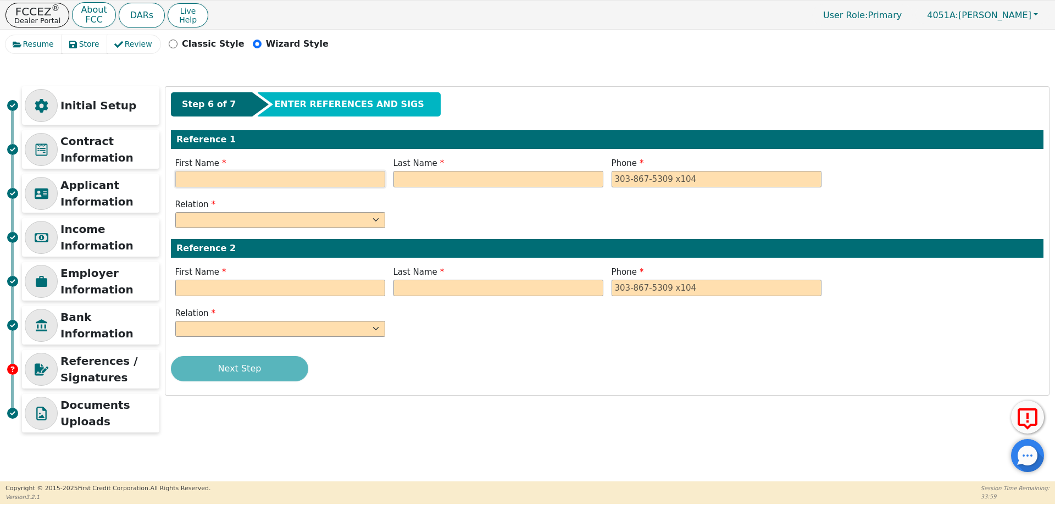
drag, startPoint x: 312, startPoint y: 178, endPoint x: 306, endPoint y: 187, distance: 11.4
click at [312, 178] on input "text" at bounding box center [280, 179] width 210 height 16
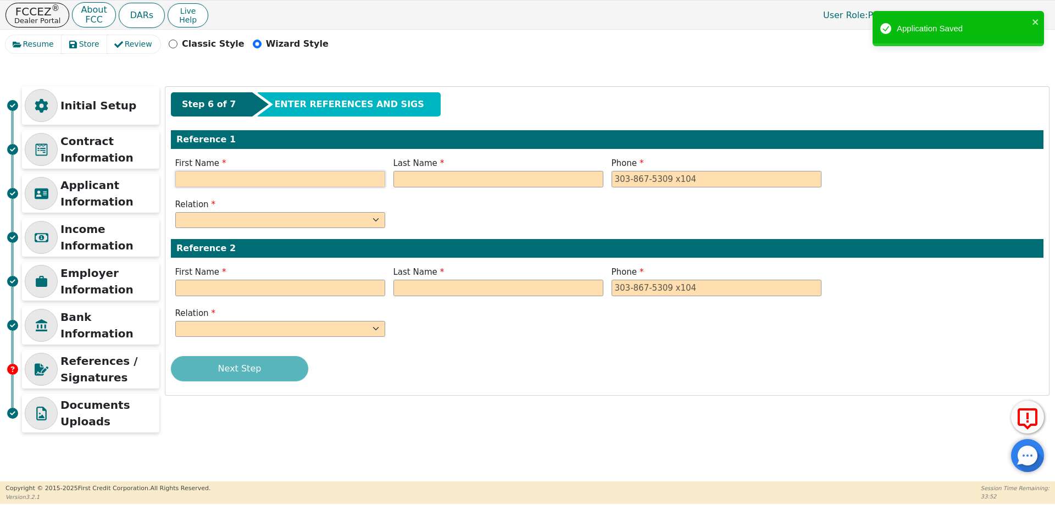
click at [322, 177] on input "text" at bounding box center [280, 179] width 210 height 16
type input "[PERSON_NAME]"
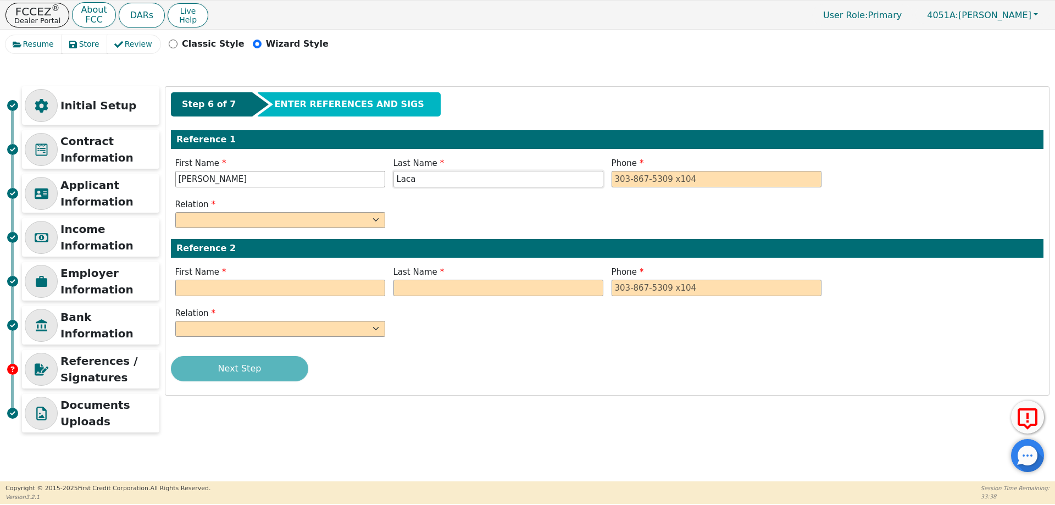
type input "Laca"
type input "[PHONE_NUMBER]"
click at [221, 217] on select "FATHER MOTHER SISTER BROTHER DAUGHTER SON CO-WORKER NEIGHBOR FRIEND COUSIN G-MO…" at bounding box center [280, 220] width 210 height 16
select select "DAUGHTER"
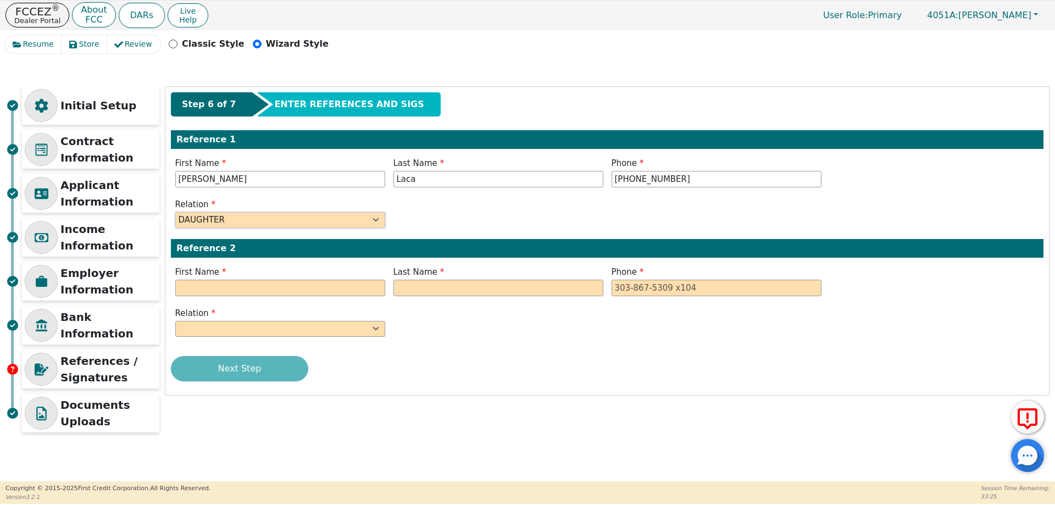
click at [175, 212] on select "FATHER MOTHER SISTER BROTHER DAUGHTER SON CO-WORKER NEIGHBOR FRIEND COUSIN G-MO…" at bounding box center [280, 220] width 210 height 16
click at [243, 284] on input "text" at bounding box center [280, 288] width 210 height 16
click at [252, 291] on input "text" at bounding box center [280, 288] width 210 height 16
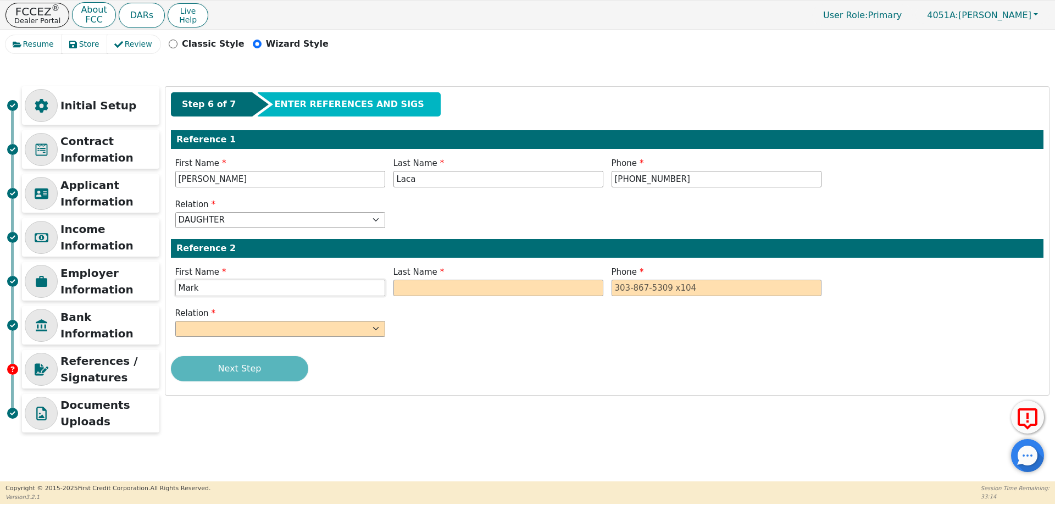
type input "Mark"
type input "m"
type input "[PERSON_NAME]"
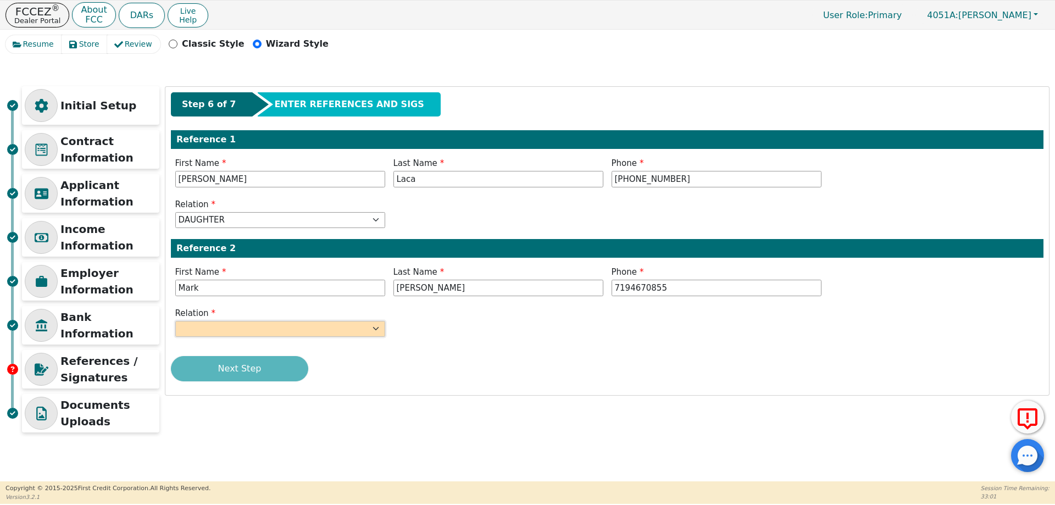
type input "719-467-0855"
click at [308, 324] on select "FATHER MOTHER SISTER BROTHER DAUGHTER SON CO-WORKER NEIGHBOR FRIEND COUSIN G-MO…" at bounding box center [280, 329] width 210 height 16
select select "DAUGHTER"
select select "SON"
click at [175, 321] on select "FATHER MOTHER SISTER BROTHER DAUGHTER SON CO-WORKER NEIGHBOR FRIEND COUSIN G-MO…" at bounding box center [280, 329] width 210 height 16
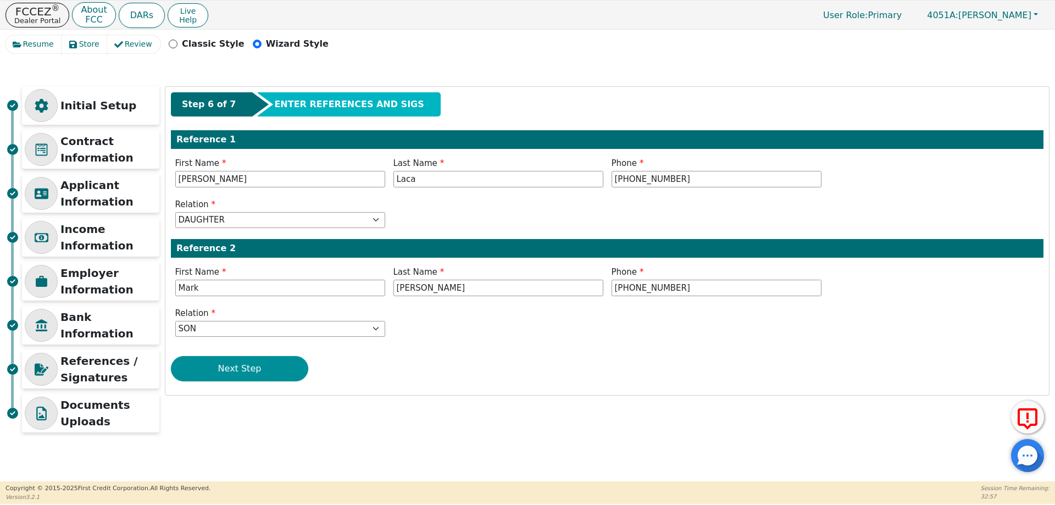
click at [240, 368] on button "Next Step" at bounding box center [239, 368] width 137 height 25
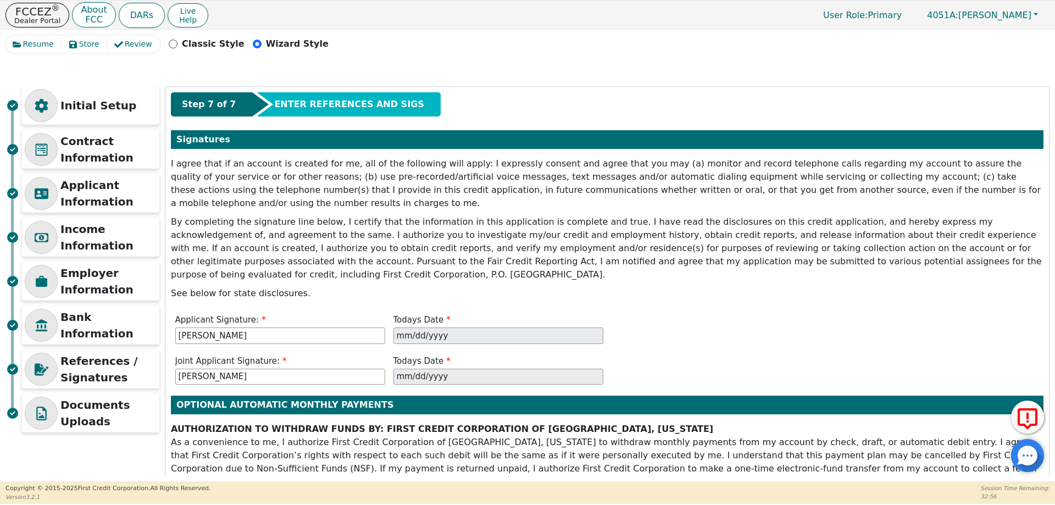
scroll to position [164, 0]
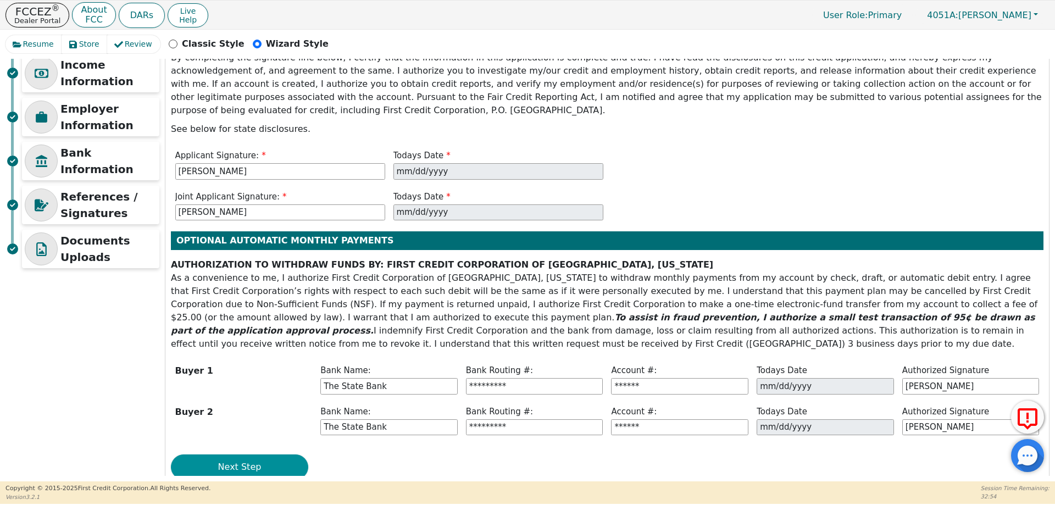
click at [247, 454] on button "Next Step" at bounding box center [239, 466] width 137 height 25
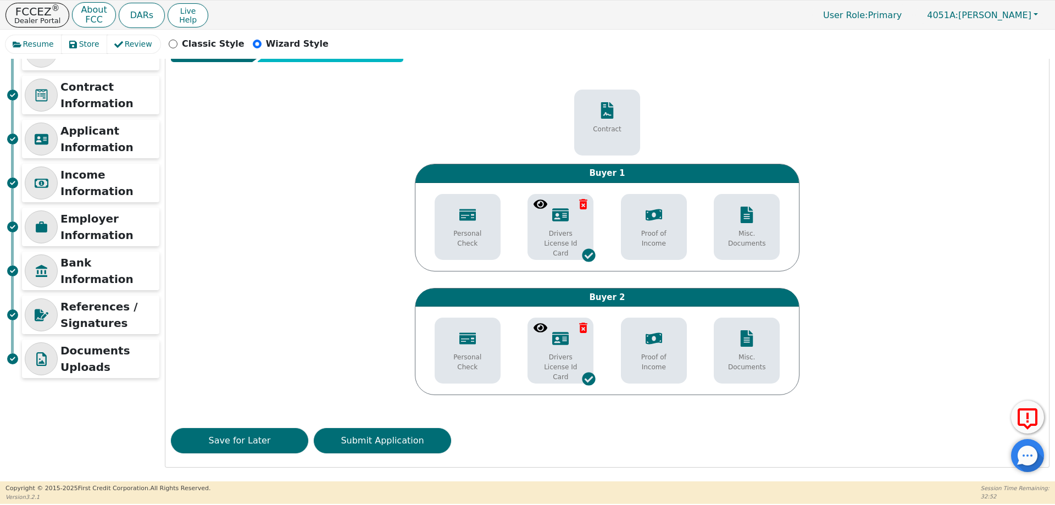
scroll to position [54, 0]
click at [379, 441] on button "Submit Application" at bounding box center [382, 440] width 137 height 25
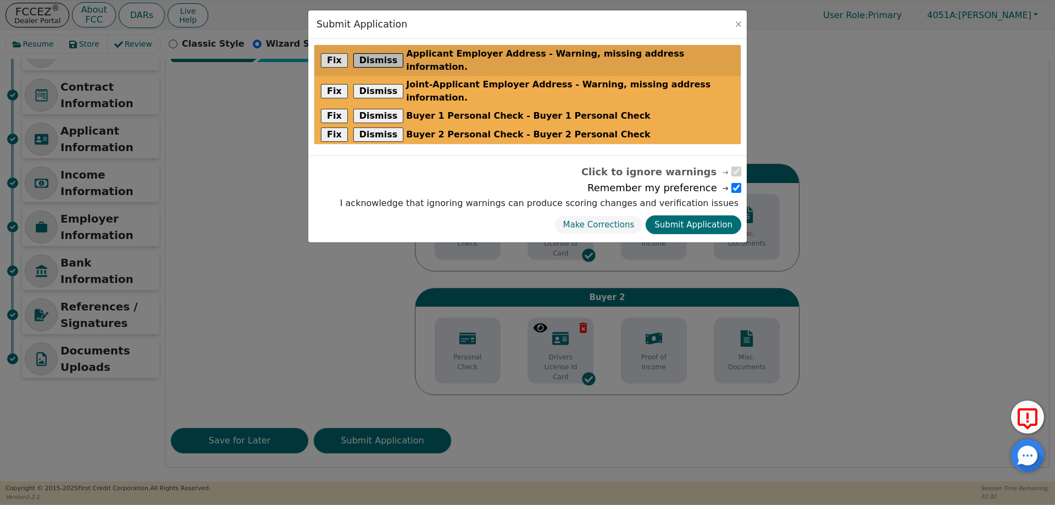
click at [368, 54] on button "Dismiss" at bounding box center [378, 60] width 51 height 14
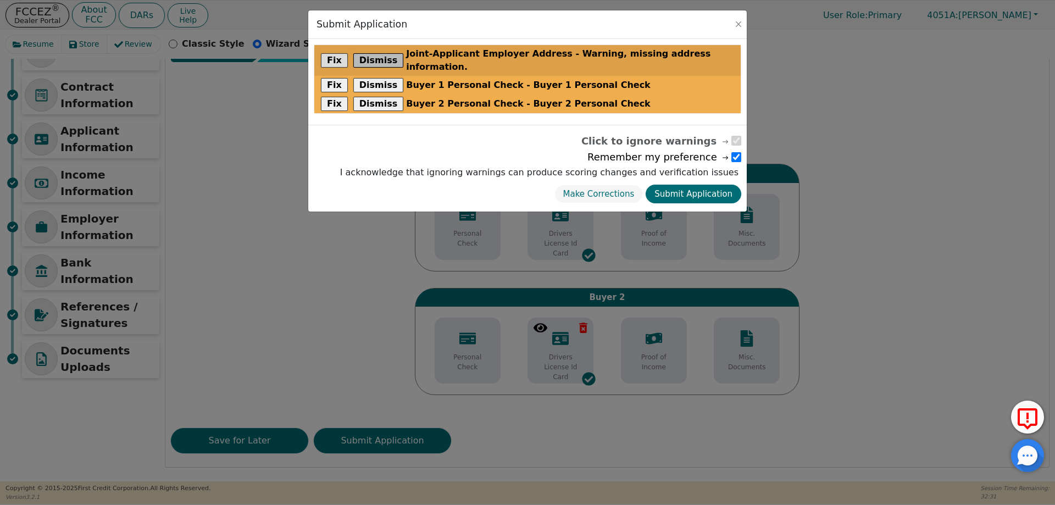
click at [365, 54] on button "Dismiss" at bounding box center [378, 60] width 51 height 14
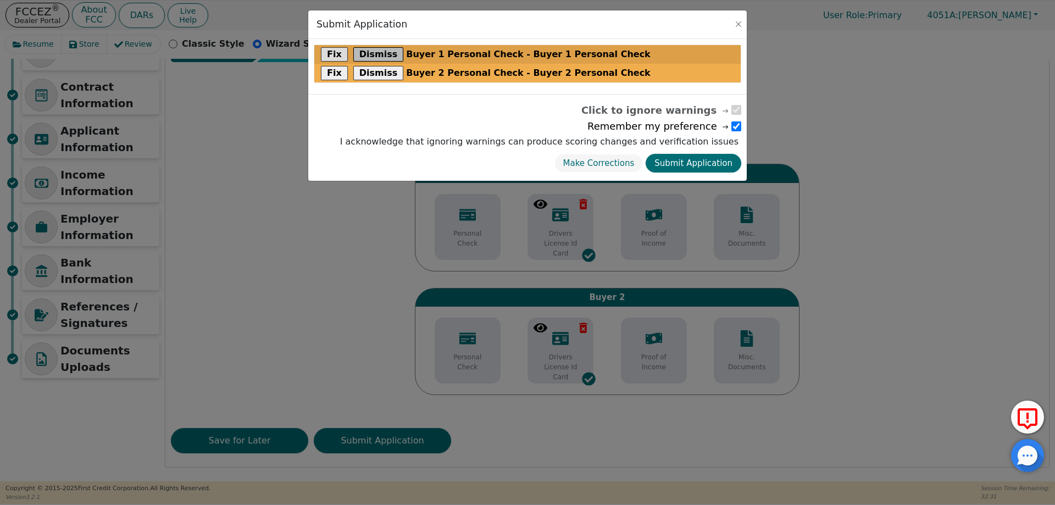
click at [370, 49] on button "Dismiss" at bounding box center [378, 54] width 51 height 14
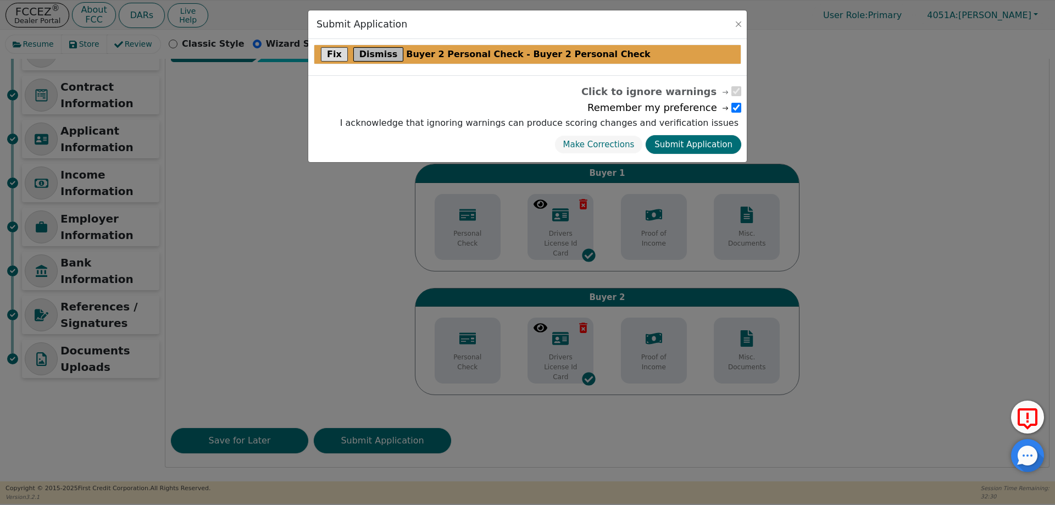
click at [373, 58] on button "Dismiss" at bounding box center [378, 54] width 51 height 14
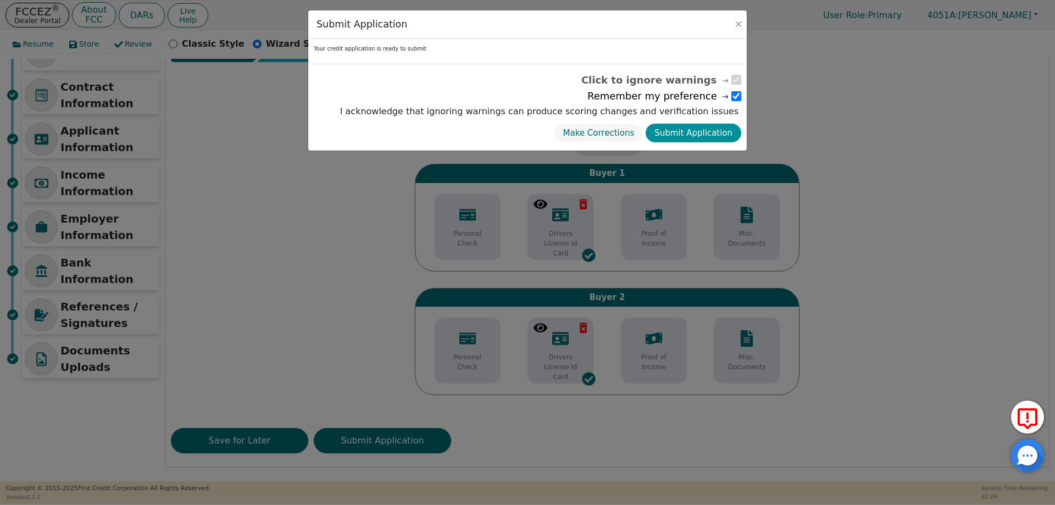
click at [706, 135] on button "Submit Application" at bounding box center [694, 133] width 96 height 19
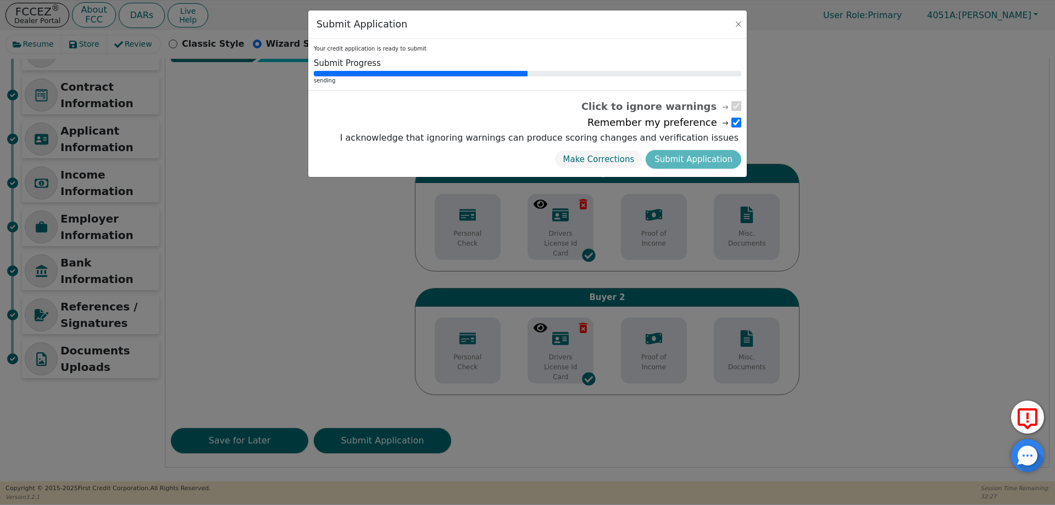
scroll to position [0, 0]
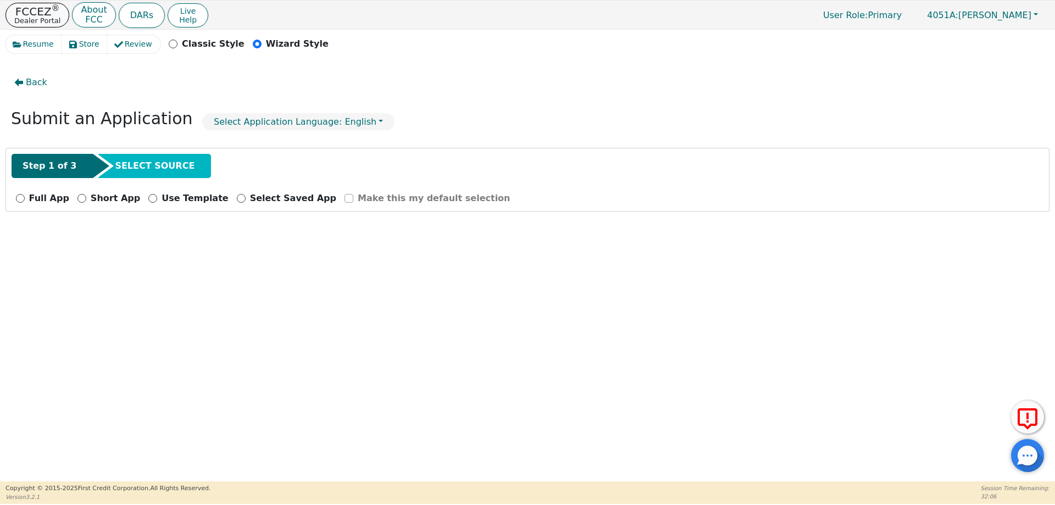
click at [43, 10] on p "FCCEZ ®" at bounding box center [37, 11] width 46 height 11
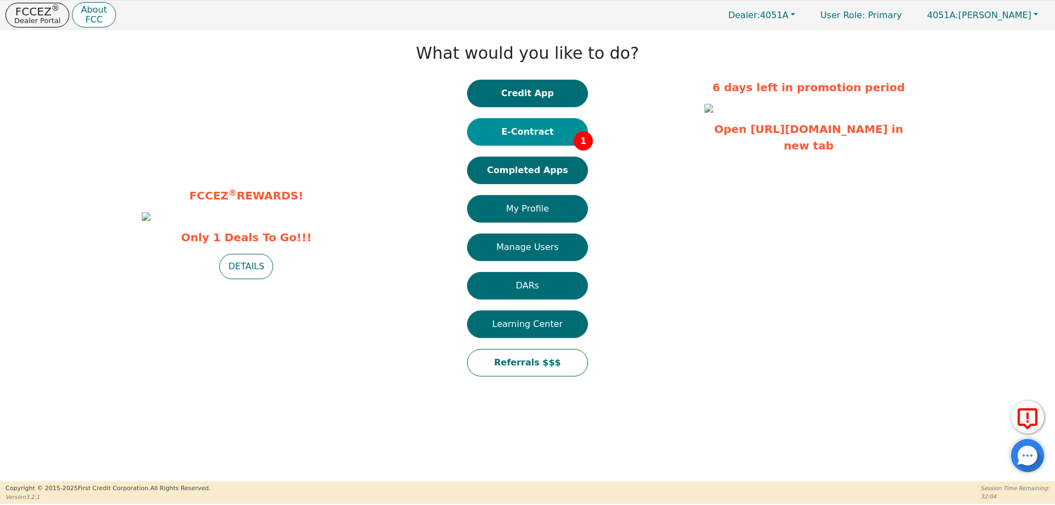
click at [524, 141] on button "E-Contract 1" at bounding box center [527, 131] width 121 height 27
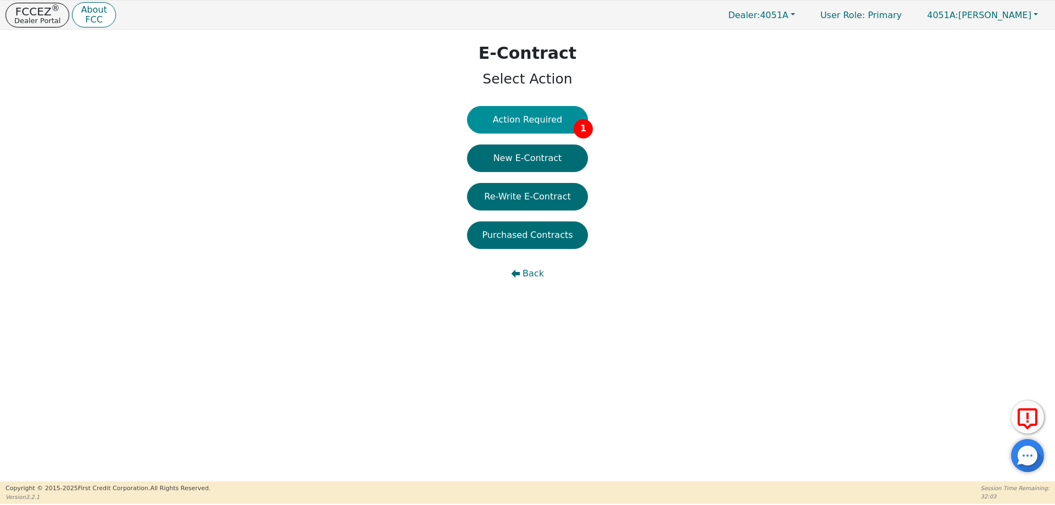
click at [539, 122] on button "Action Required 1" at bounding box center [527, 119] width 121 height 27
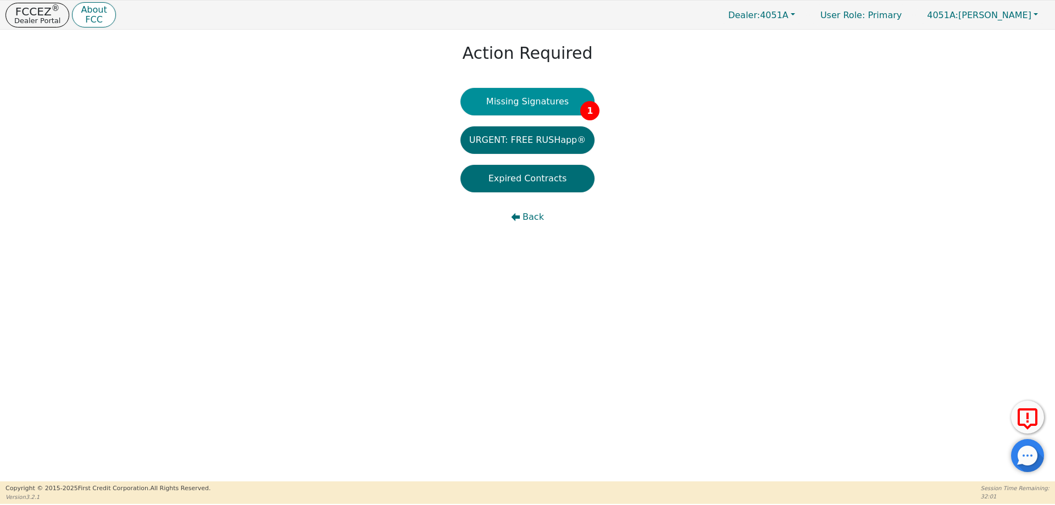
click at [531, 93] on button "Missing Signatures 1" at bounding box center [528, 101] width 135 height 27
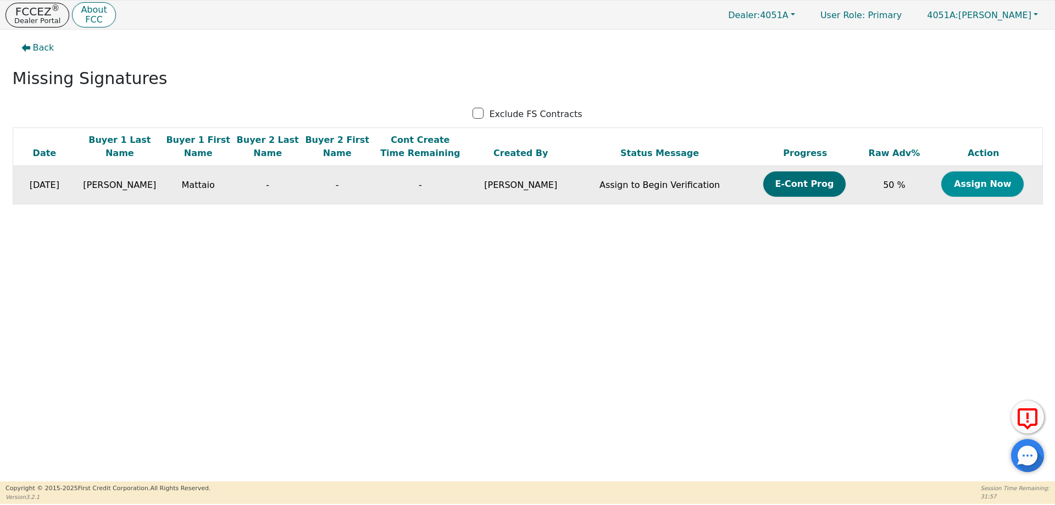
click at [984, 191] on button "Assign Now" at bounding box center [982, 183] width 82 height 25
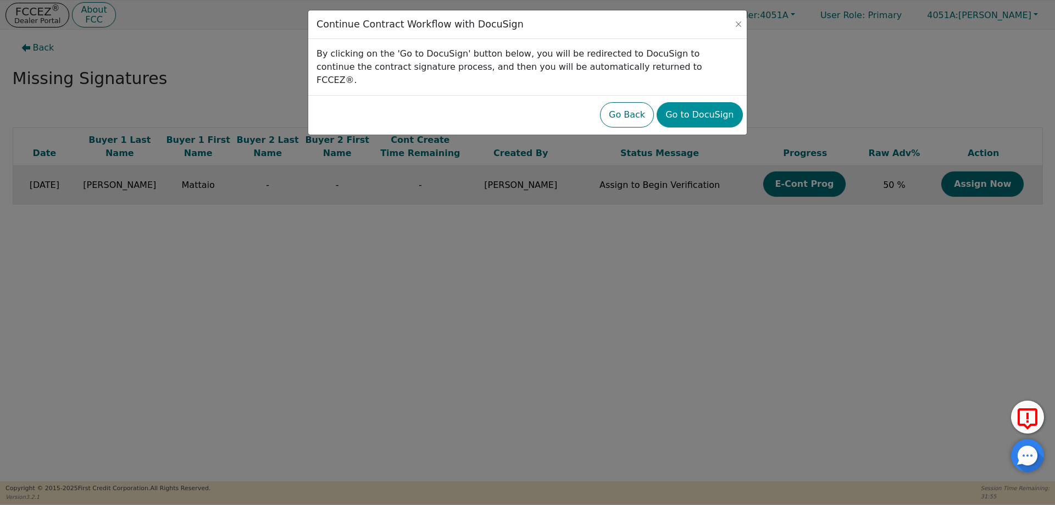
click at [703, 103] on button "Go to DocuSign" at bounding box center [700, 114] width 86 height 25
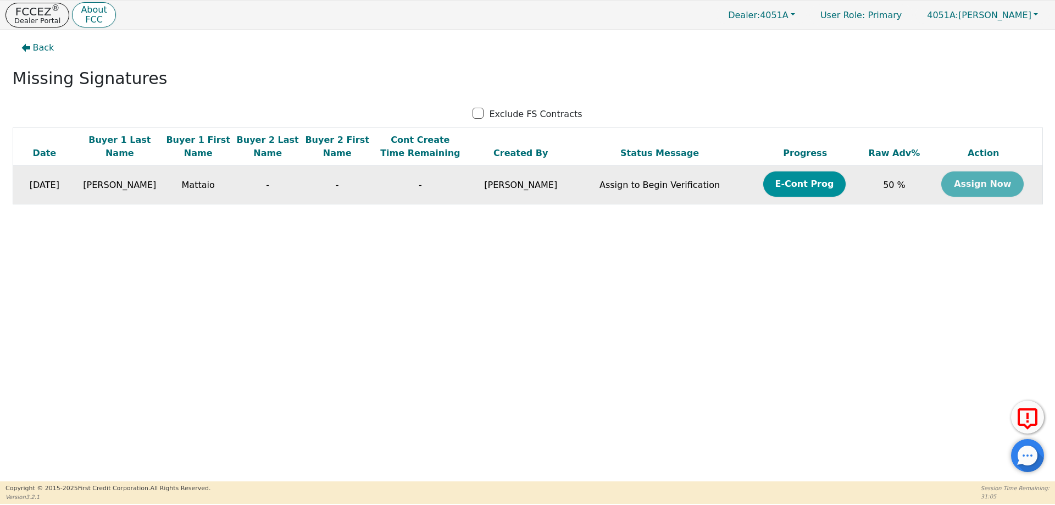
click at [779, 184] on button "E-Cont Prog" at bounding box center [804, 183] width 82 height 25
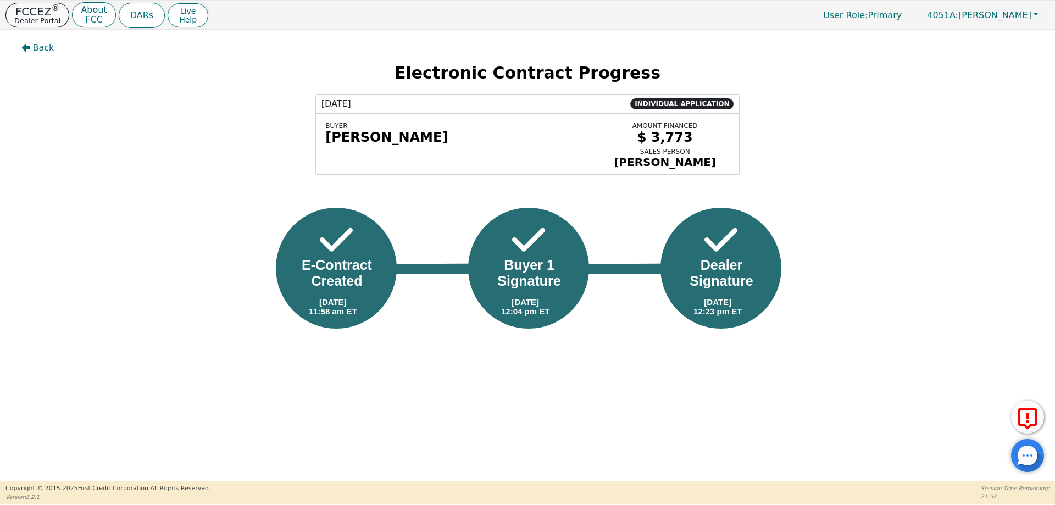
click at [44, 14] on p "FCCEZ ®" at bounding box center [37, 11] width 46 height 11
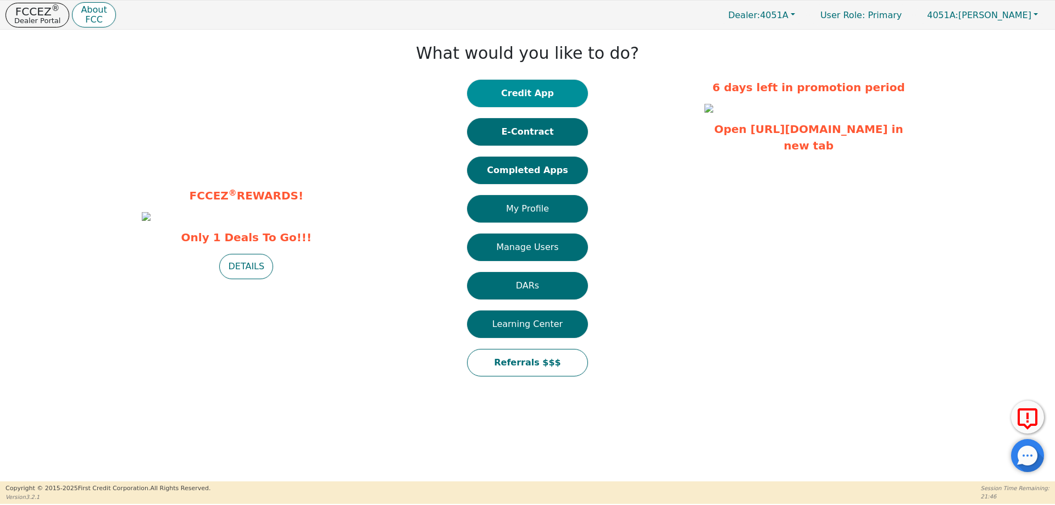
click at [558, 87] on button "Credit App" at bounding box center [527, 93] width 121 height 27
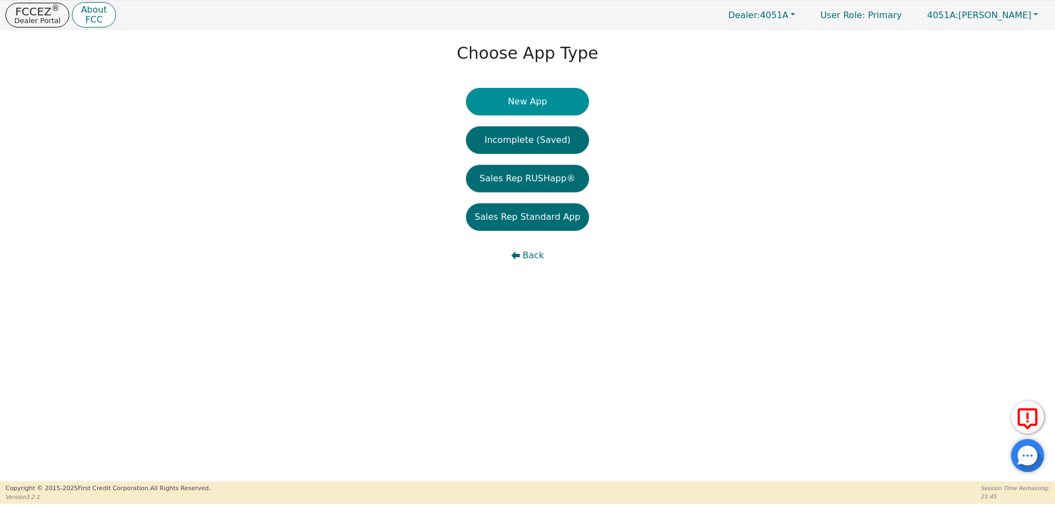
click at [514, 103] on button "New App" at bounding box center [527, 101] width 123 height 27
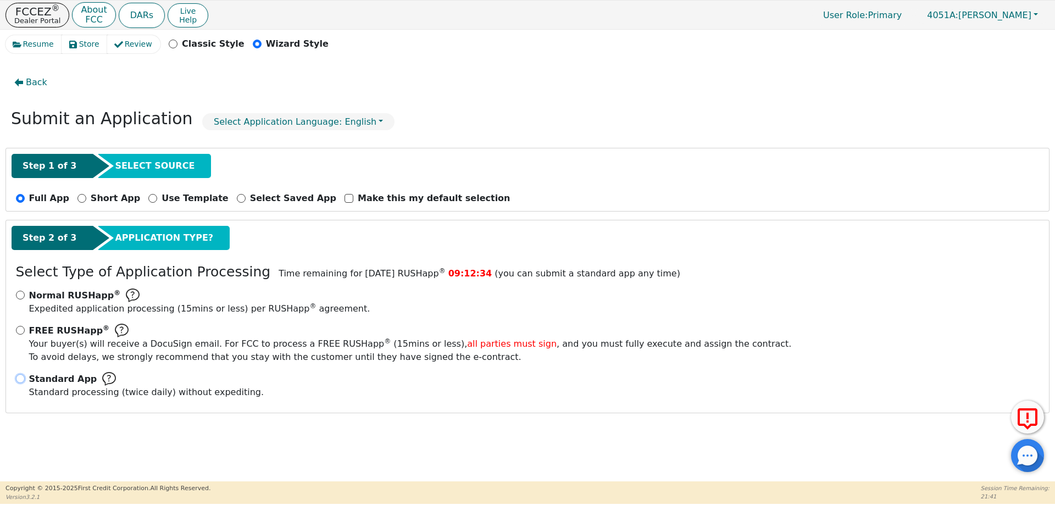
click at [21, 379] on input "Standard App Standard processing (twice daily) without expediting." at bounding box center [20, 378] width 9 height 9
radio input "true"
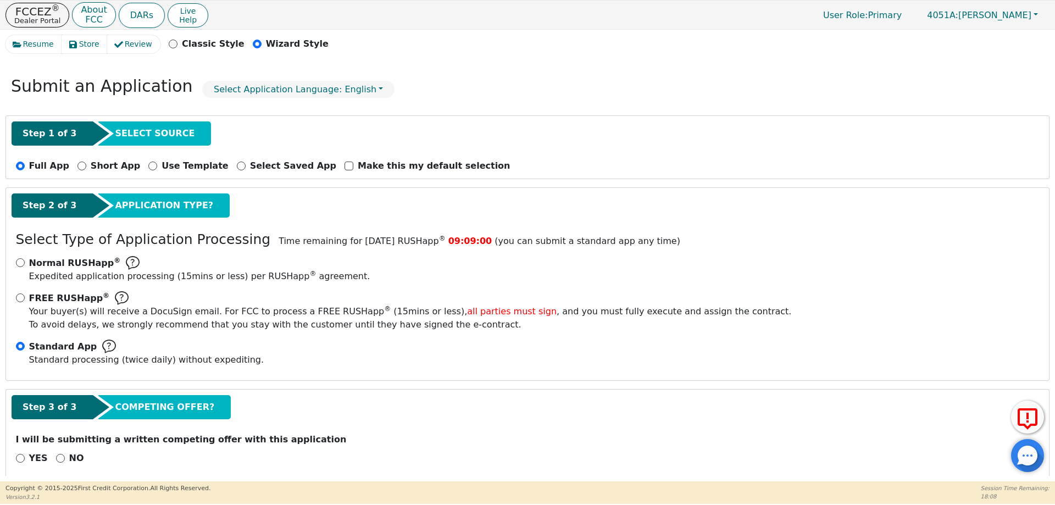
scroll to position [45, 0]
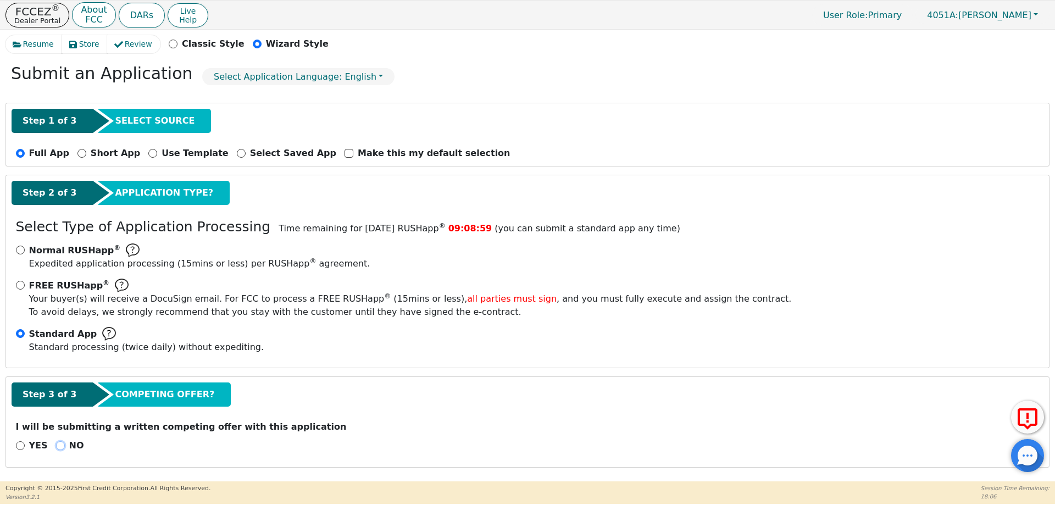
click at [57, 447] on input "NO" at bounding box center [60, 445] width 9 height 9
radio input "true"
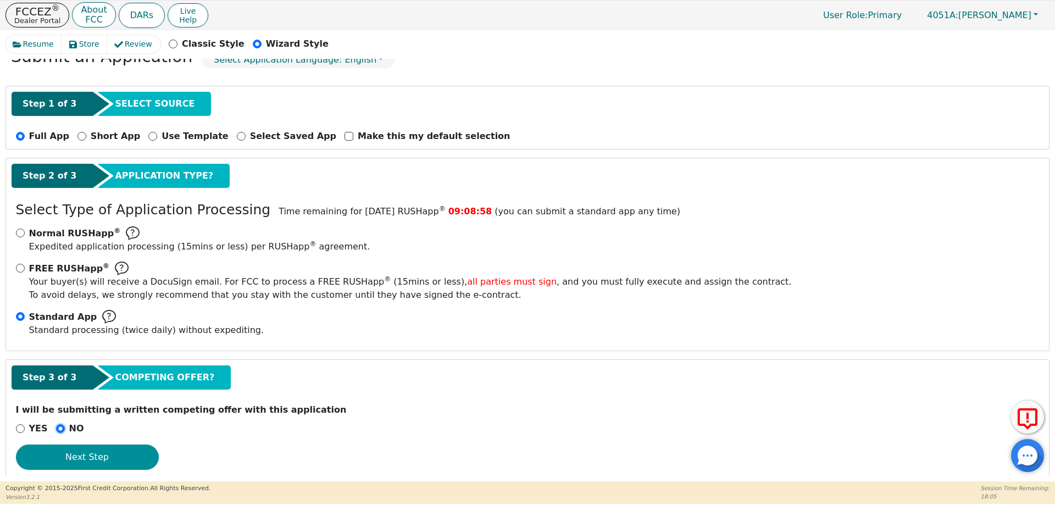
scroll to position [79, 0]
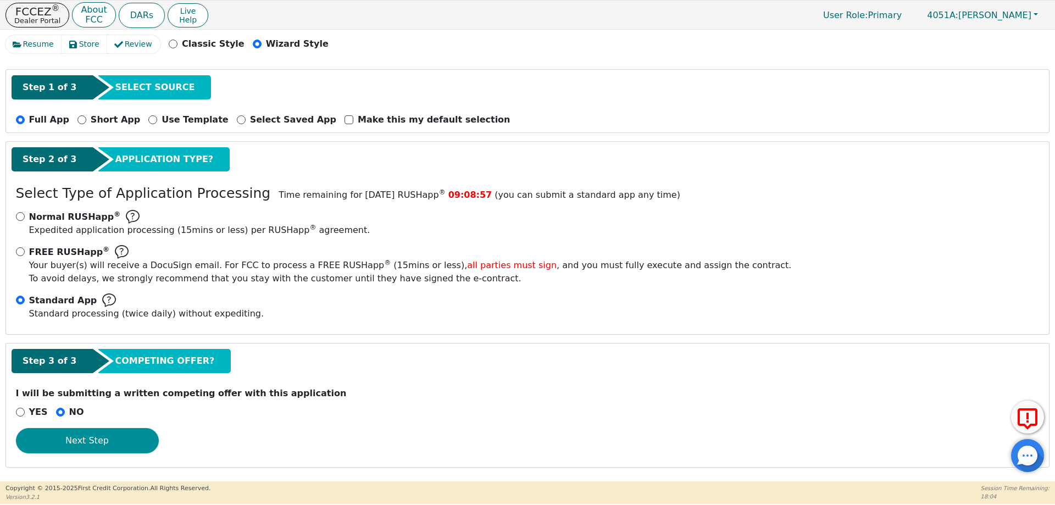
click at [114, 436] on button "Next Step" at bounding box center [87, 440] width 143 height 25
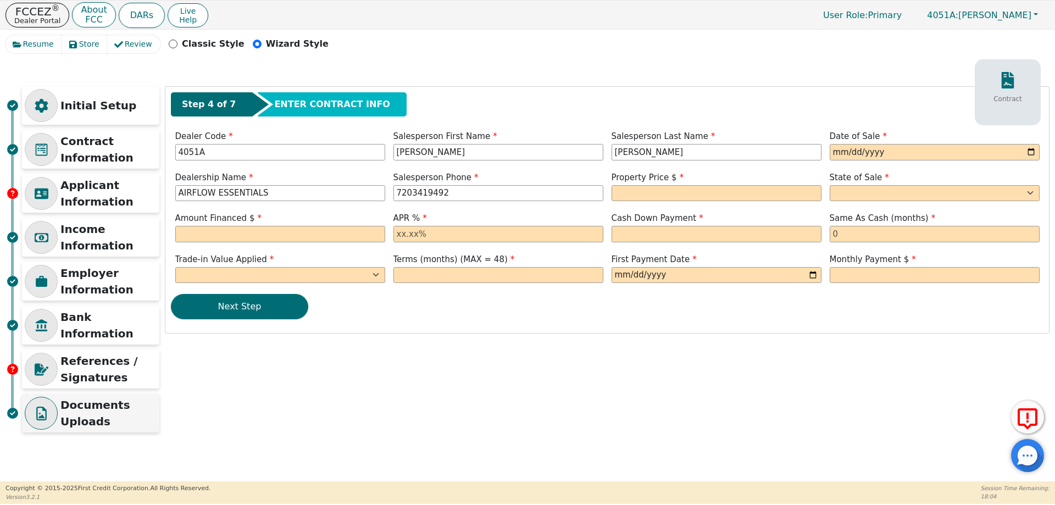
scroll to position [0, 0]
click at [1033, 152] on input "date" at bounding box center [935, 152] width 210 height 16
type input "[DATE]"
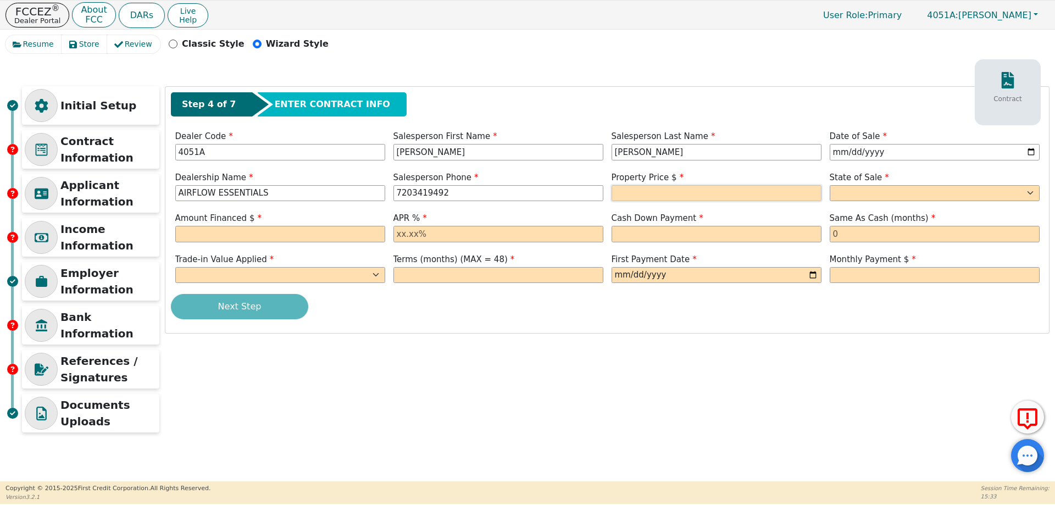
click at [632, 190] on input "text" at bounding box center [717, 193] width 210 height 16
type input "3773.00"
click at [858, 198] on select "AK AL AR AZ CA CO CT DC DE FL GA HI IA ID IL IN KS KY LA MA MD ME MI MN MO MS M…" at bounding box center [935, 193] width 210 height 16
select select "CO"
click at [830, 185] on select "AK AL AR AZ CA CO CT DC DE FL GA HI IA ID IL IN KS KY LA MA MD ME MI MN MO MS M…" at bounding box center [935, 193] width 210 height 16
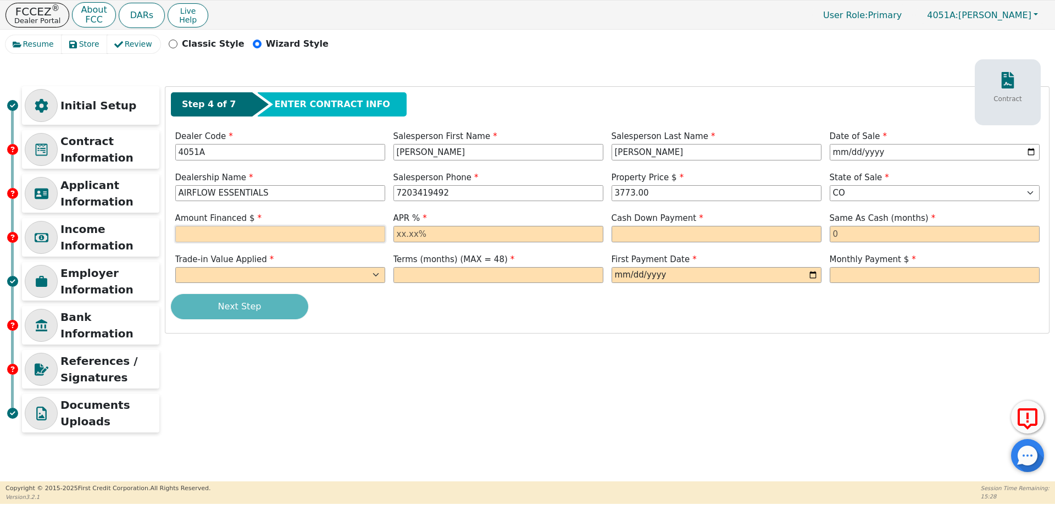
click at [207, 235] on input "text" at bounding box center [280, 234] width 210 height 16
click at [285, 237] on input "text" at bounding box center [280, 234] width 210 height 16
type input "4101.26"
click at [442, 231] on input "text" at bounding box center [498, 234] width 210 height 16
type input "22.99"
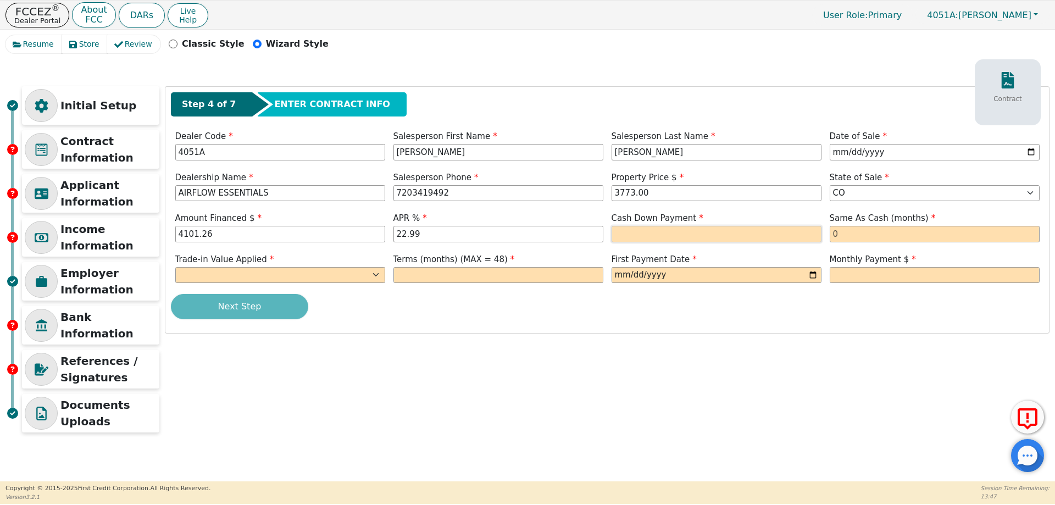
click at [639, 228] on input "text" at bounding box center [717, 234] width 210 height 16
type input "0.00"
drag, startPoint x: 860, startPoint y: 230, endPoint x: 856, endPoint y: 245, distance: 15.9
click at [860, 231] on input "text" at bounding box center [935, 234] width 210 height 16
type input "0"
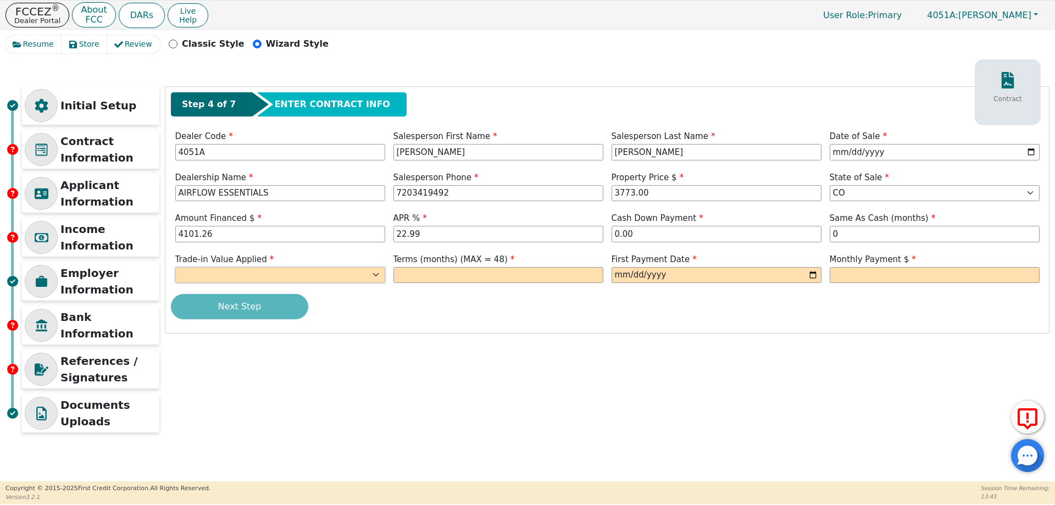
click at [293, 276] on select "Yes No" at bounding box center [280, 275] width 210 height 16
select select "y"
click at [175, 267] on select "Yes No" at bounding box center [280, 275] width 210 height 16
click at [502, 274] on input "text" at bounding box center [498, 275] width 210 height 16
type input "48"
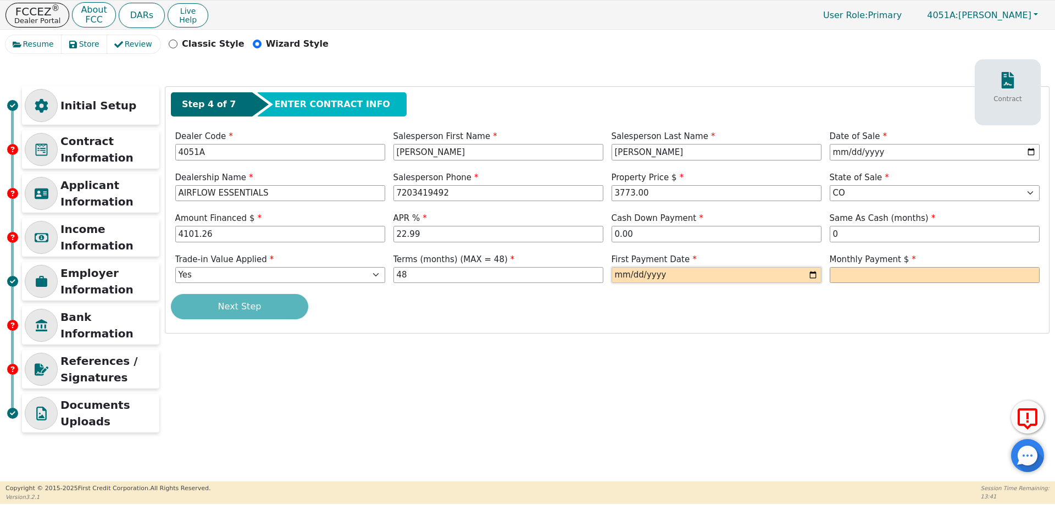
click at [662, 275] on input "date" at bounding box center [717, 275] width 210 height 16
click at [814, 276] on input "date" at bounding box center [717, 275] width 210 height 16
type input "2025-09-26"
click at [846, 278] on input "text" at bounding box center [935, 275] width 210 height 16
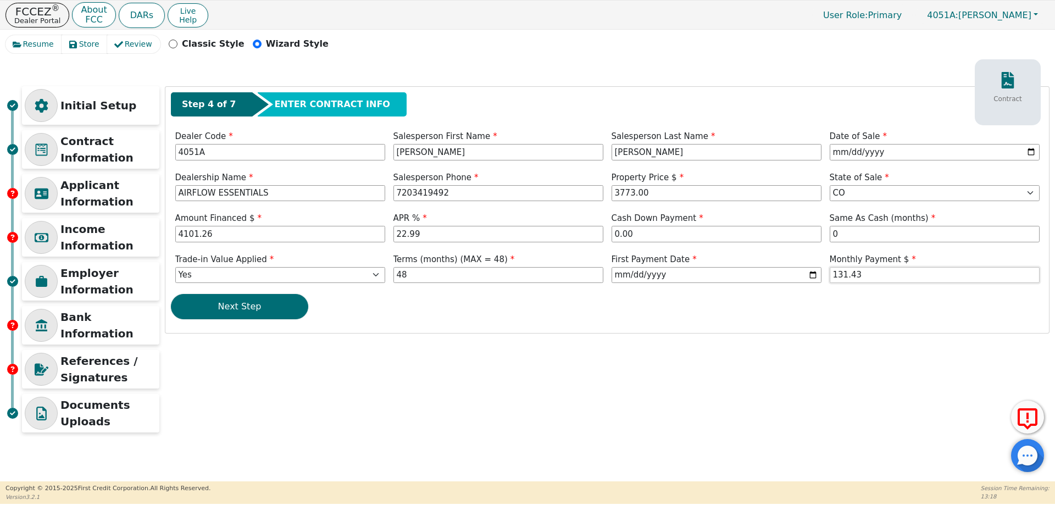
type input "131.43"
click at [912, 300] on div "Next Step" at bounding box center [607, 306] width 873 height 25
click at [251, 307] on button "Next Step" at bounding box center [239, 306] width 137 height 25
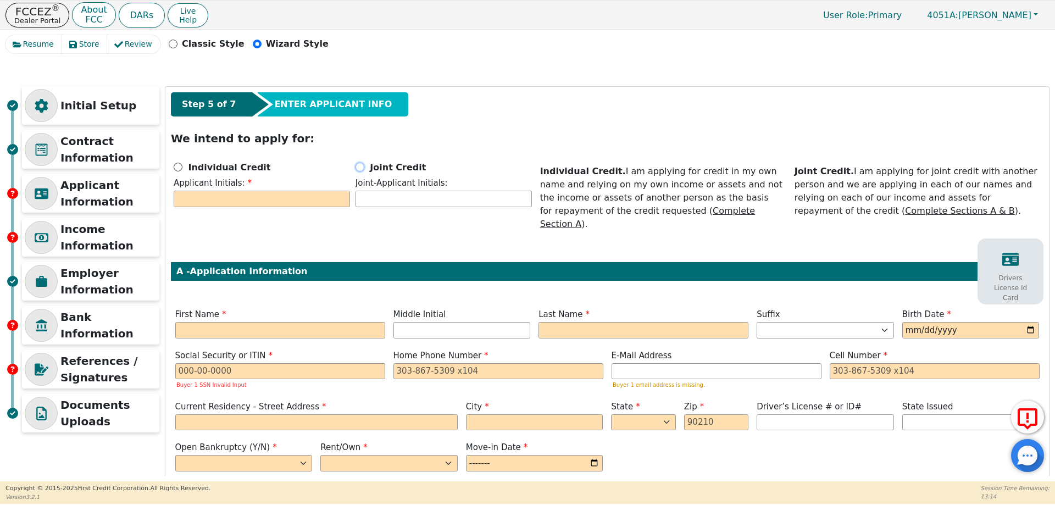
drag, startPoint x: 358, startPoint y: 168, endPoint x: 357, endPoint y: 174, distance: 6.1
click at [358, 168] on input "Joint Credit" at bounding box center [360, 167] width 9 height 9
radio input "true"
click at [308, 322] on input "text" at bounding box center [280, 330] width 210 height 16
type input "K"
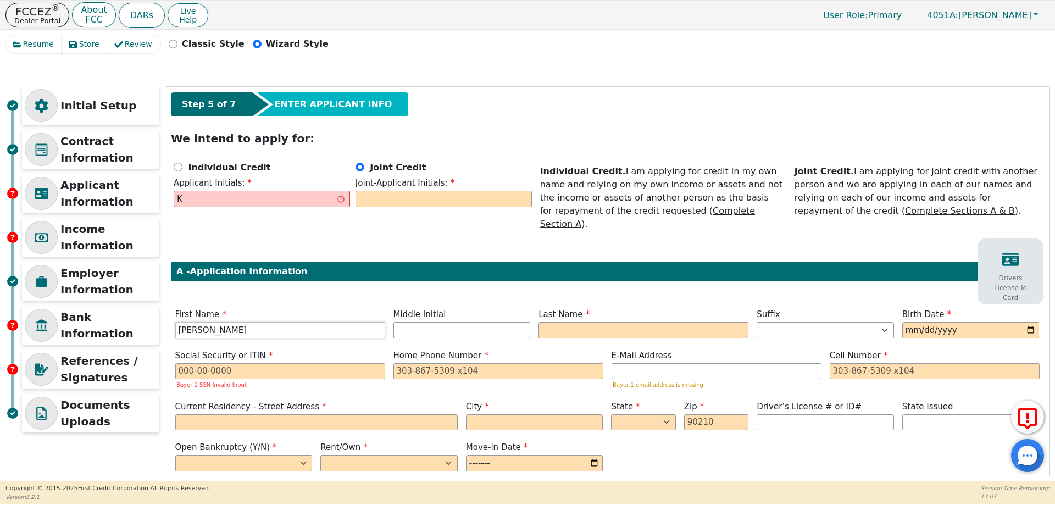
type input "[PERSON_NAME]"
type input "KL"
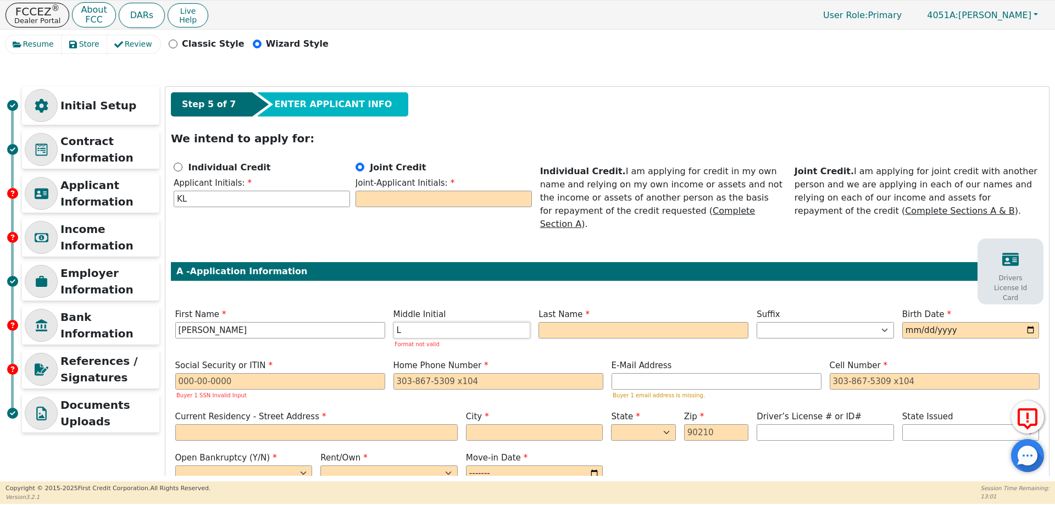
type input "L"
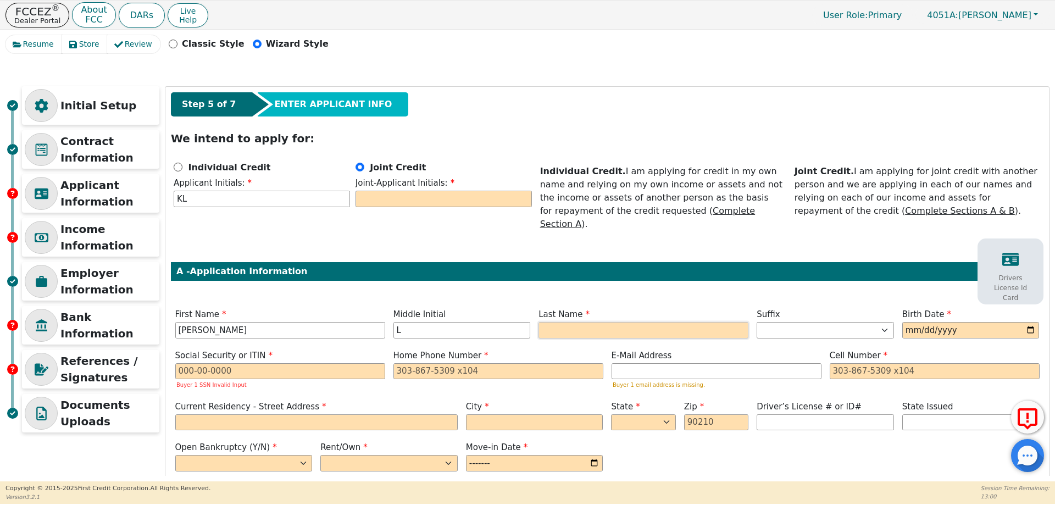
type input "KLT"
type input "[PERSON_NAME]"
type input "1987-11-15"
click at [311, 363] on input "text" at bounding box center [280, 371] width 210 height 16
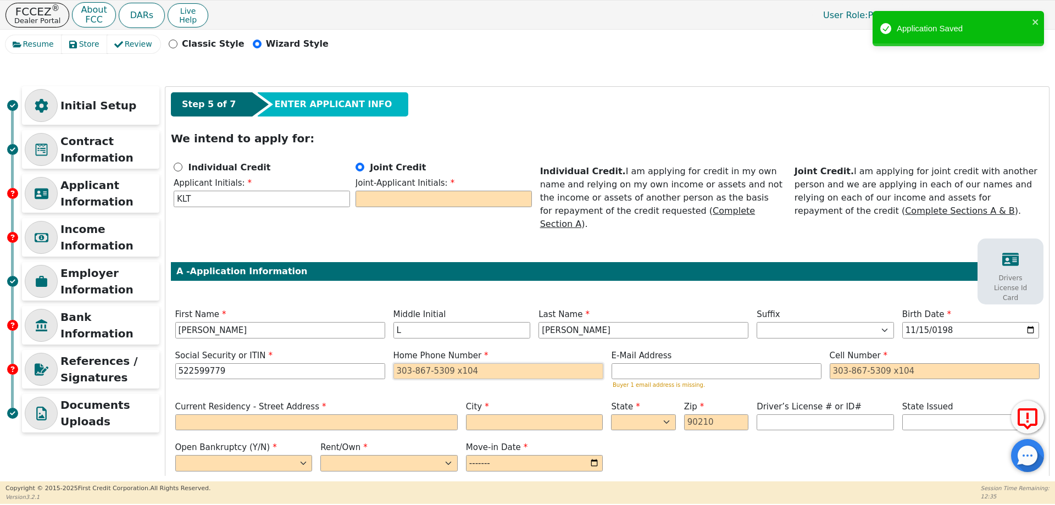
type input "***-**-9779"
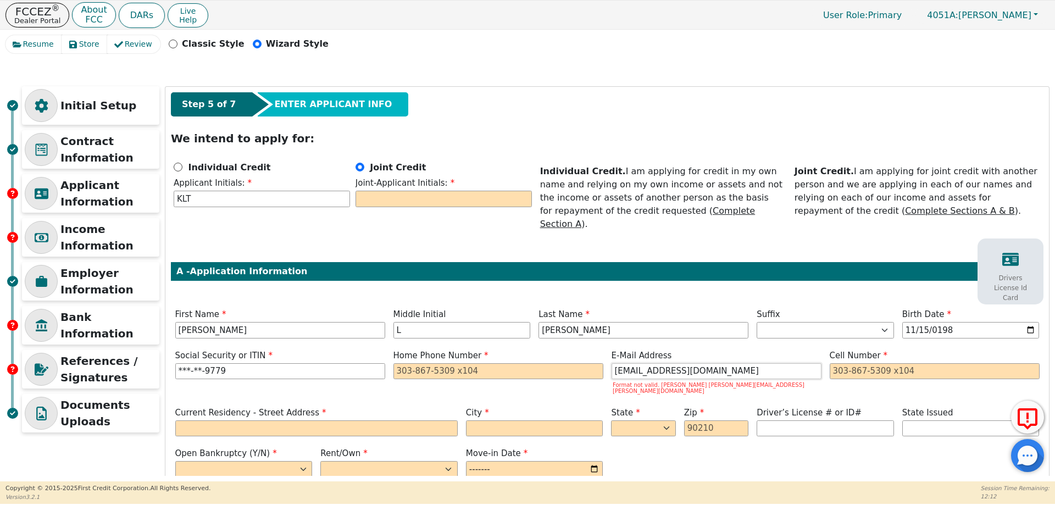
type input "wavesofchangellc2023@gmail.com"
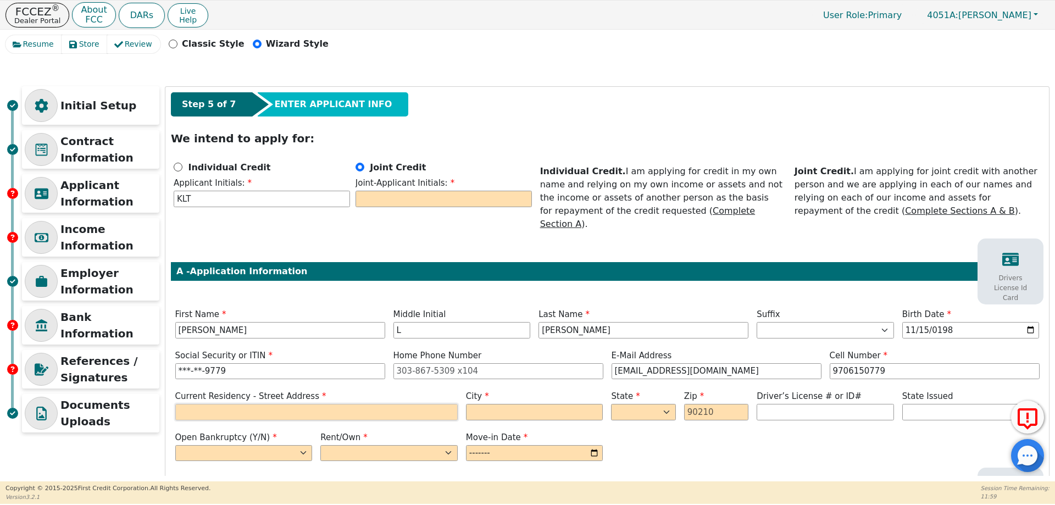
type input "970-615-0779"
click at [413, 404] on input "text" at bounding box center [316, 412] width 282 height 16
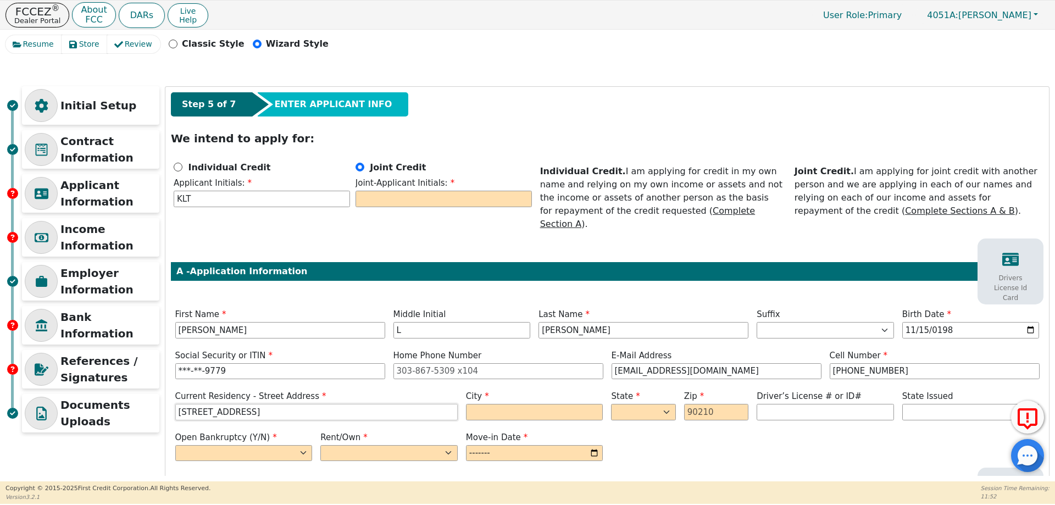
type input "305 Macon Avenue"
type input "Canon City"
select select "CO"
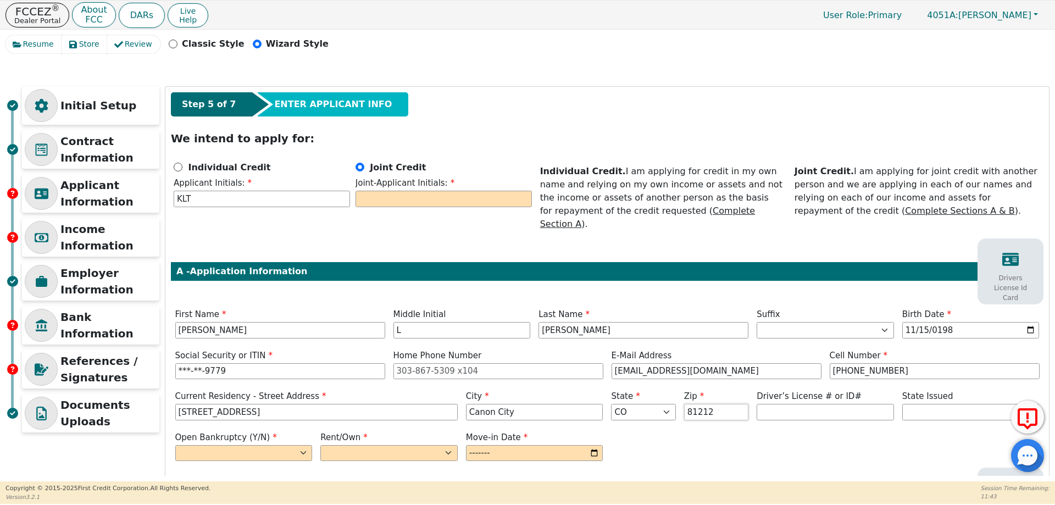
type input "81212"
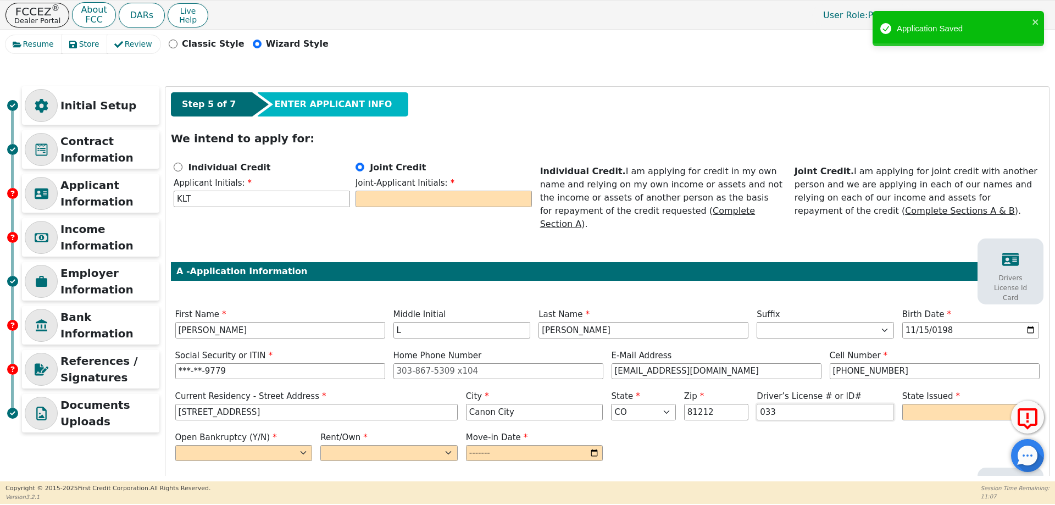
drag, startPoint x: 783, startPoint y: 397, endPoint x: 739, endPoint y: 403, distance: 44.9
click at [739, 403] on div "Current Residency - Street Address 305 Macon Avenue City Canon City State AK AL…" at bounding box center [607, 406] width 873 height 33
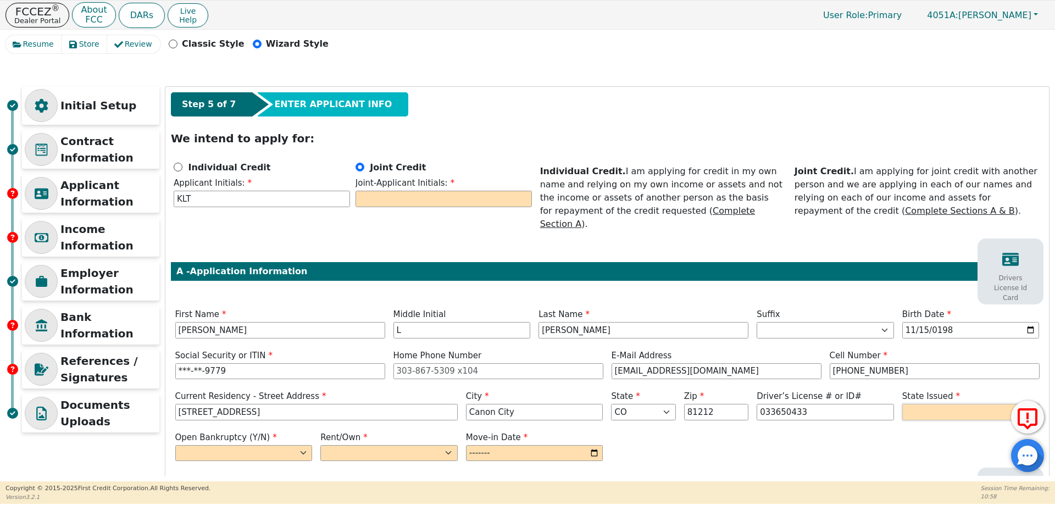
type input "*********"
click at [916, 404] on select "AK AL AR AZ CA CO CT DC DE FL GA HI IA ID IL IN KS KY LA MA MD ME MI MN MO MS M…" at bounding box center [970, 412] width 137 height 16
select select "CO"
click at [902, 404] on select "AK AL AR AZ CA CO CT DC DE FL GA HI IA ID IL IN KS KY LA MA MD ME MI MN MO MS M…" at bounding box center [970, 412] width 137 height 16
click at [285, 445] on select "Yes No" at bounding box center [243, 453] width 137 height 16
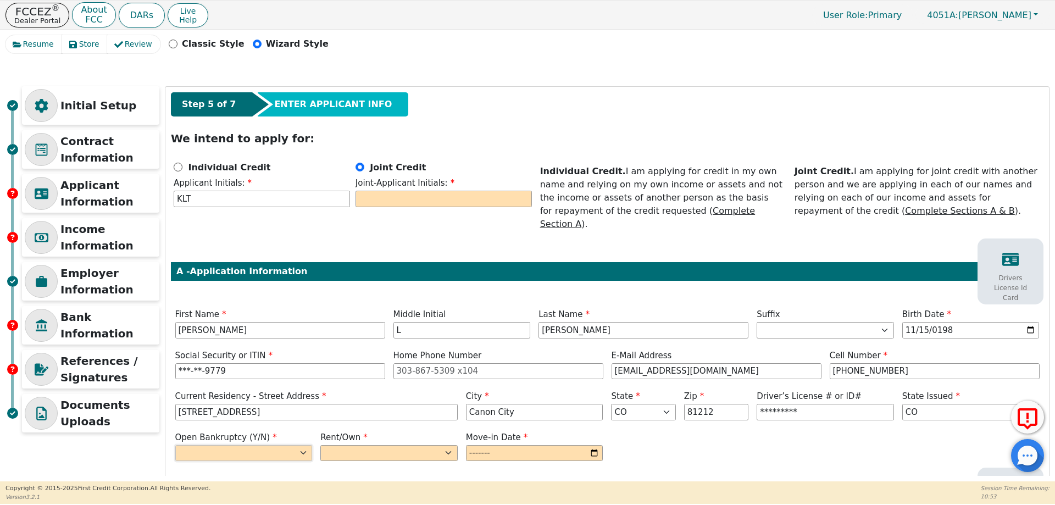
select select "n"
click at [175, 445] on select "Yes No" at bounding box center [243, 453] width 137 height 16
click at [409, 445] on select "Rent Own" at bounding box center [388, 453] width 137 height 16
select select "Rent"
click at [320, 445] on select "Rent Own" at bounding box center [388, 453] width 137 height 16
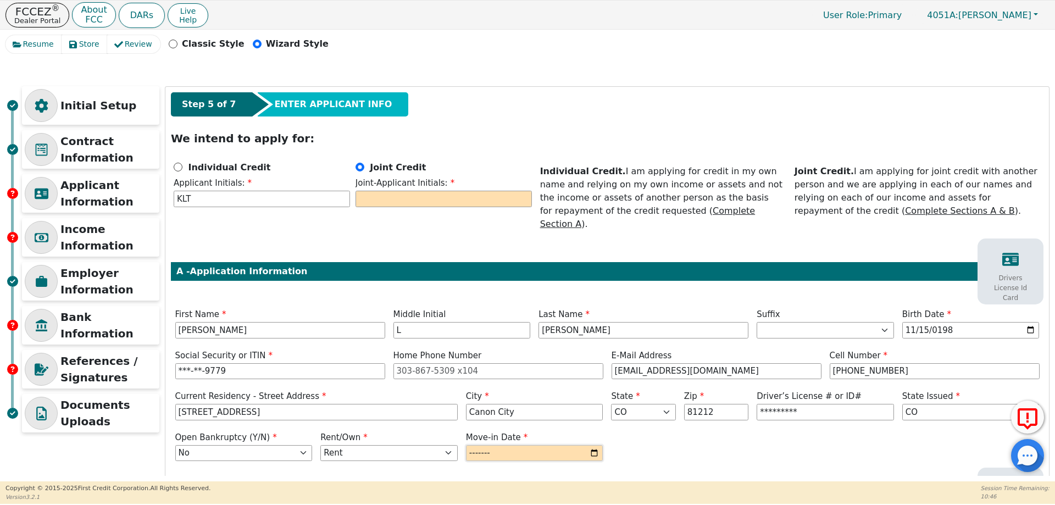
click at [586, 445] on input "month" at bounding box center [534, 453] width 137 height 16
click at [590, 445] on input "month" at bounding box center [534, 453] width 137 height 16
type input "2022-08"
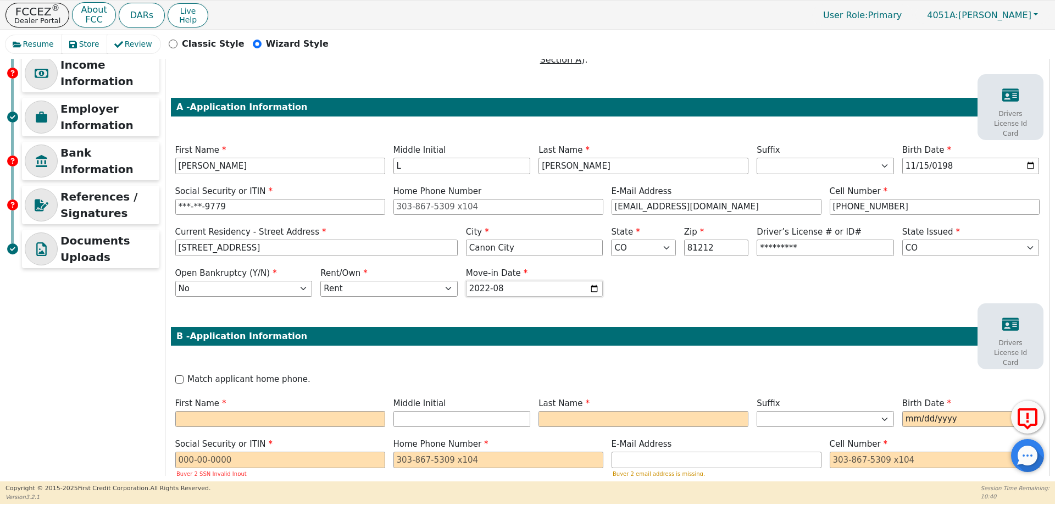
scroll to position [165, 0]
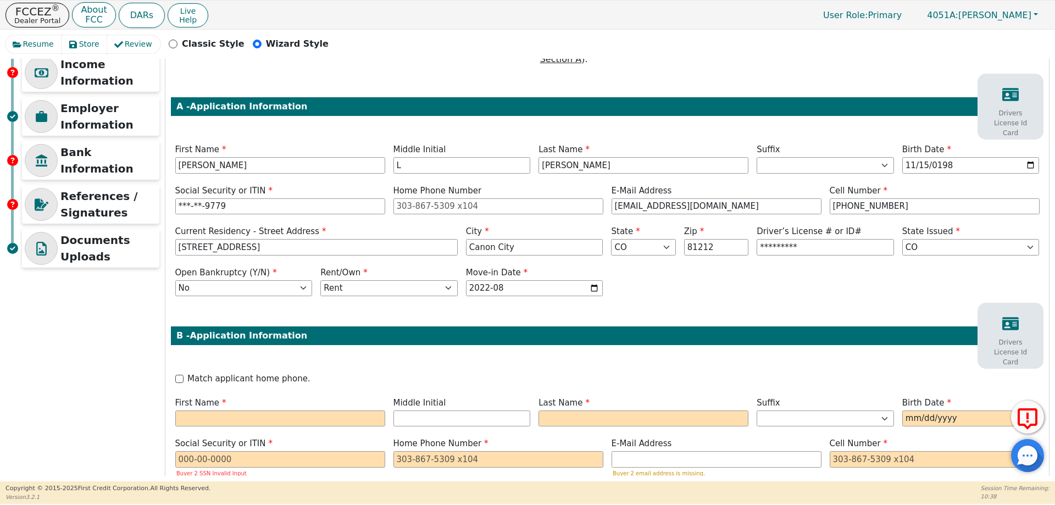
click at [1007, 108] on p "Drivers License Id Card" at bounding box center [1010, 123] width 49 height 30
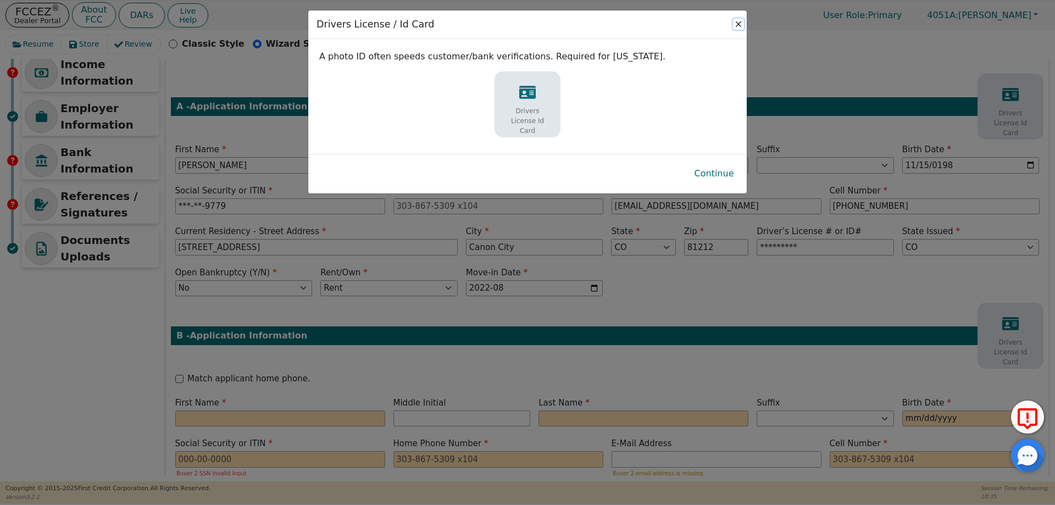
click at [734, 22] on button "Close" at bounding box center [738, 24] width 11 height 11
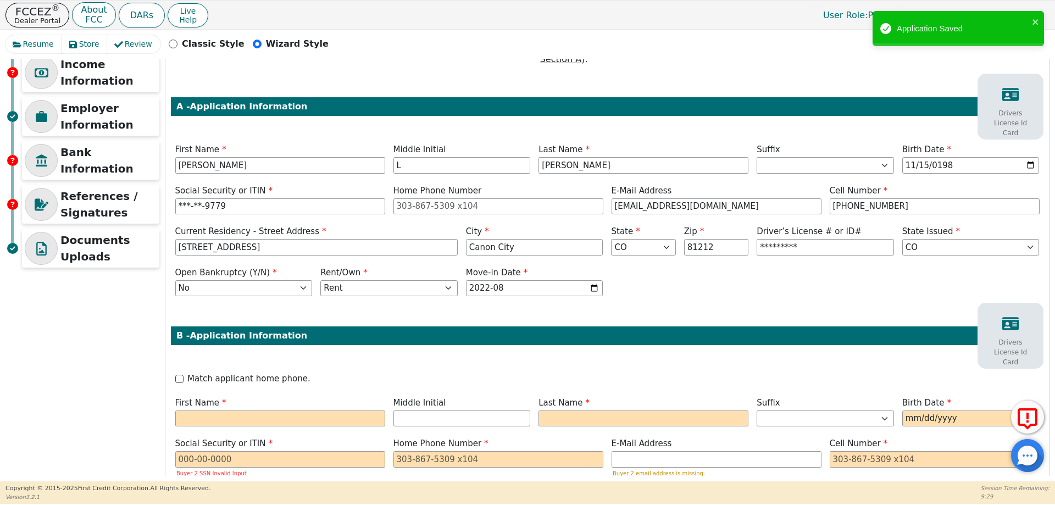
click at [1001, 93] on div "Drivers License Id Card" at bounding box center [1010, 112] width 60 height 63
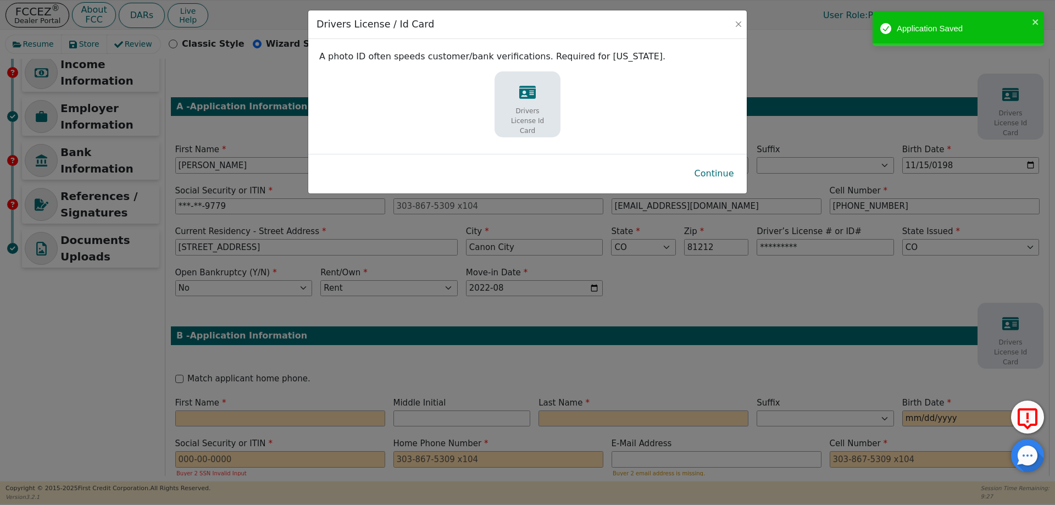
click at [508, 103] on div "Drivers License Id Card" at bounding box center [527, 110] width 60 height 63
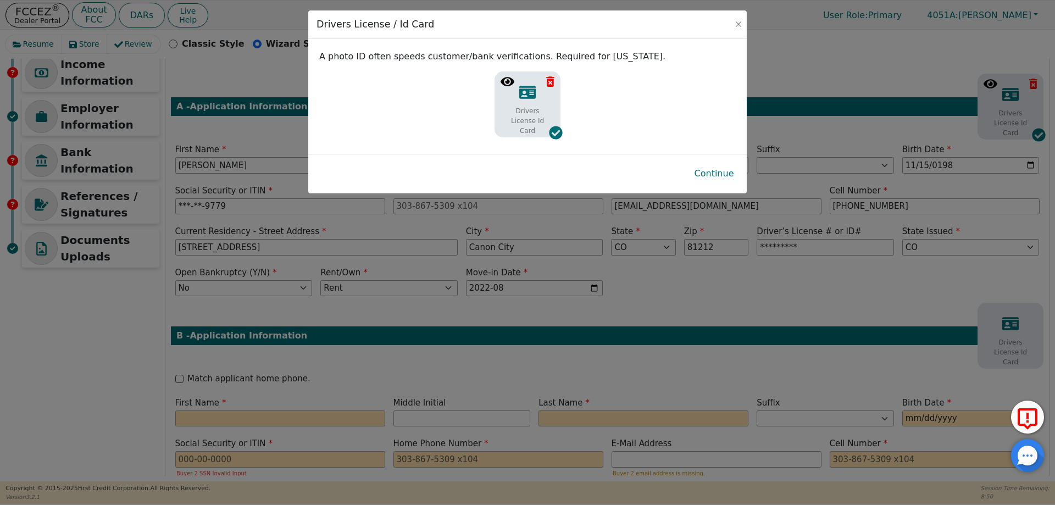
drag, startPoint x: 717, startPoint y: 172, endPoint x: 768, endPoint y: 292, distance: 130.3
click at [717, 172] on button "Continue" at bounding box center [714, 173] width 57 height 25
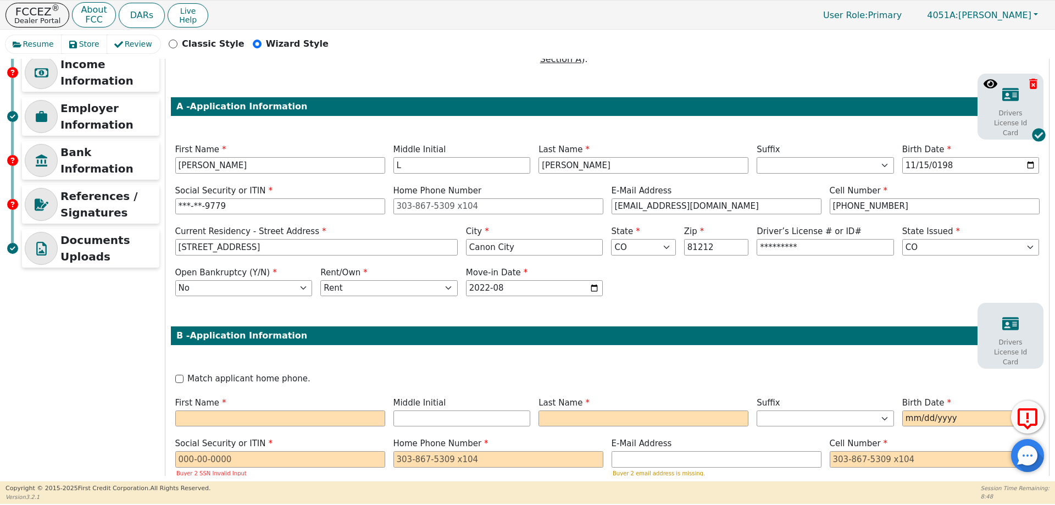
click at [1010, 318] on icon at bounding box center [1010, 323] width 16 height 16
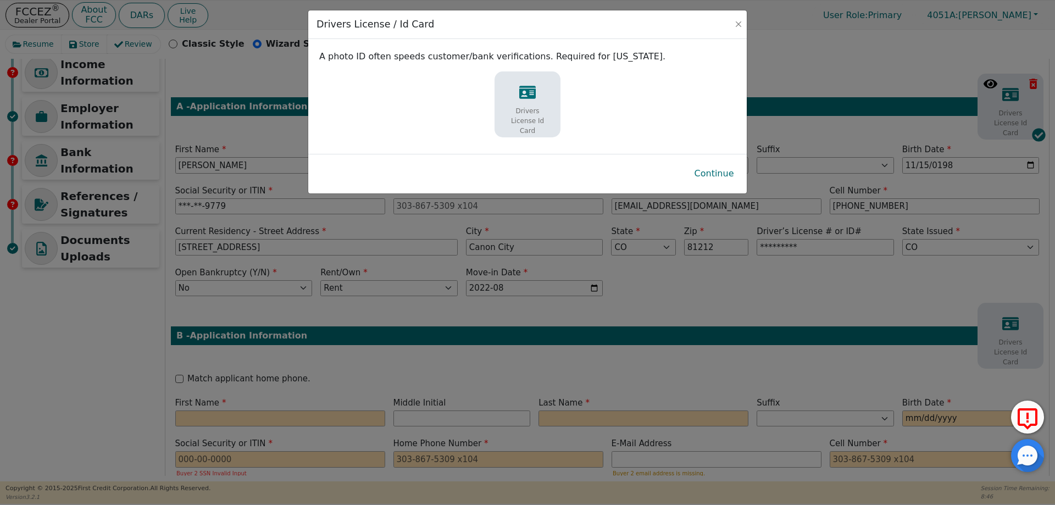
click at [528, 97] on icon at bounding box center [527, 92] width 16 height 13
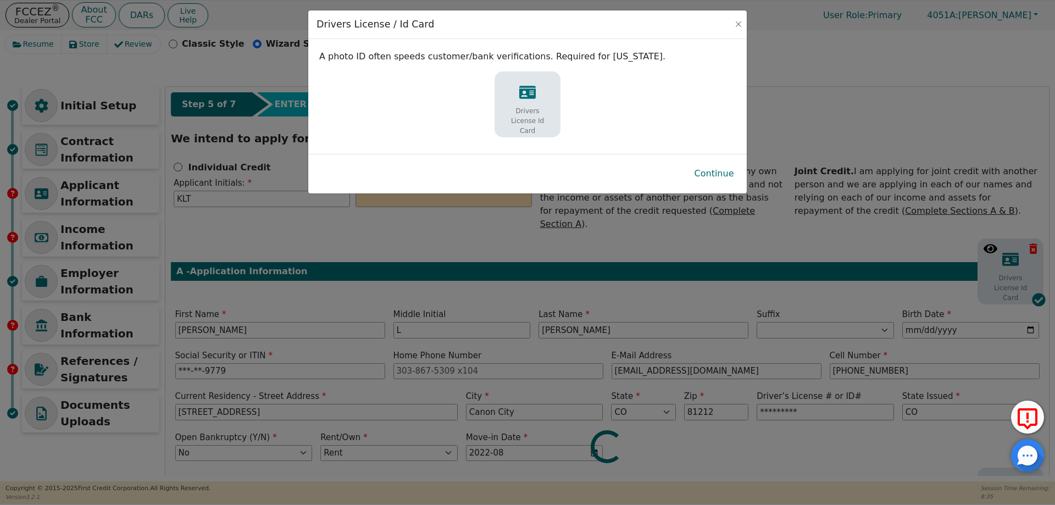
select select "CO"
select select "n"
select select "Rent"
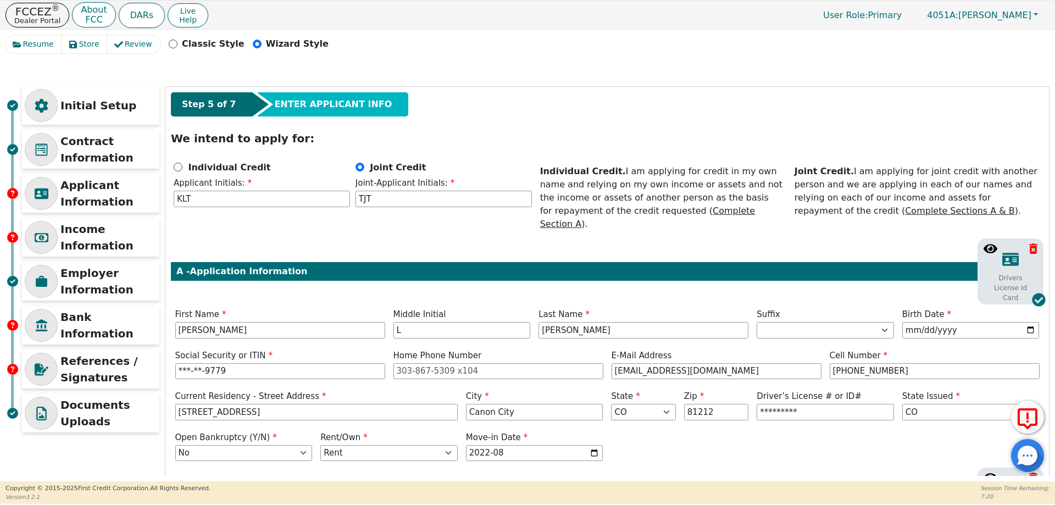
select select "CO"
select select "n"
select select "Rent"
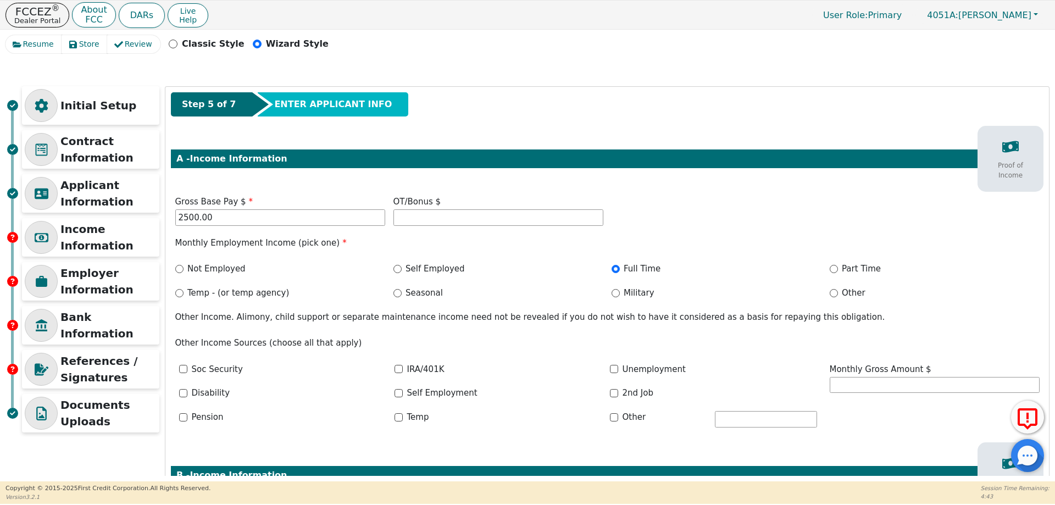
scroll to position [97, 0]
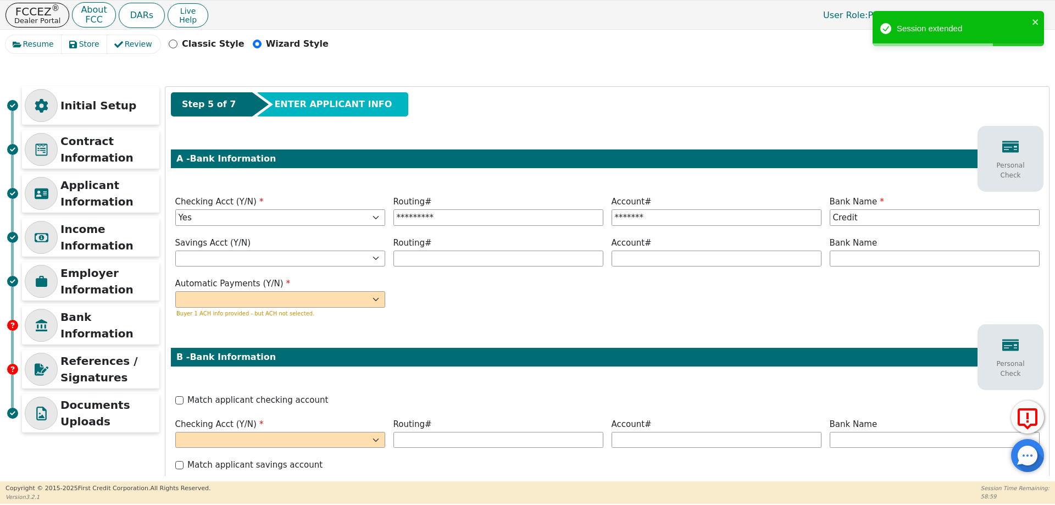
select select "y"
click at [877, 217] on input "Credit" at bounding box center [935, 217] width 210 height 16
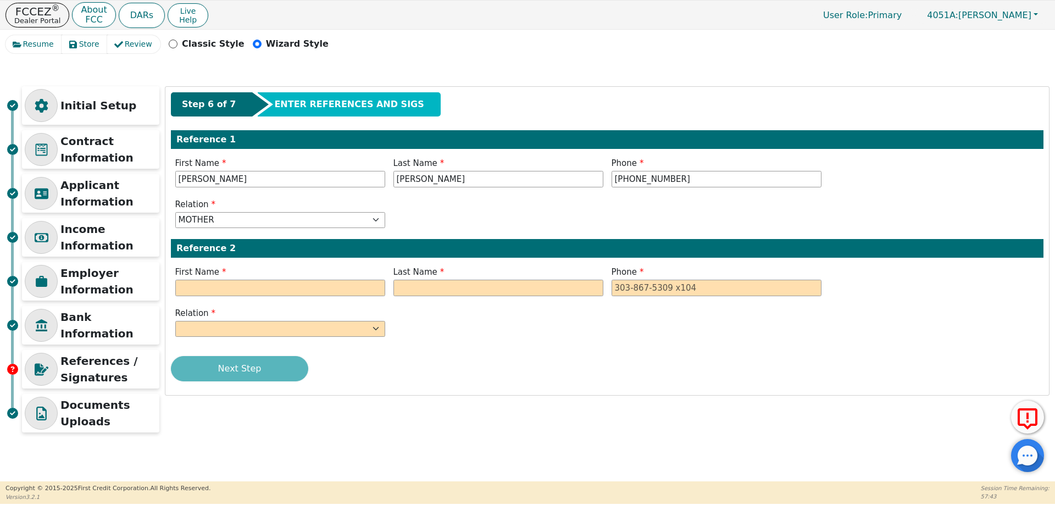
select select "MOTHER"
click at [267, 292] on input "text" at bounding box center [280, 288] width 210 height 16
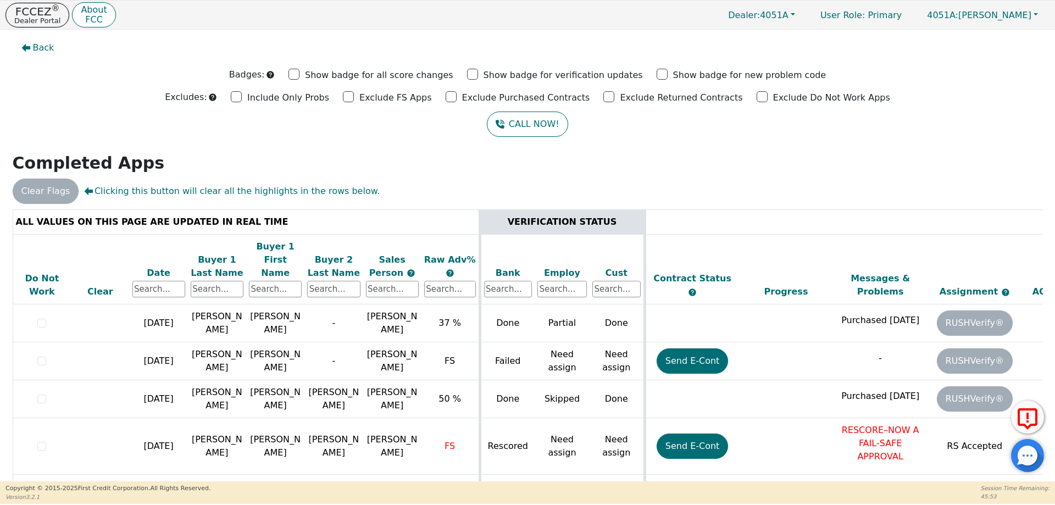
click at [157, 267] on div "Date" at bounding box center [158, 273] width 53 height 13
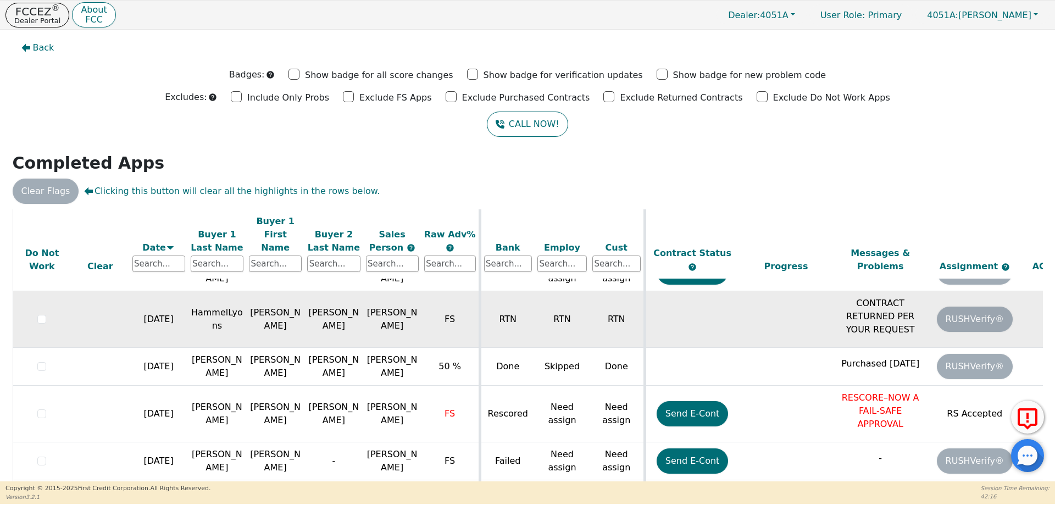
scroll to position [203, 0]
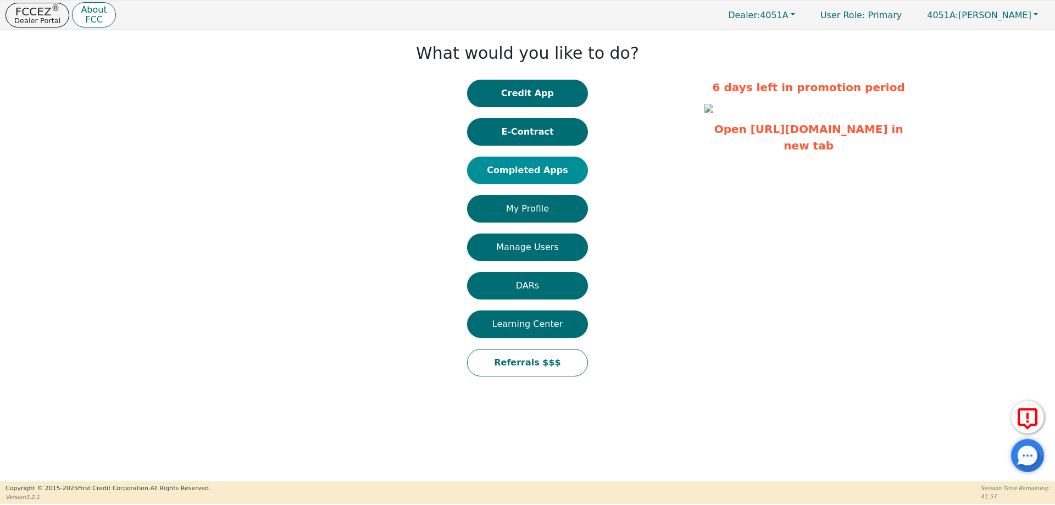
click at [539, 171] on button "Completed Apps" at bounding box center [527, 170] width 121 height 27
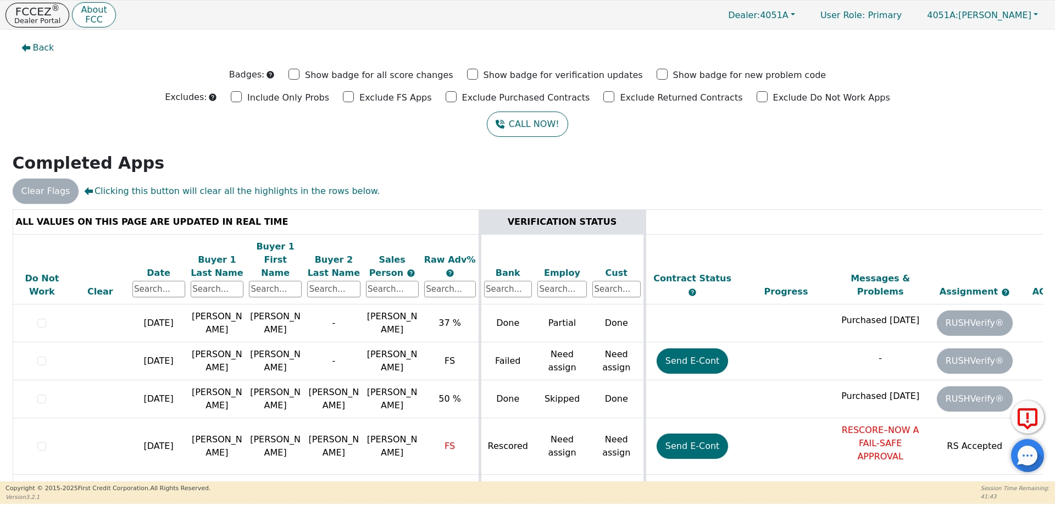
click at [159, 267] on div "Date" at bounding box center [158, 273] width 53 height 13
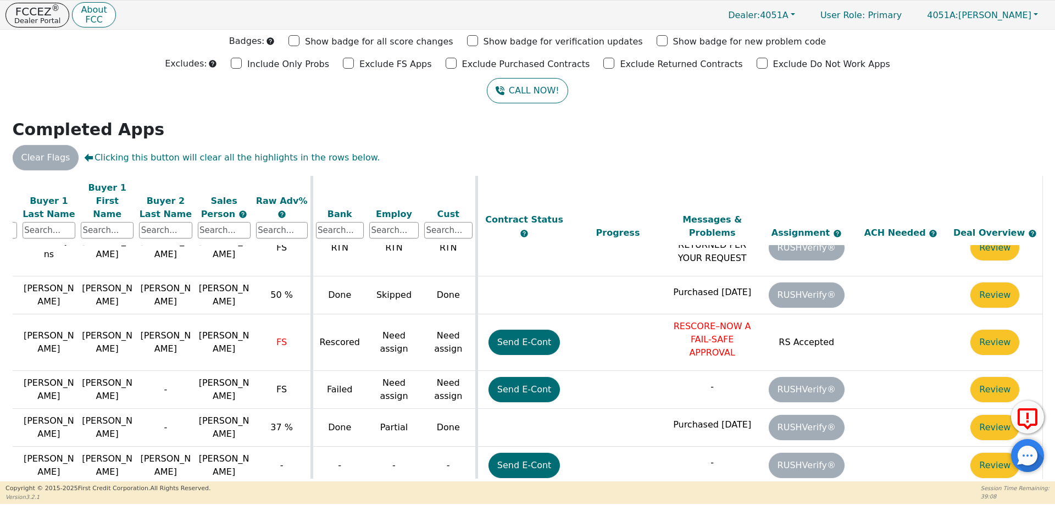
scroll to position [203, 0]
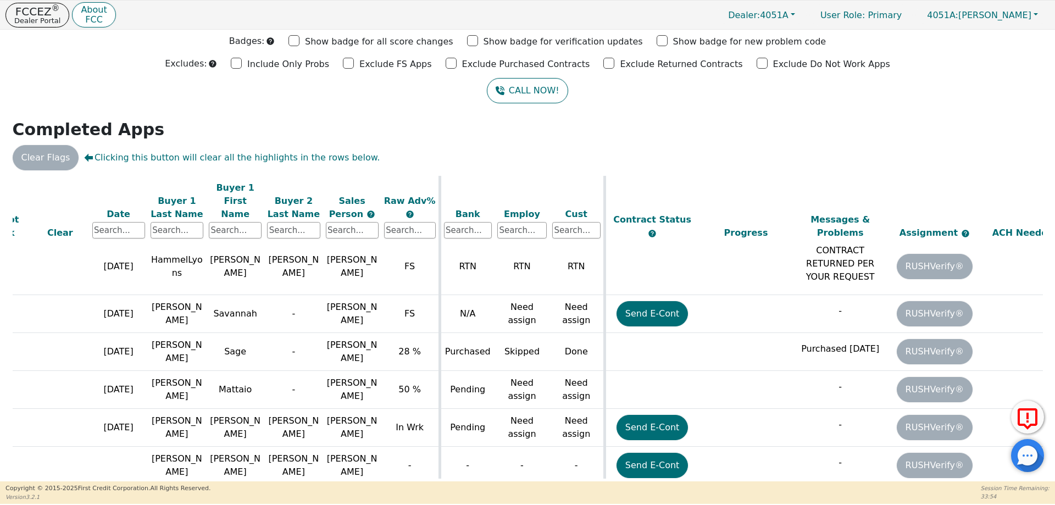
scroll to position [203, 0]
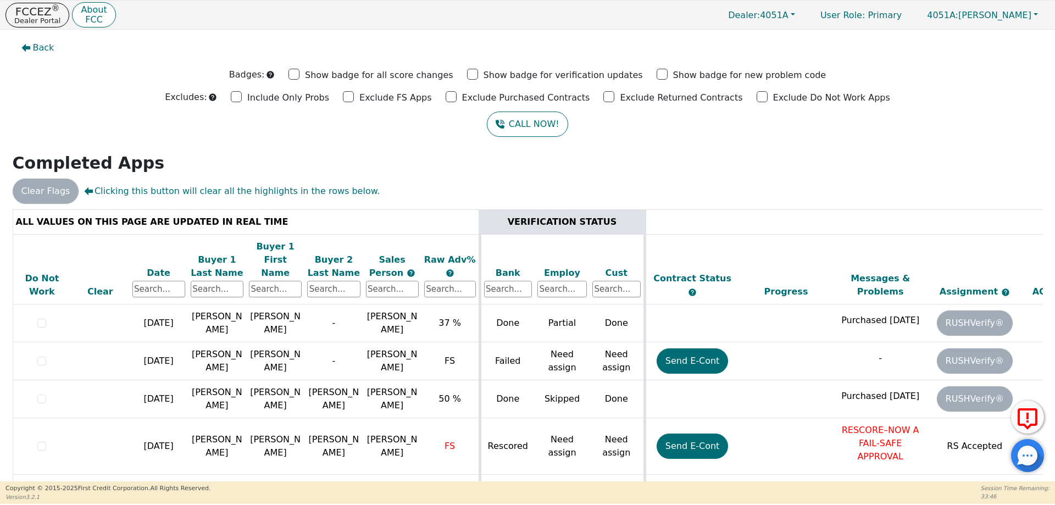
click at [164, 267] on div "Date" at bounding box center [158, 273] width 53 height 13
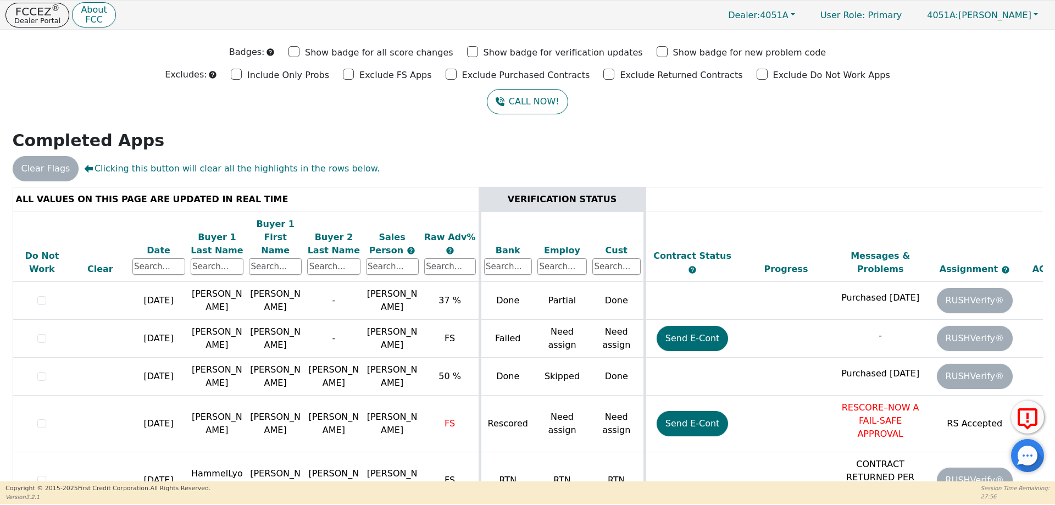
scroll to position [34, 0]
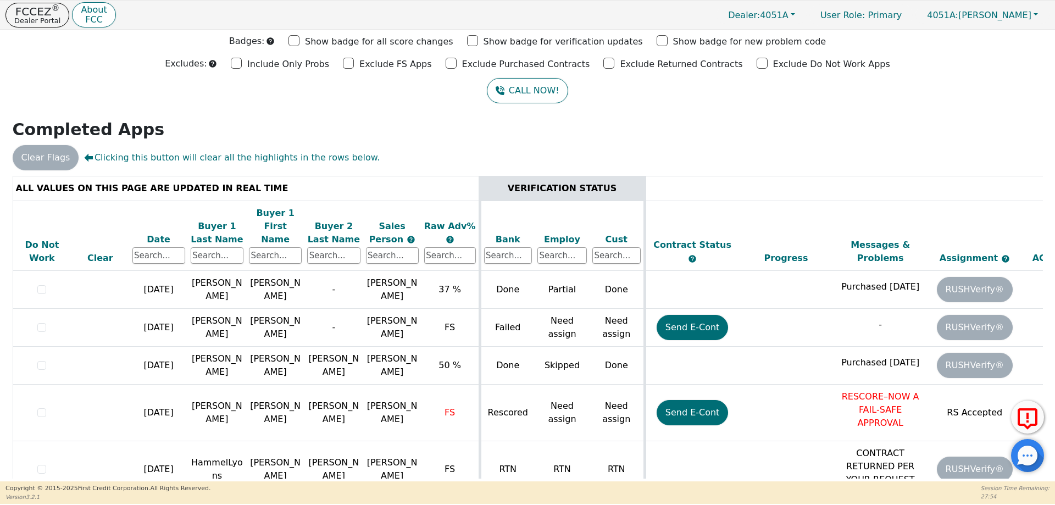
click at [148, 233] on div "Date" at bounding box center [158, 239] width 53 height 13
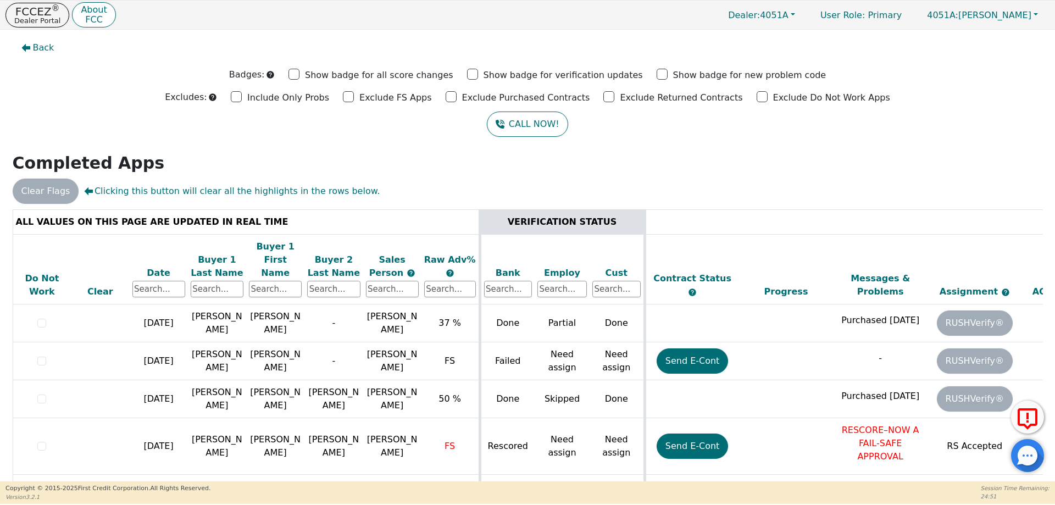
click at [152, 267] on div "Date" at bounding box center [158, 273] width 53 height 13
click at [155, 267] on div "Date" at bounding box center [158, 273] width 53 height 13
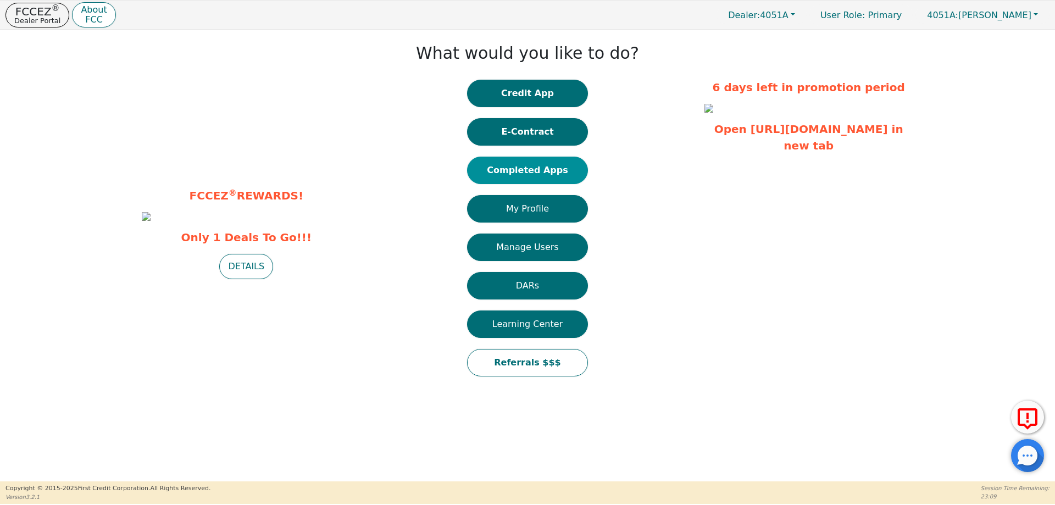
click at [534, 165] on button "Completed Apps" at bounding box center [527, 170] width 121 height 27
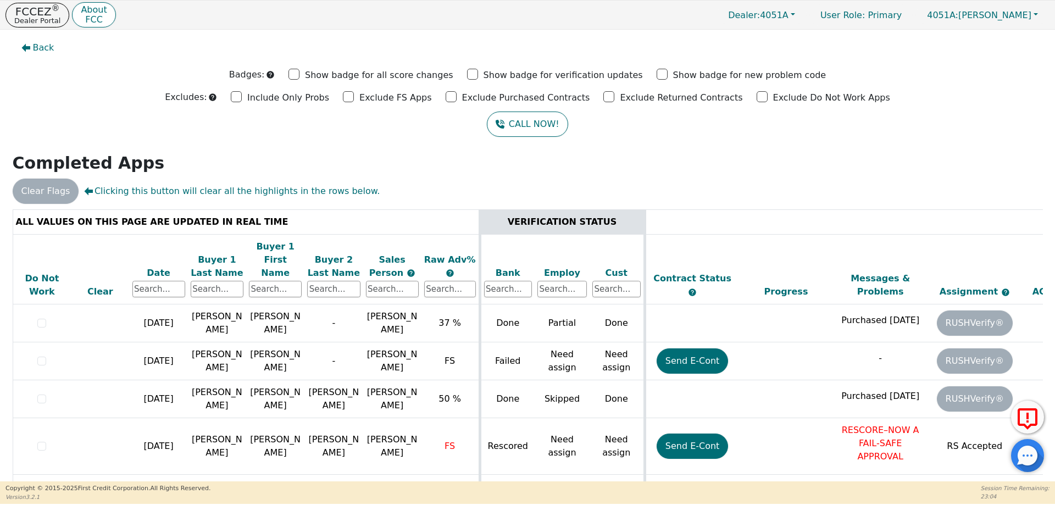
click at [157, 267] on div "Date" at bounding box center [158, 273] width 53 height 13
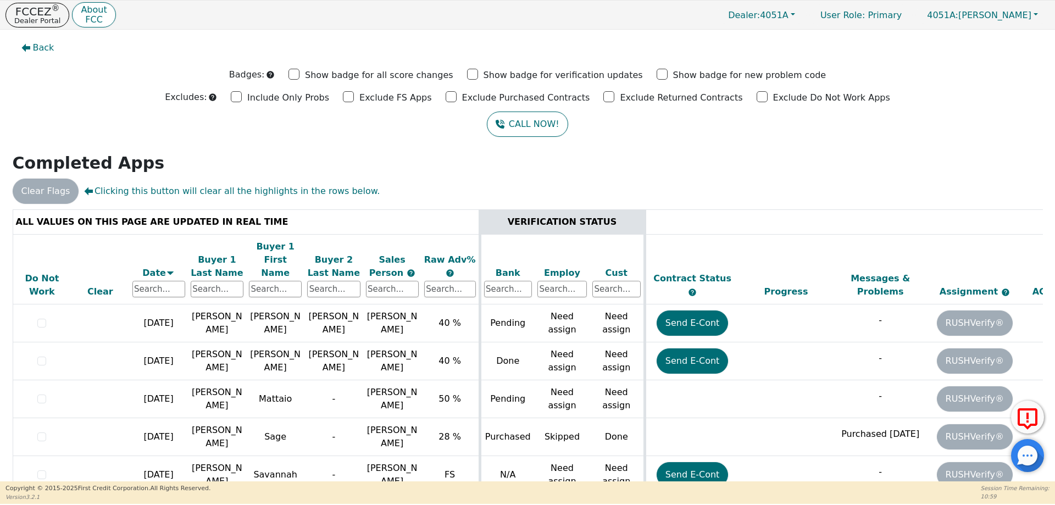
drag, startPoint x: 25, startPoint y: 49, endPoint x: 16, endPoint y: 52, distance: 9.6
click at [25, 49] on icon "button" at bounding box center [25, 48] width 9 height 8
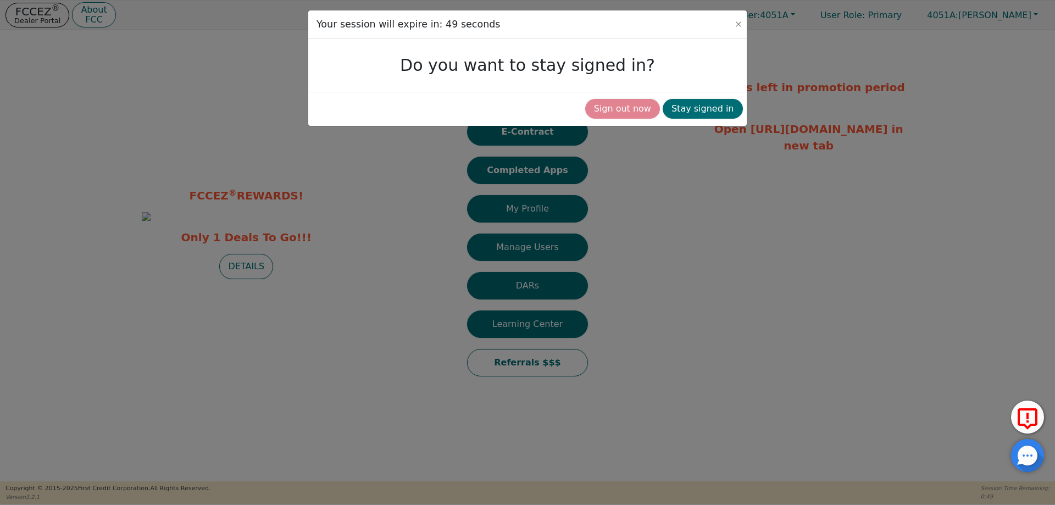
click at [625, 108] on button "Sign out now" at bounding box center [622, 109] width 75 height 20
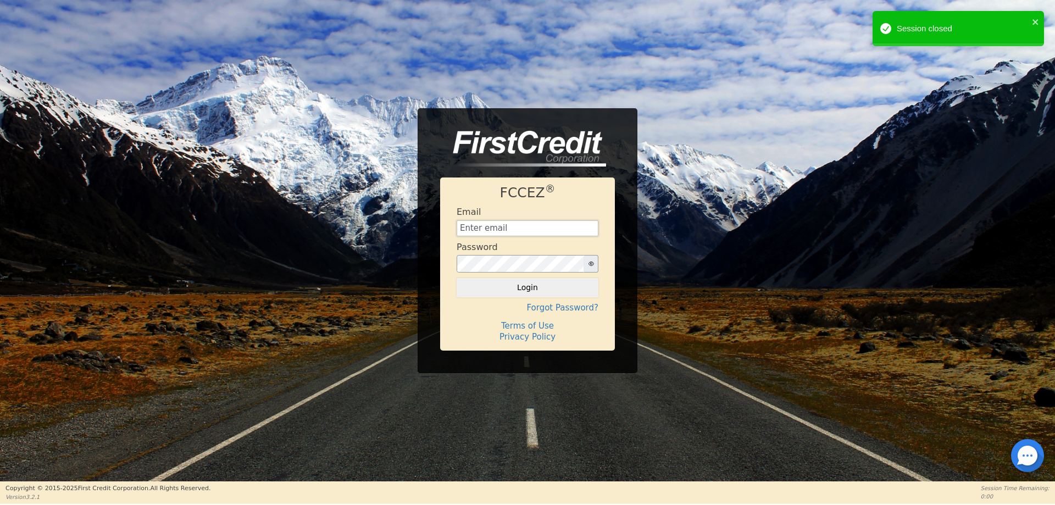
type input "[EMAIL_ADDRESS][DOMAIN_NAME]"
drag, startPoint x: 1034, startPoint y: 21, endPoint x: 1027, endPoint y: 23, distance: 6.7
click at [1034, 21] on icon "close" at bounding box center [1036, 22] width 8 height 9
